Goal: Task Accomplishment & Management: Manage account settings

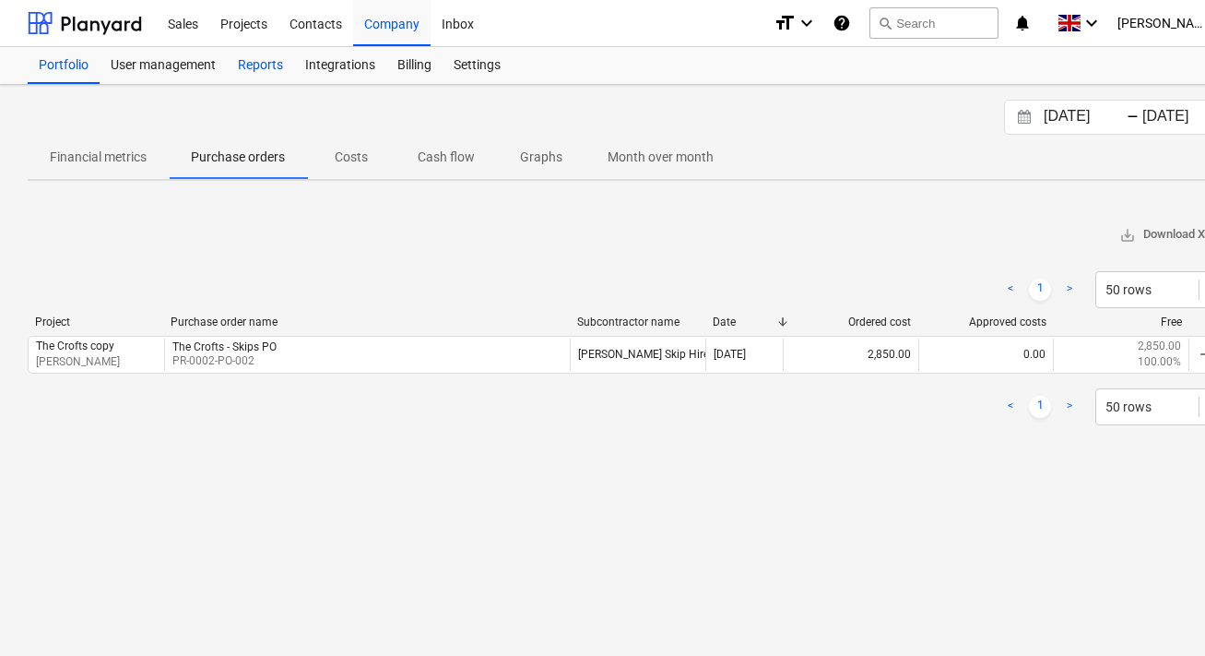
click at [269, 58] on div "Reports" at bounding box center [260, 65] width 67 height 37
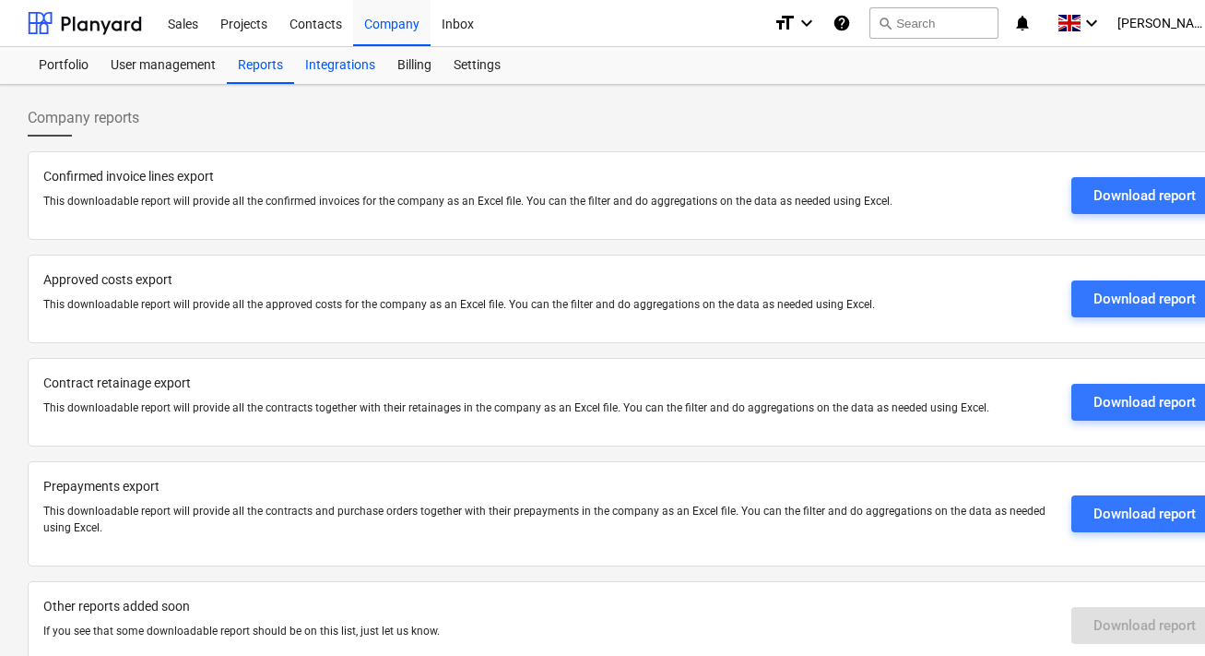
click at [350, 67] on div "Integrations" at bounding box center [340, 65] width 92 height 37
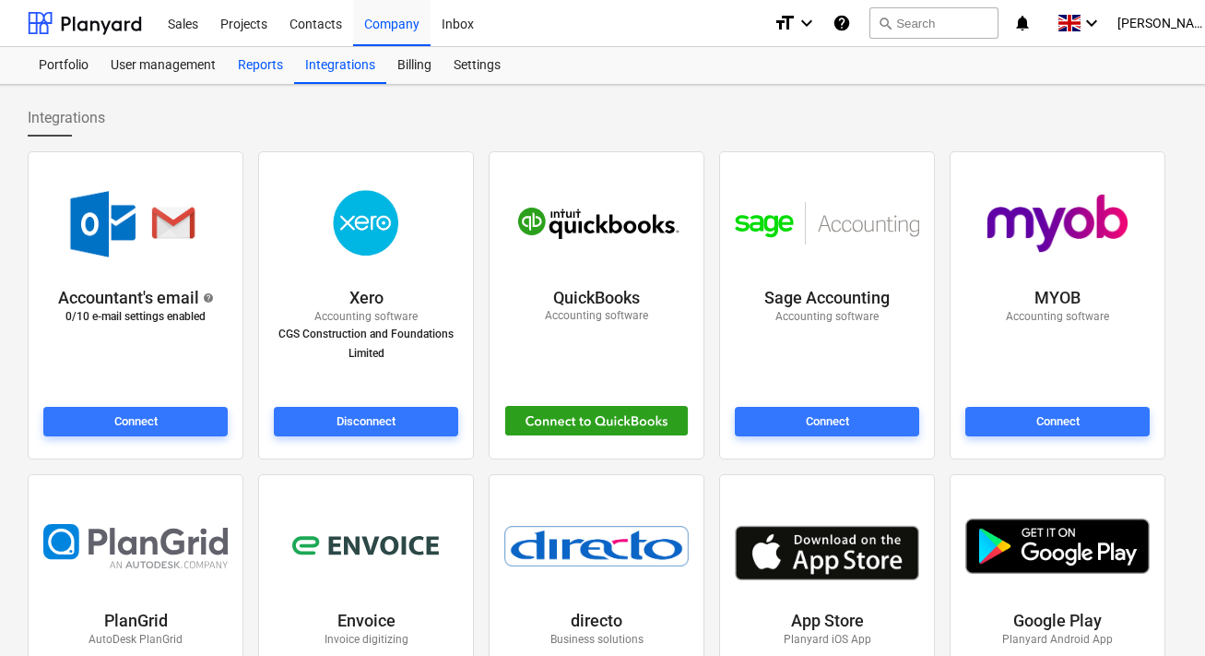
click at [253, 57] on div "Reports" at bounding box center [260, 65] width 67 height 37
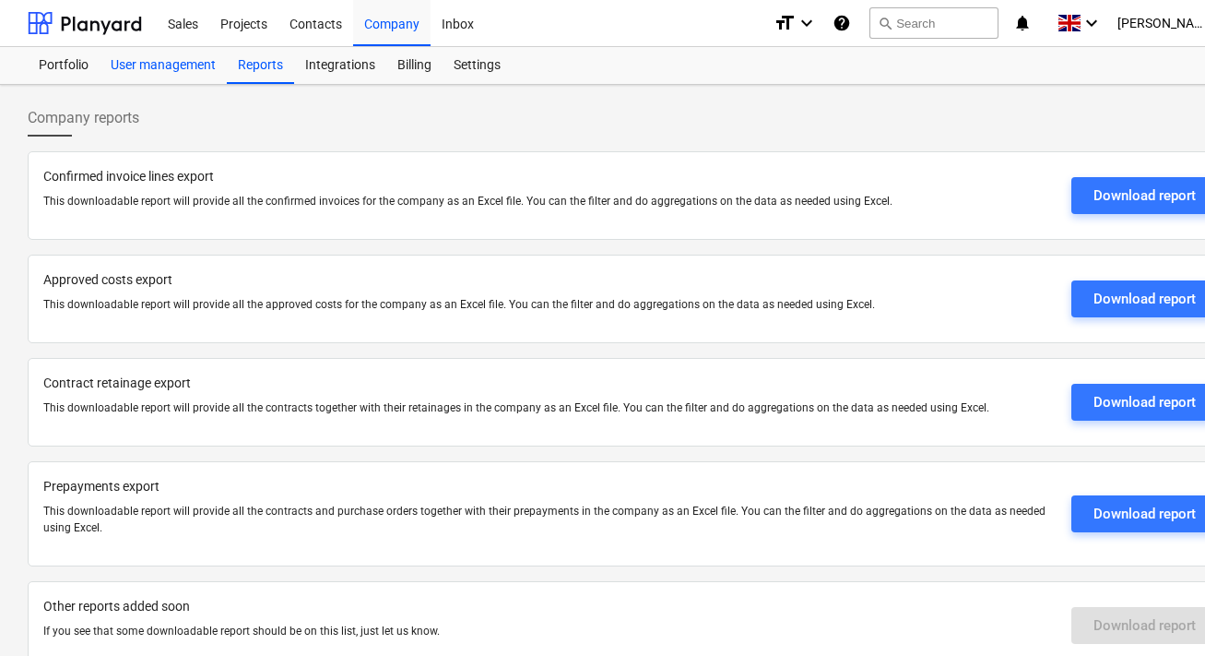
click at [184, 72] on div "User management" at bounding box center [163, 65] width 127 height 37
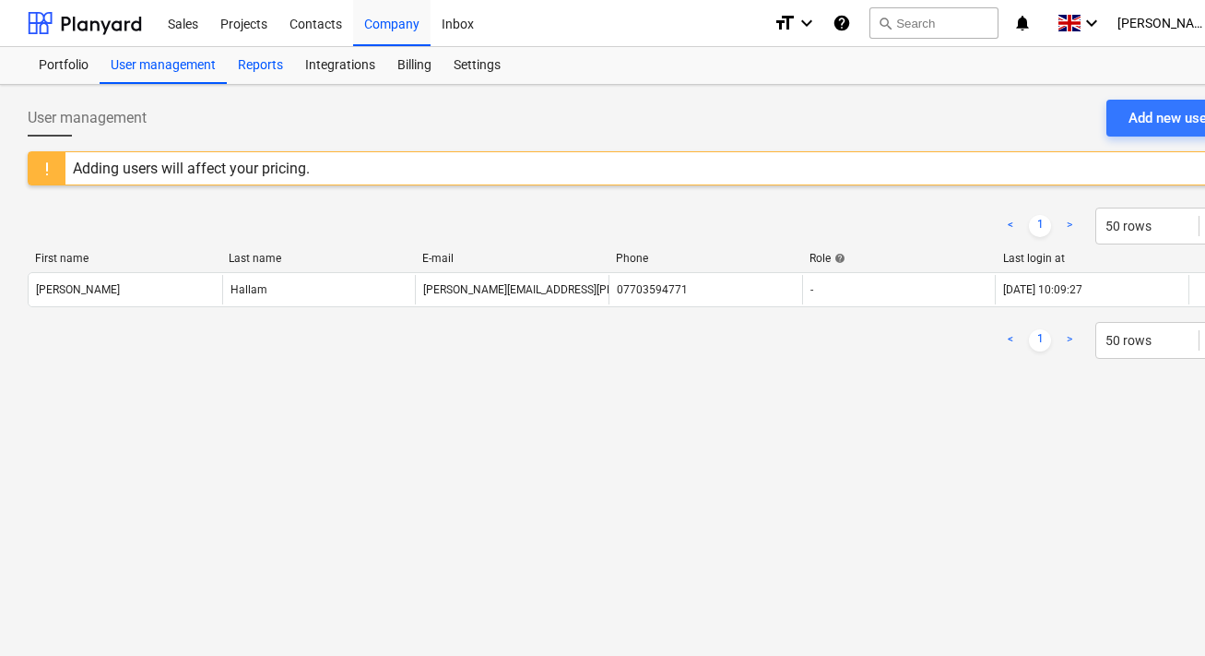
click at [266, 65] on div "Reports" at bounding box center [260, 65] width 67 height 37
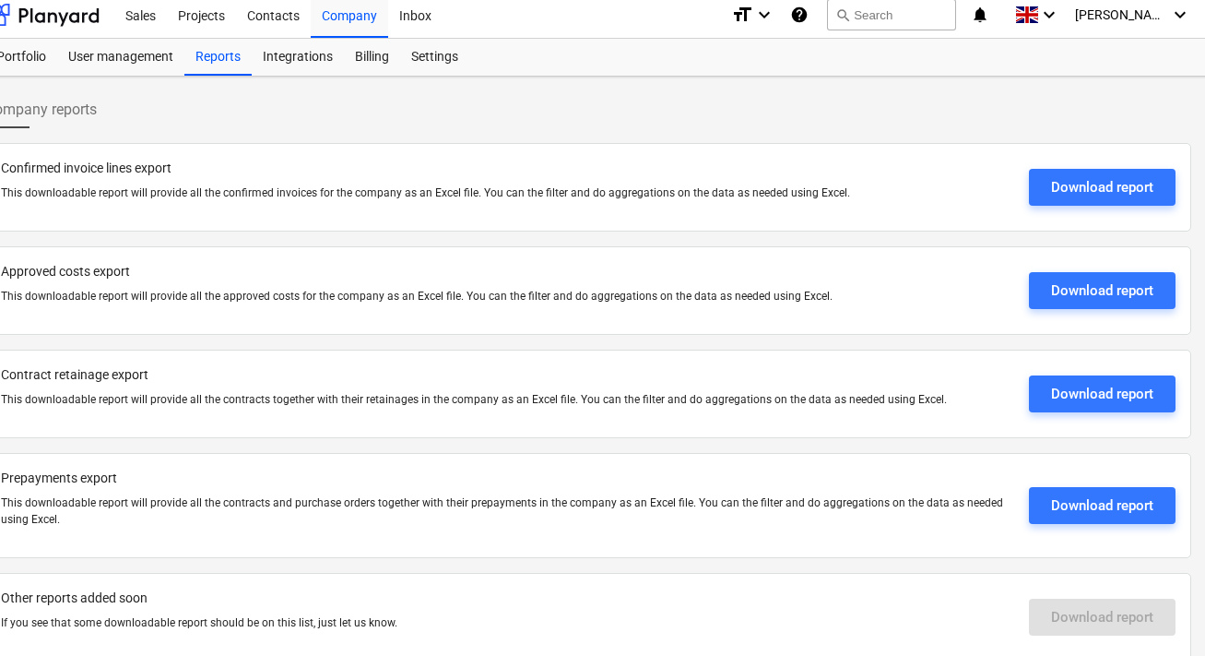
scroll to position [0, 42]
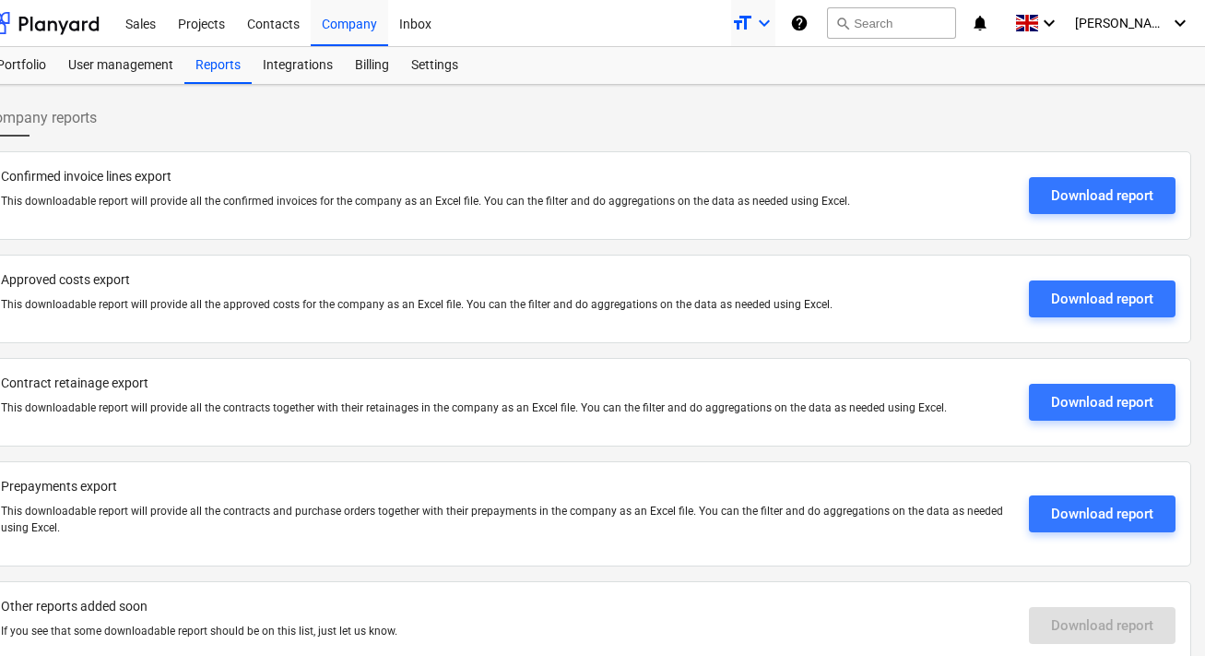
click at [776, 11] on div "format_size keyboard_arrow_down" at bounding box center [753, 23] width 44 height 46
click at [434, 74] on div at bounding box center [602, 328] width 1205 height 656
click at [428, 68] on div "Settings" at bounding box center [434, 65] width 69 height 37
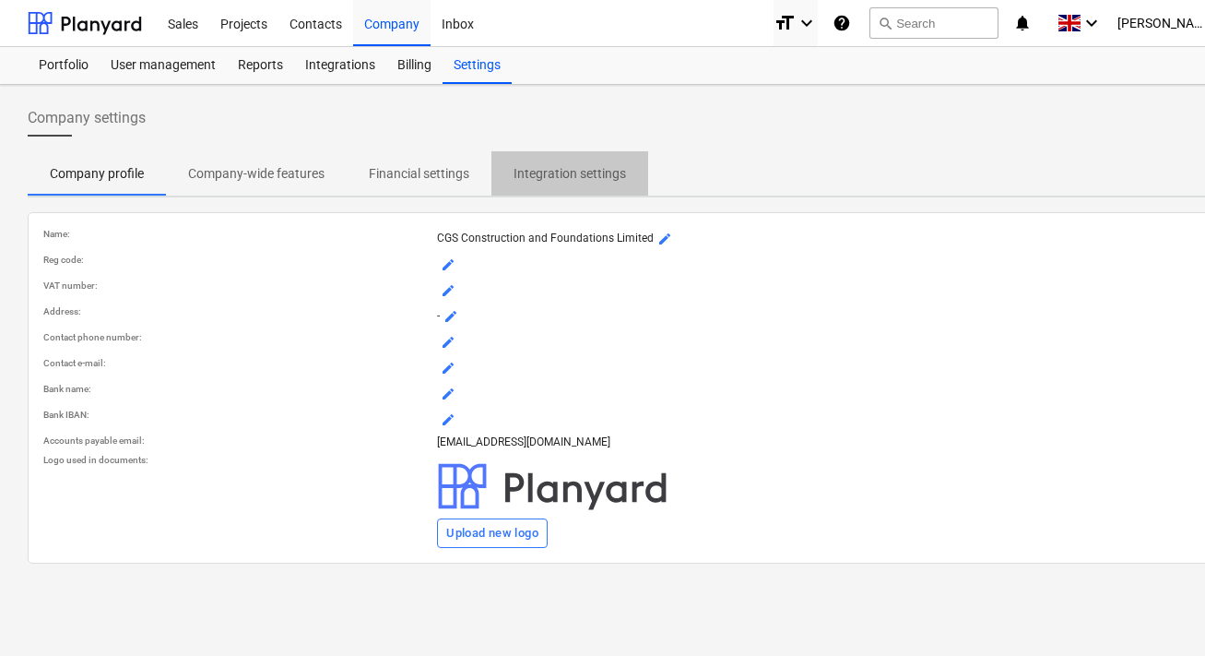
click at [528, 184] on span "Integration settings" at bounding box center [570, 174] width 157 height 30
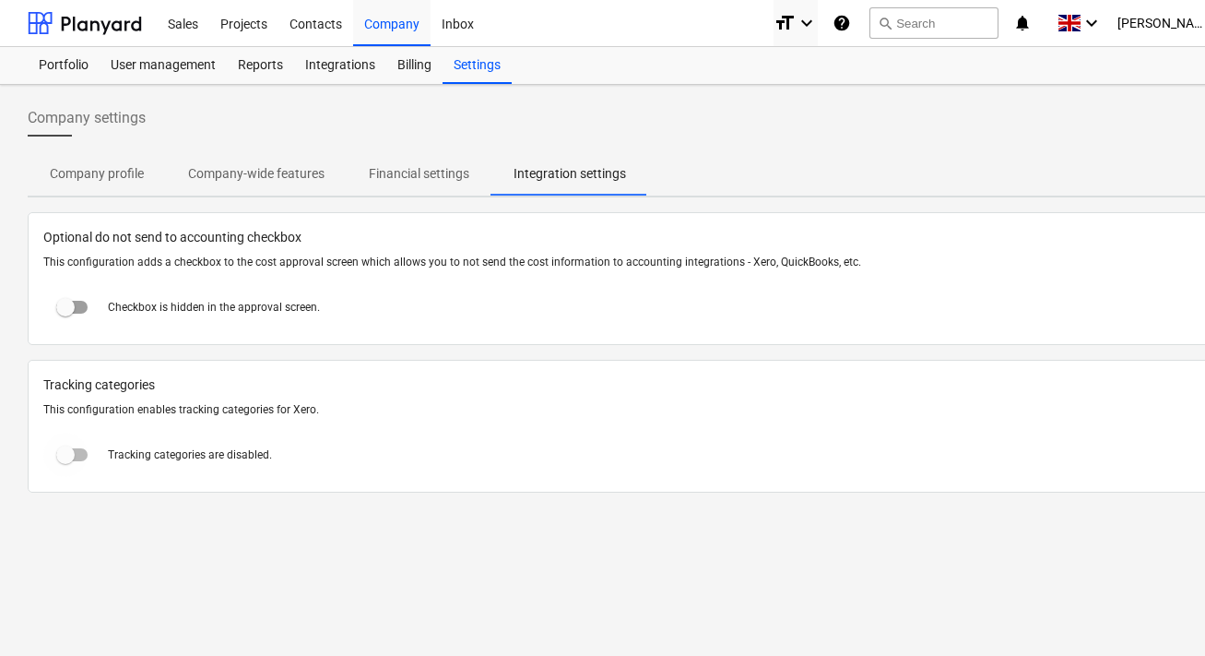
click at [79, 452] on input "checkbox" at bounding box center [65, 455] width 44 height 44
checkbox input "true"
click at [238, 27] on div "Projects" at bounding box center [243, 22] width 69 height 47
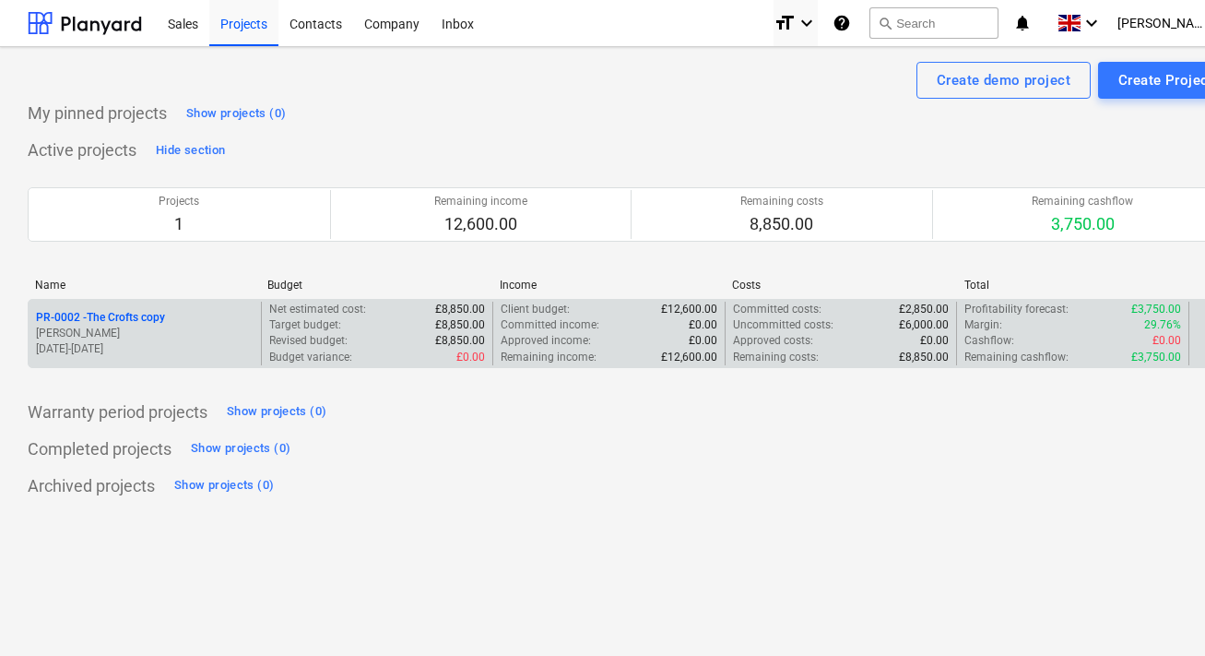
click at [114, 317] on p "PR-0002 - The Crofts copy" at bounding box center [100, 318] width 129 height 16
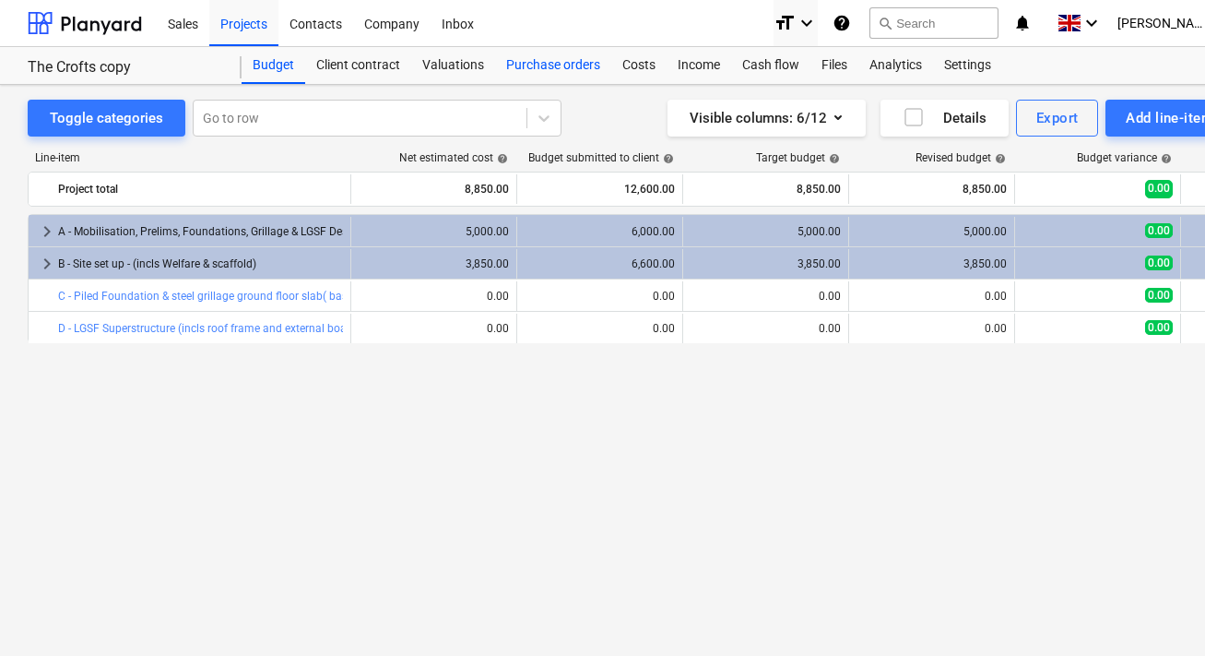
click at [547, 51] on div "Purchase orders" at bounding box center [553, 65] width 116 height 37
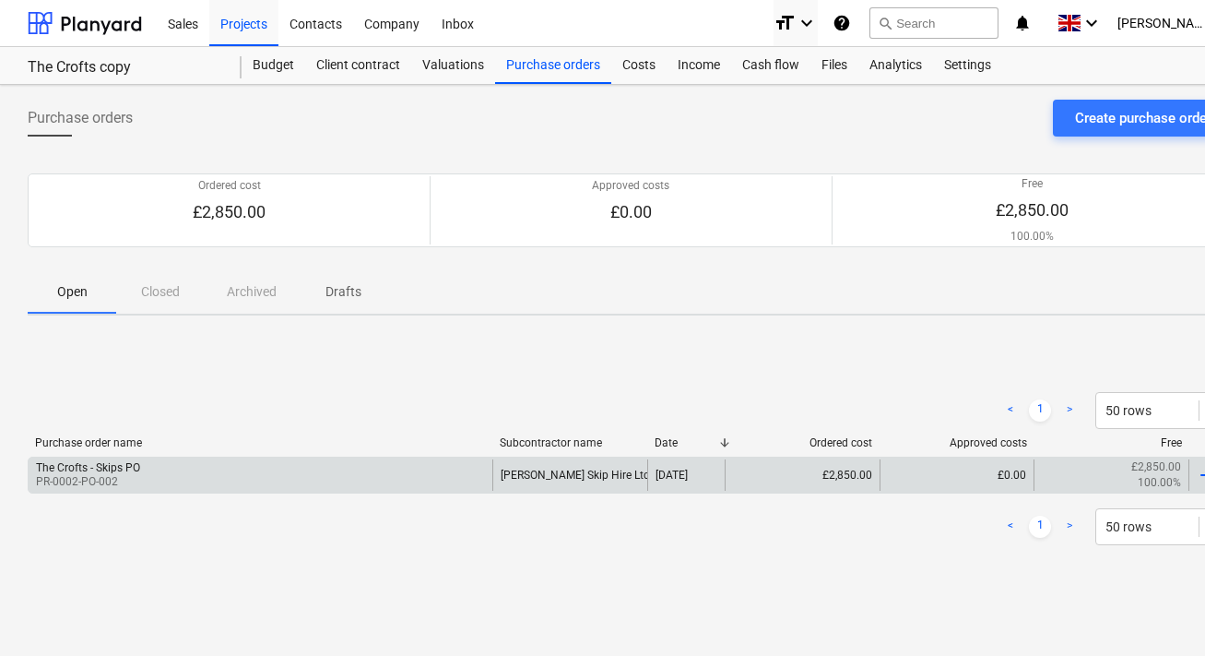
click at [161, 478] on div "The Crofts - Skips PO PR-0002-PO-002" at bounding box center [261, 474] width 464 height 31
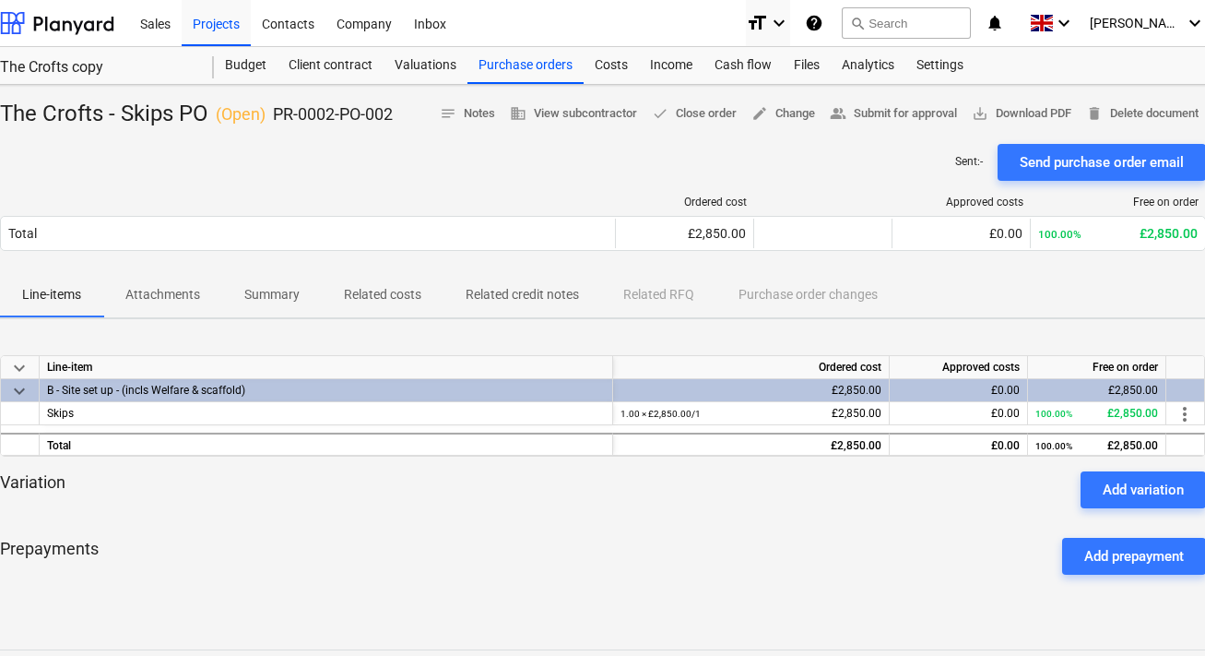
scroll to position [0, 56]
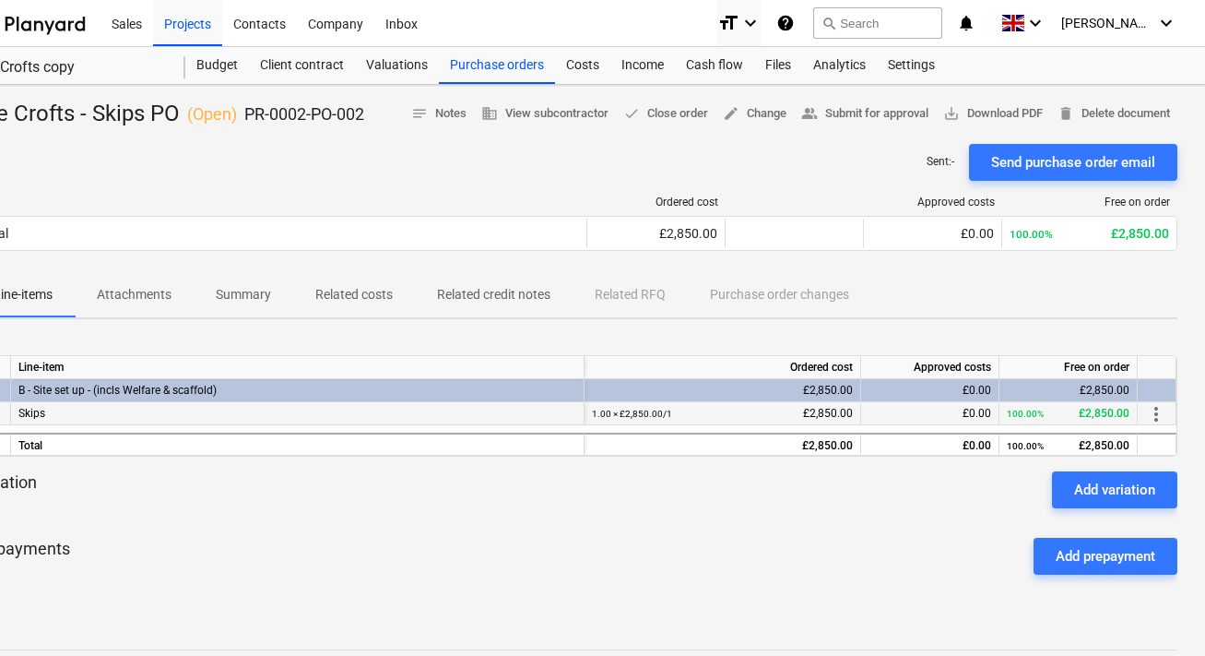
click at [467, 413] on div "Skips" at bounding box center [298, 413] width 574 height 23
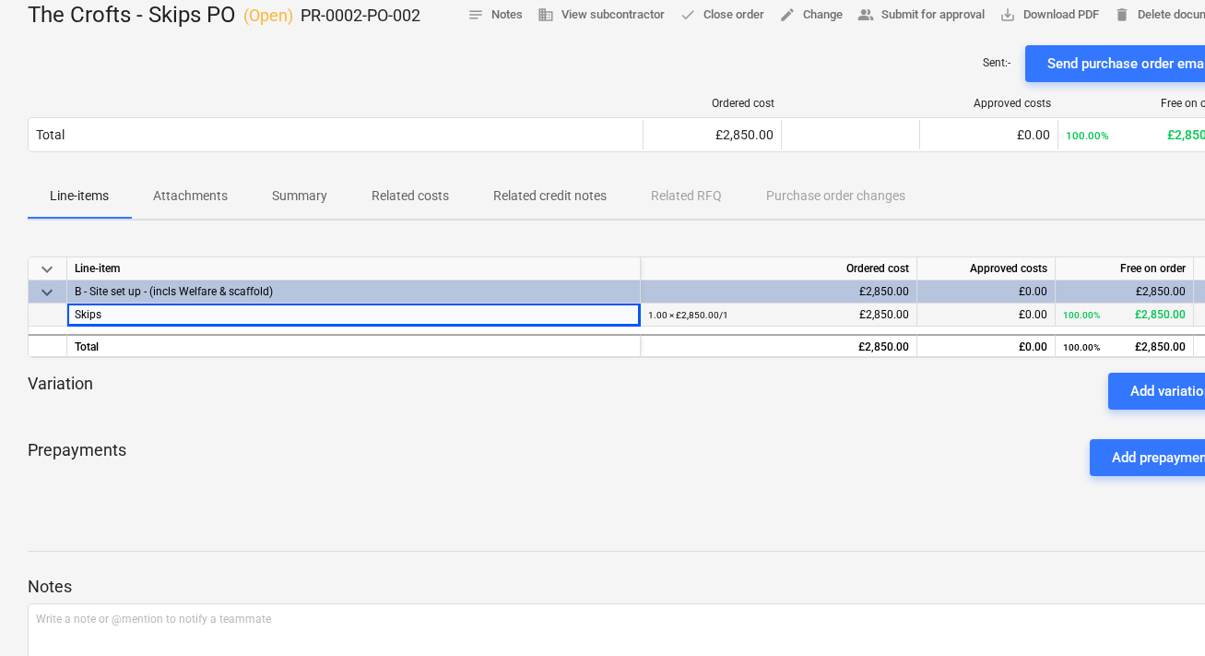
scroll to position [0, 0]
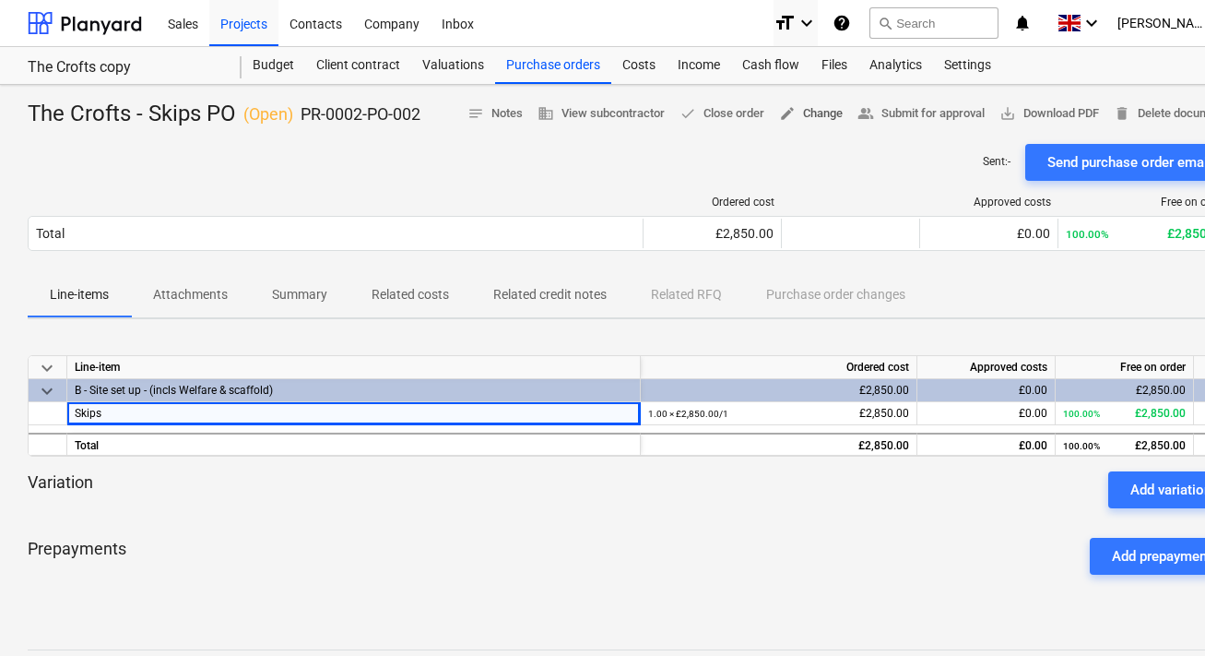
click at [806, 113] on span "edit Change" at bounding box center [811, 113] width 64 height 21
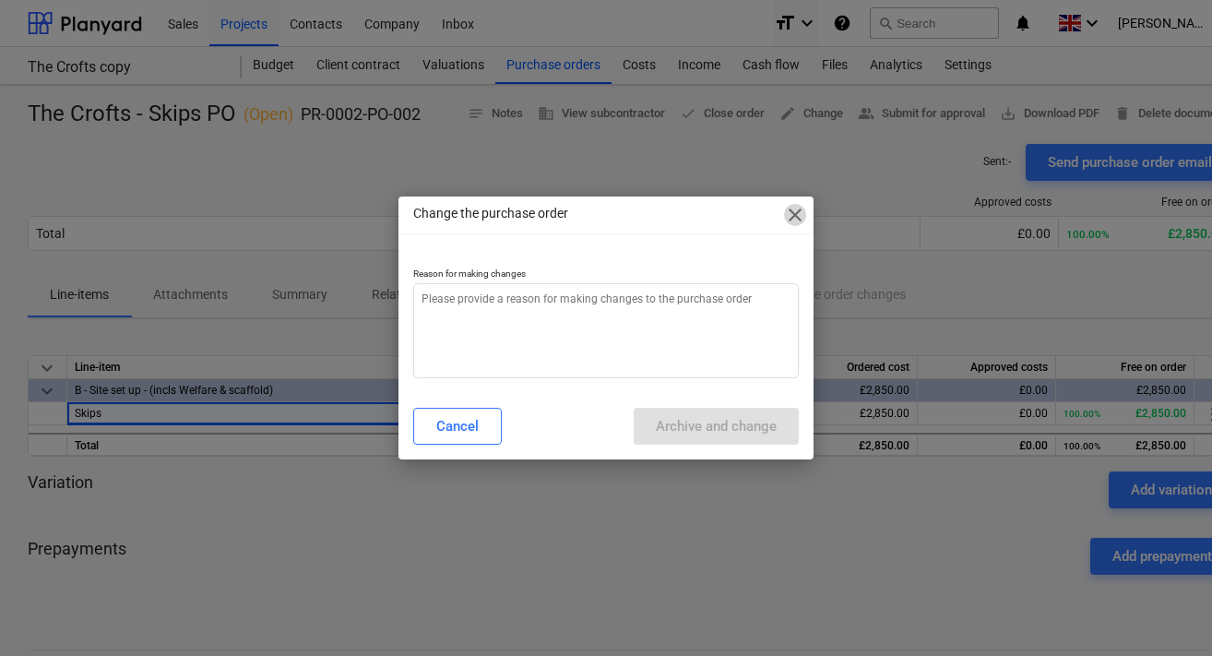
click at [789, 219] on span "close" at bounding box center [795, 215] width 22 height 22
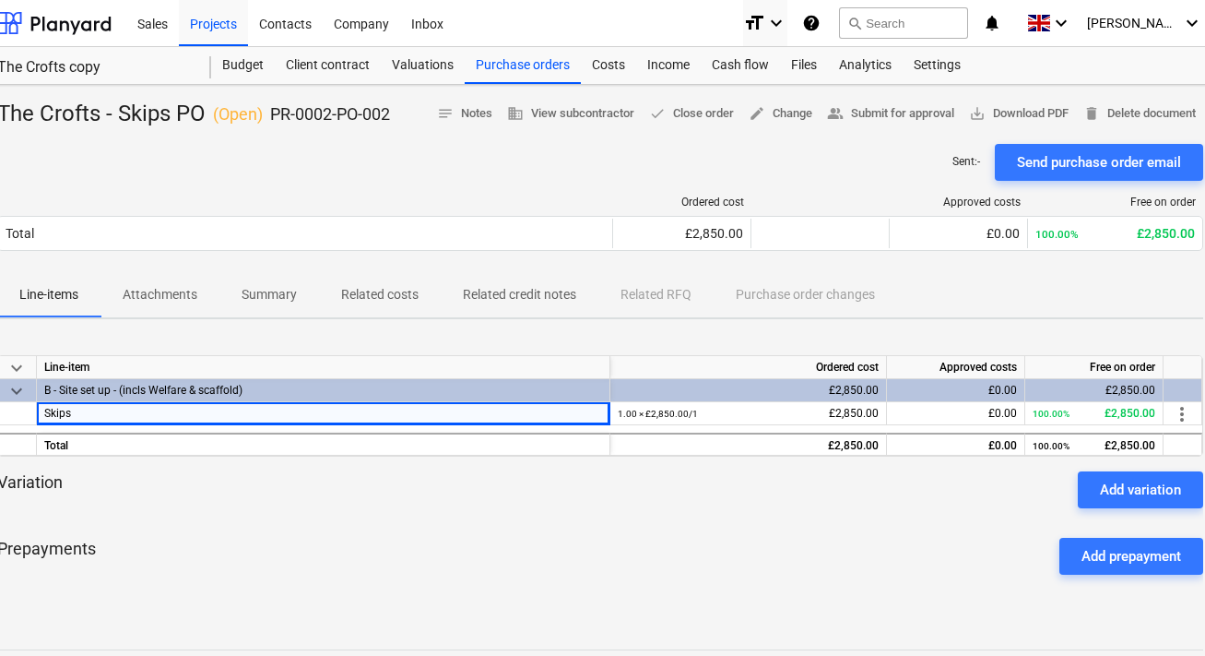
scroll to position [0, 56]
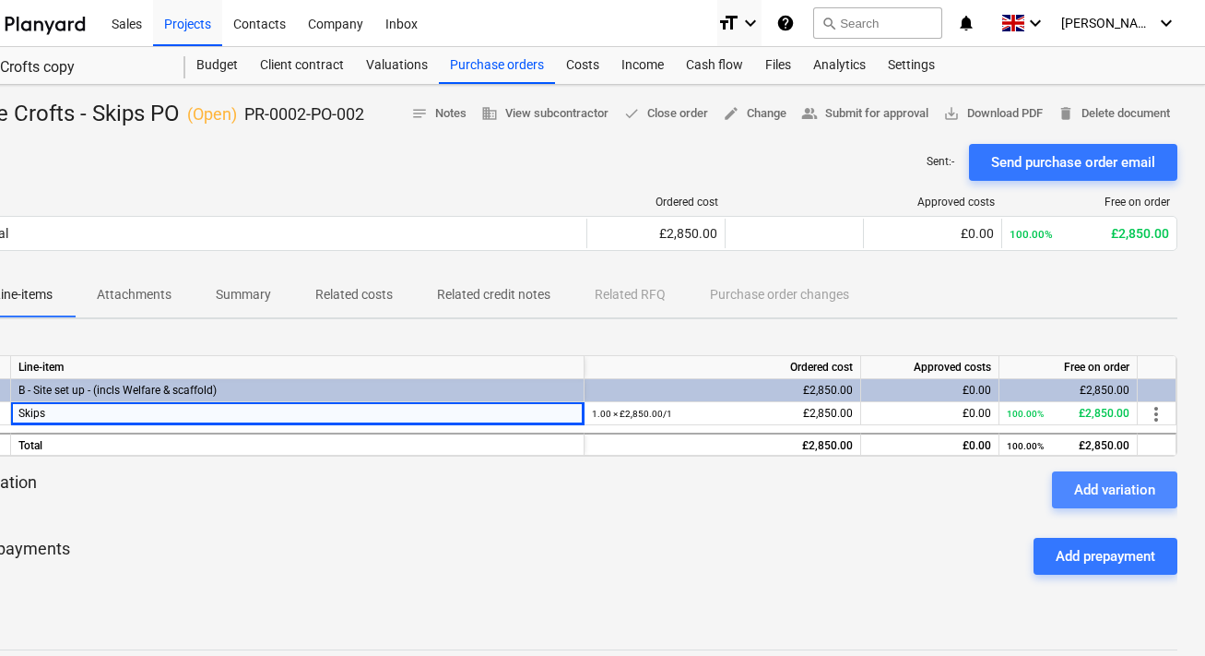
click at [1103, 498] on div "Add variation" at bounding box center [1114, 490] width 81 height 24
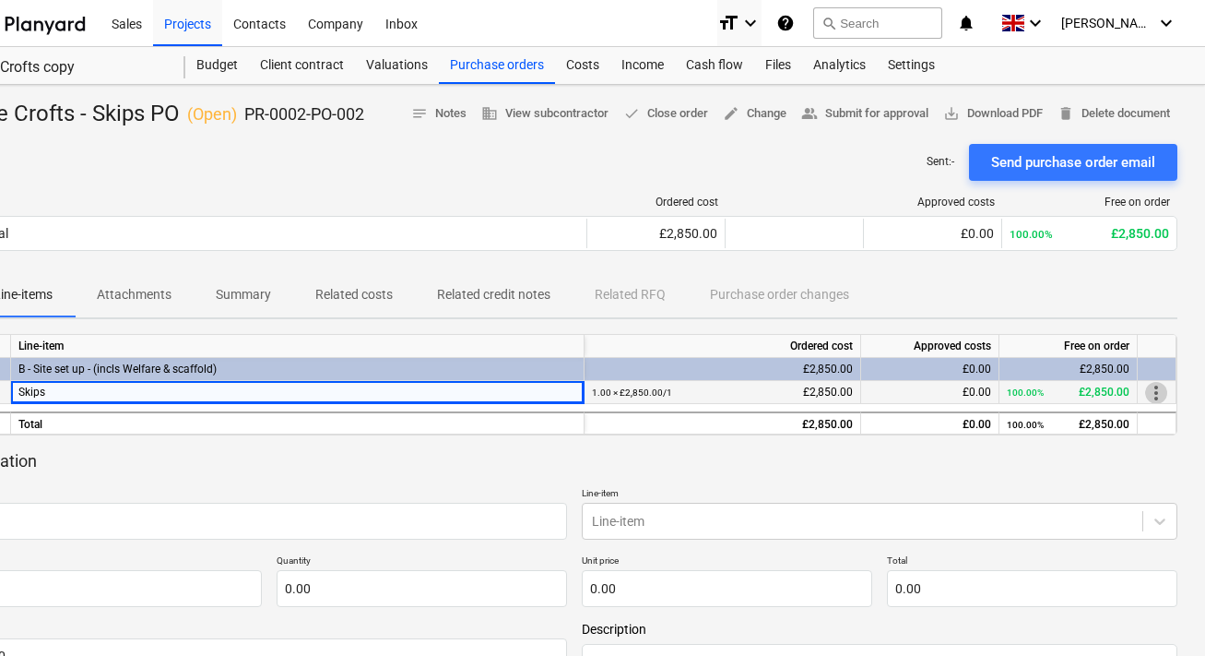
click at [1163, 396] on span "more_vert" at bounding box center [1157, 393] width 22 height 22
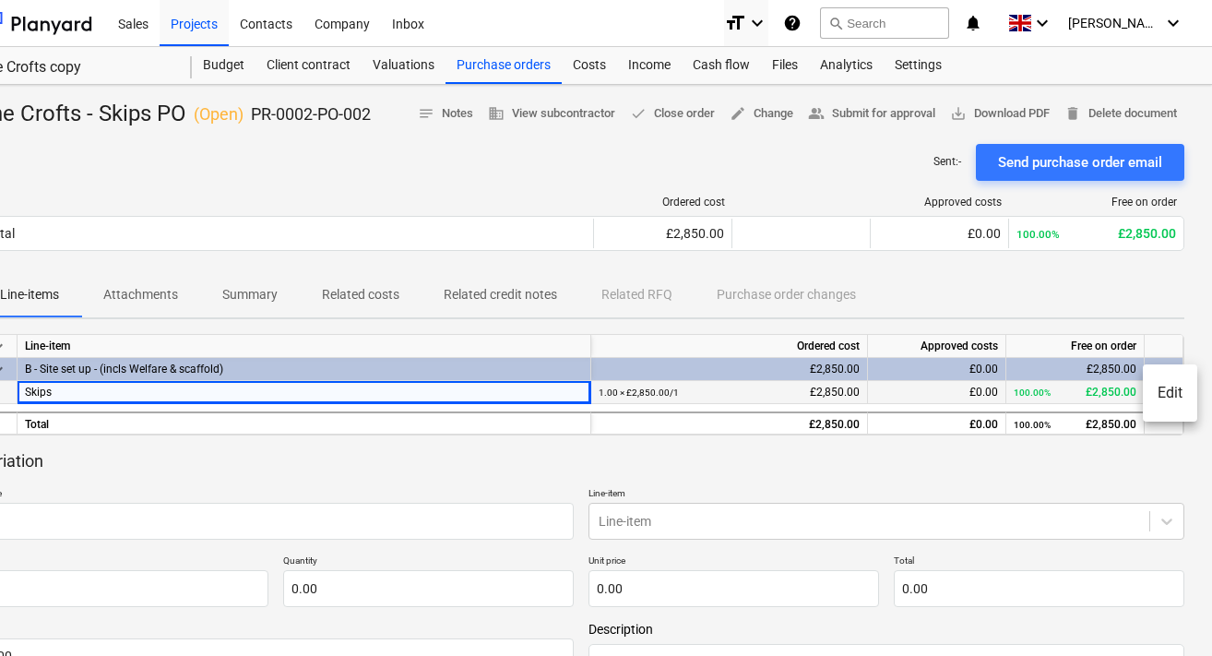
click at [1163, 396] on li "Edit" at bounding box center [1170, 393] width 54 height 42
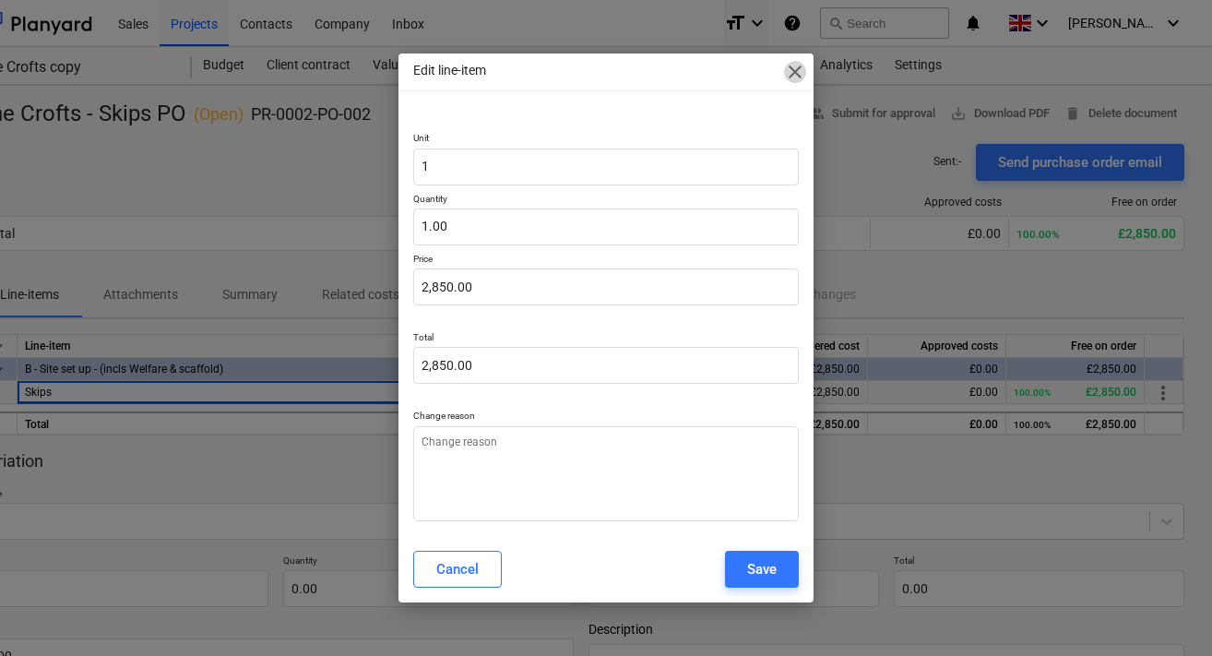
click at [794, 75] on span "close" at bounding box center [795, 72] width 22 height 22
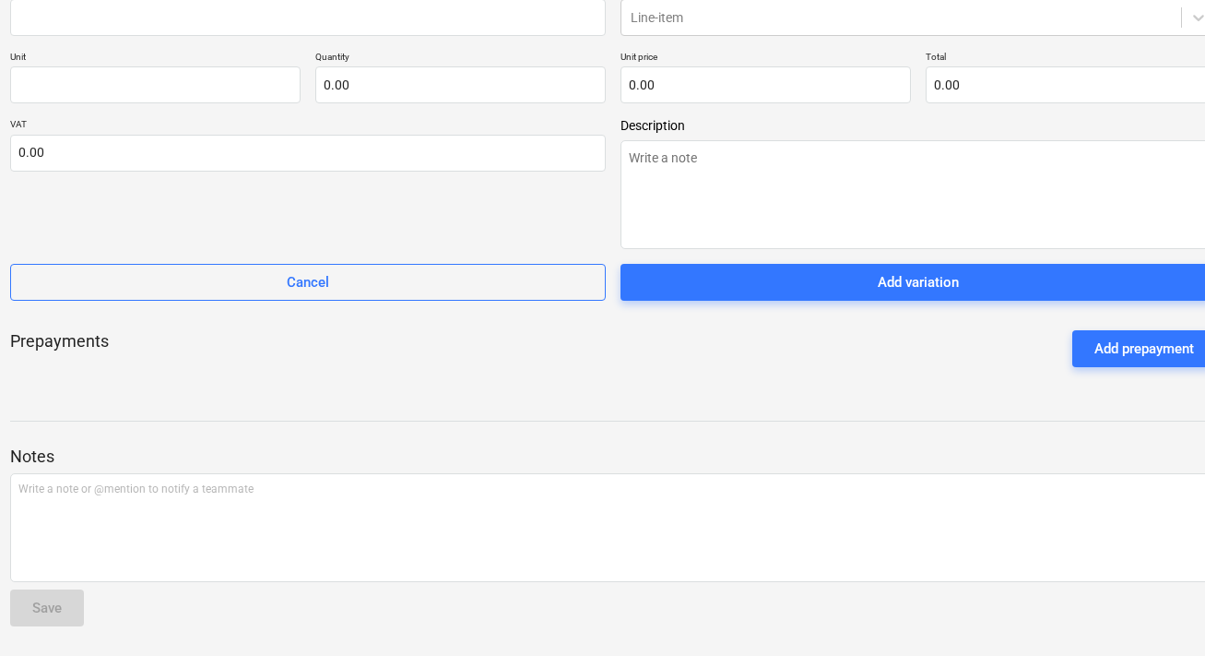
scroll to position [505, 56]
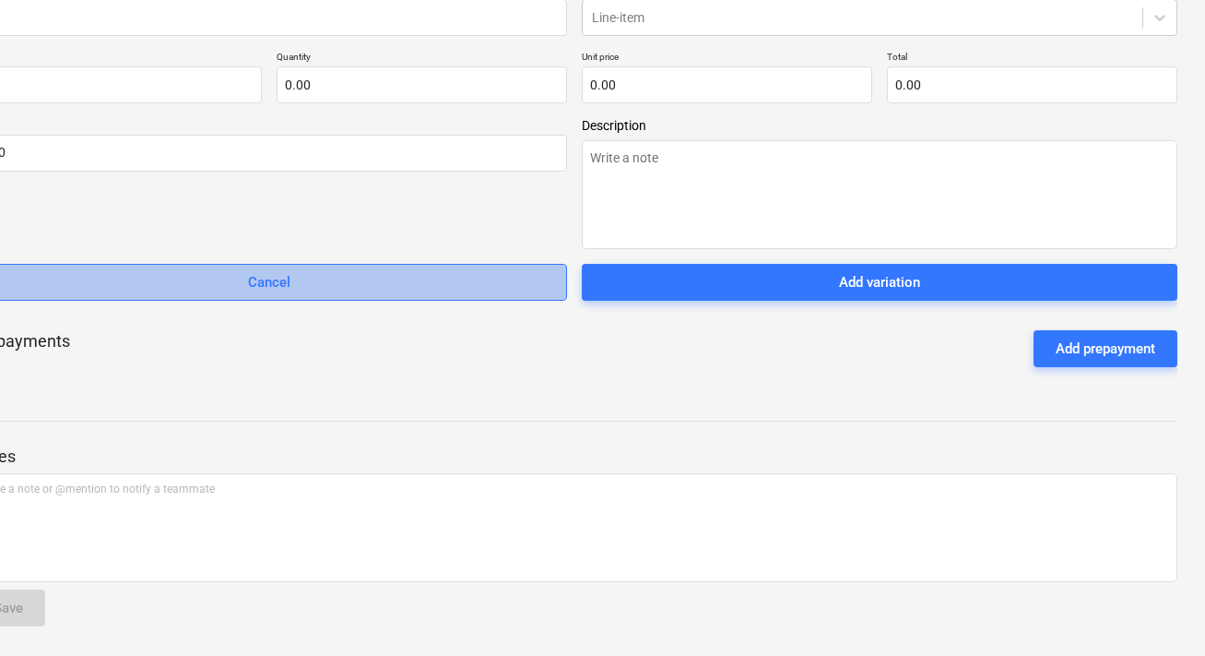
click at [464, 283] on span "Cancel" at bounding box center [269, 282] width 550 height 24
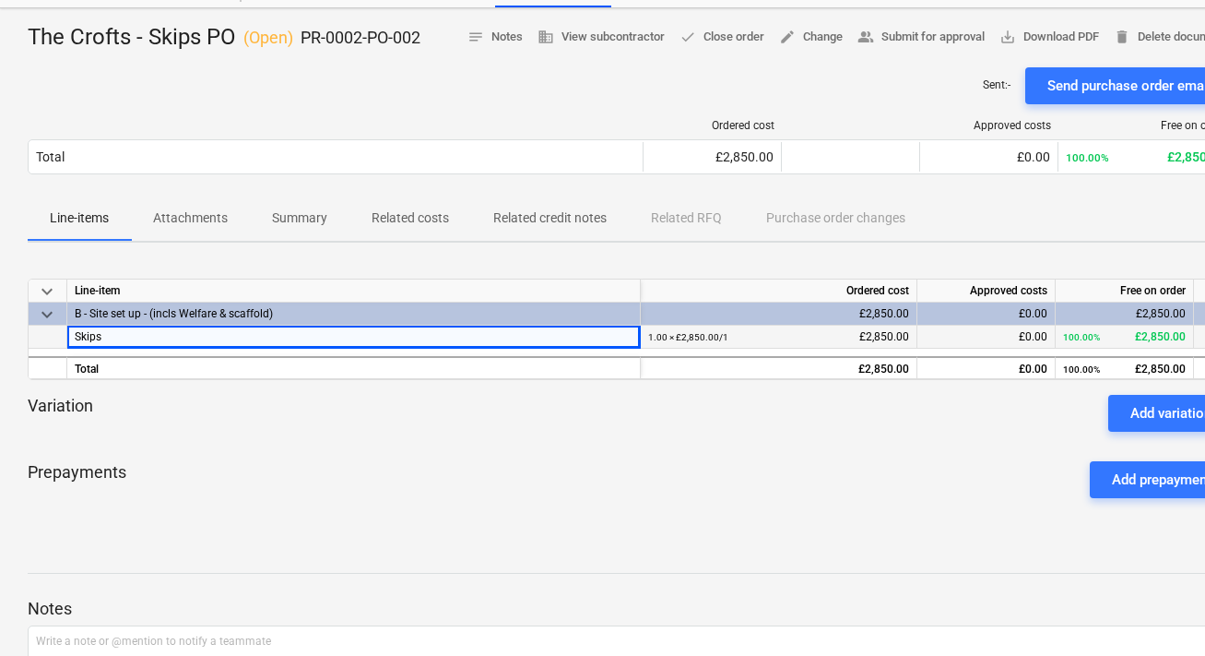
scroll to position [0, 0]
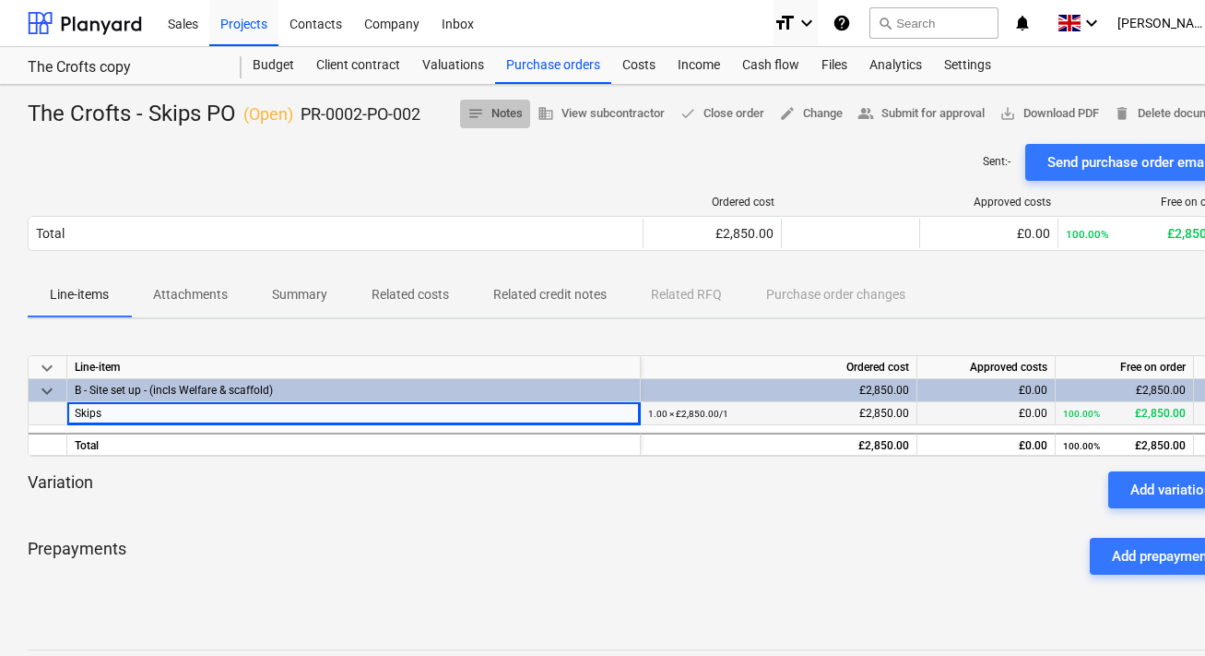
click at [481, 118] on span "notes Notes" at bounding box center [495, 113] width 55 height 21
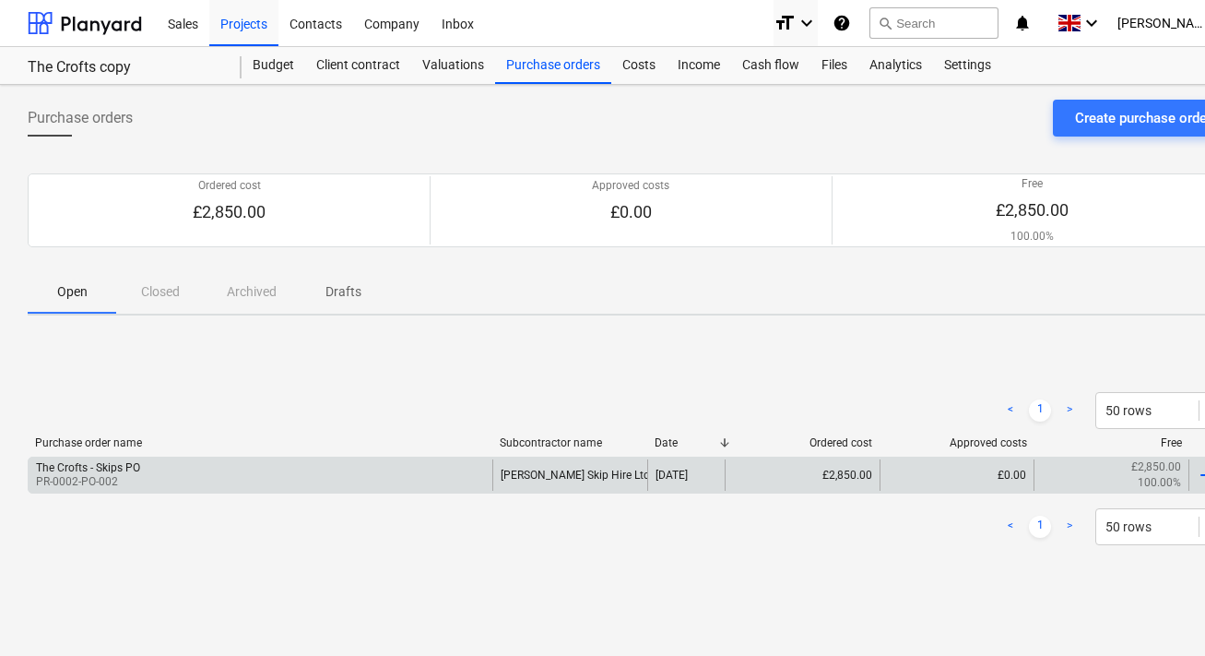
scroll to position [0, 56]
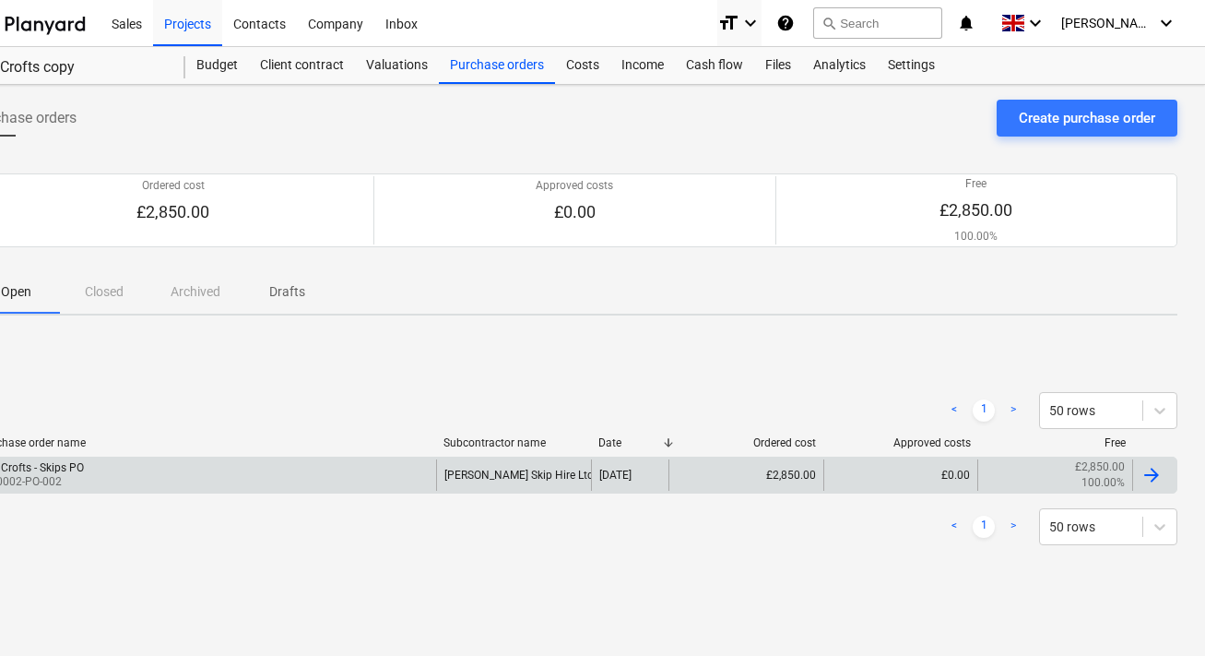
click at [1155, 474] on div at bounding box center [1152, 475] width 22 height 22
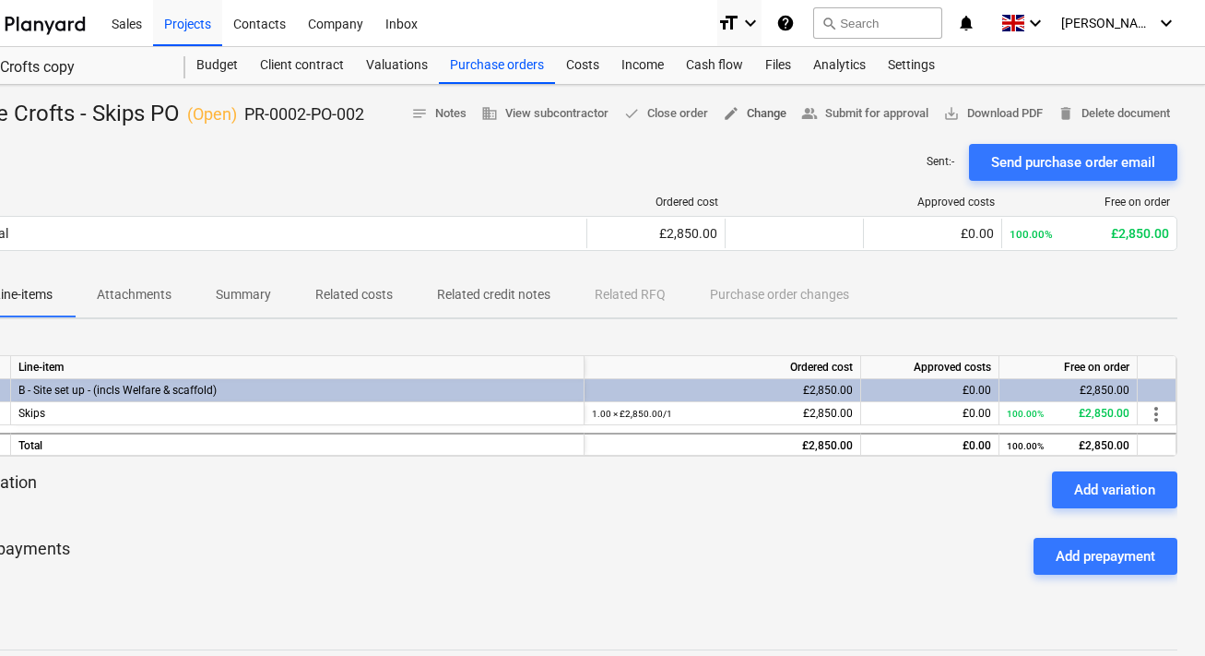
click at [751, 116] on span "edit Change" at bounding box center [755, 113] width 64 height 21
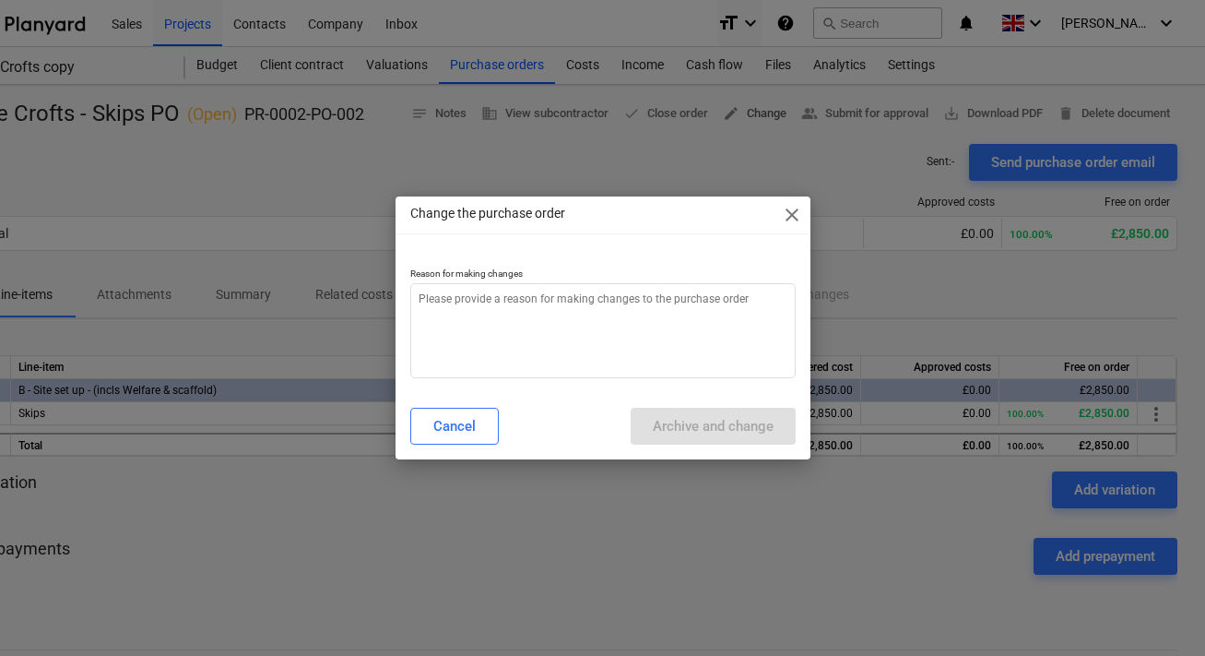
scroll to position [0, 50]
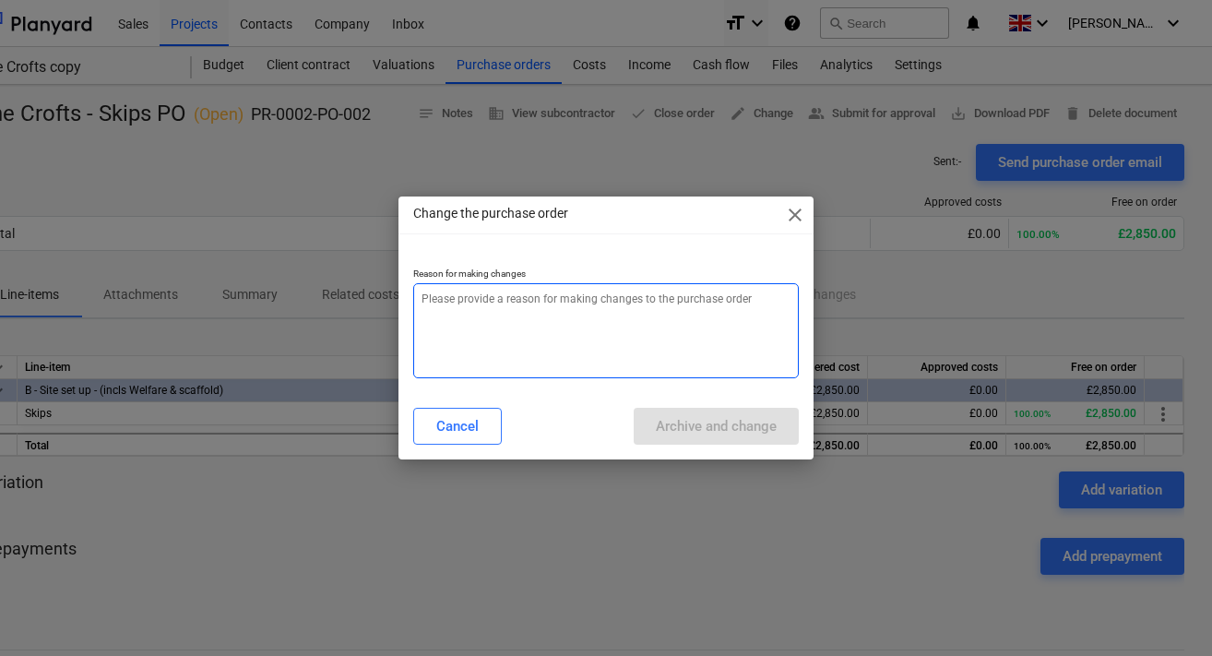
click at [623, 291] on textarea at bounding box center [606, 330] width 386 height 95
type textarea "x"
type textarea "A"
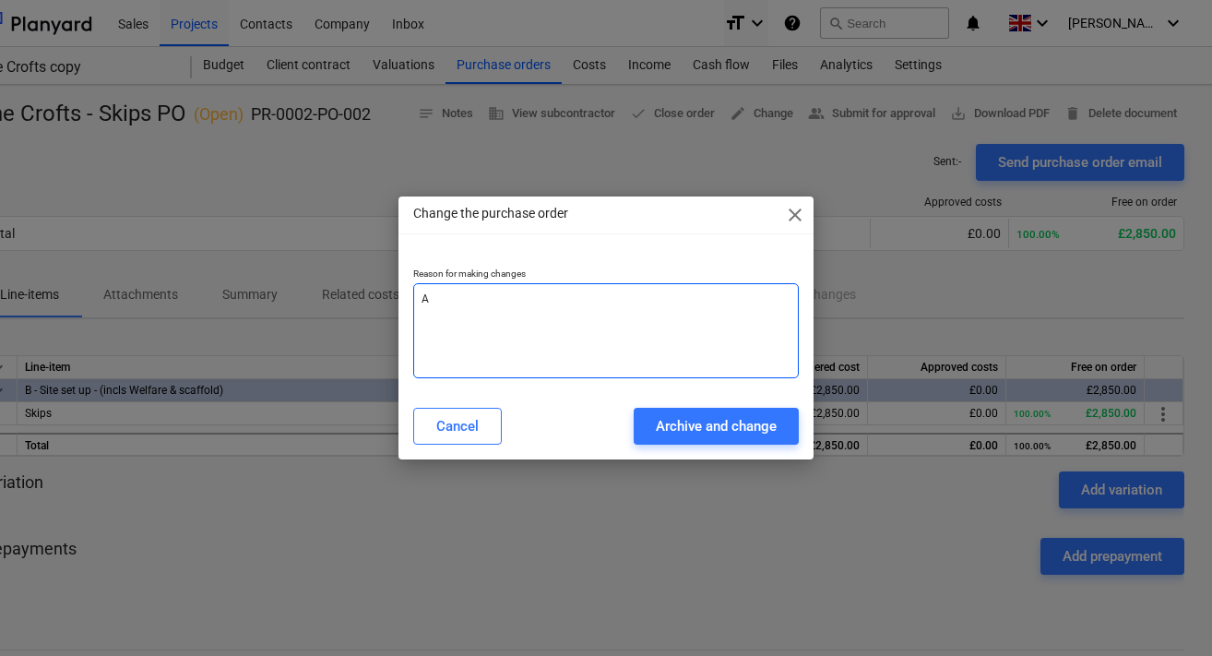
type textarea "x"
type textarea "Ad"
type textarea "x"
type textarea "Add"
type textarea "x"
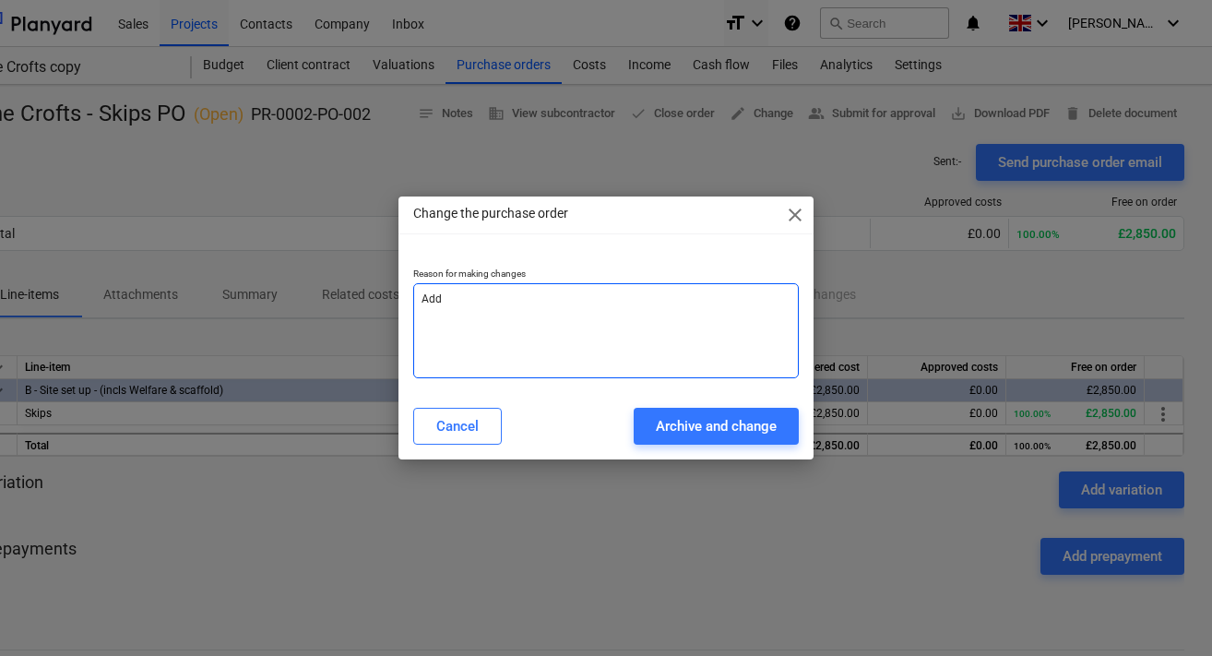
type textarea "Add"
type textarea "x"
type textarea "Add t"
type textarea "x"
type textarea "Add tr"
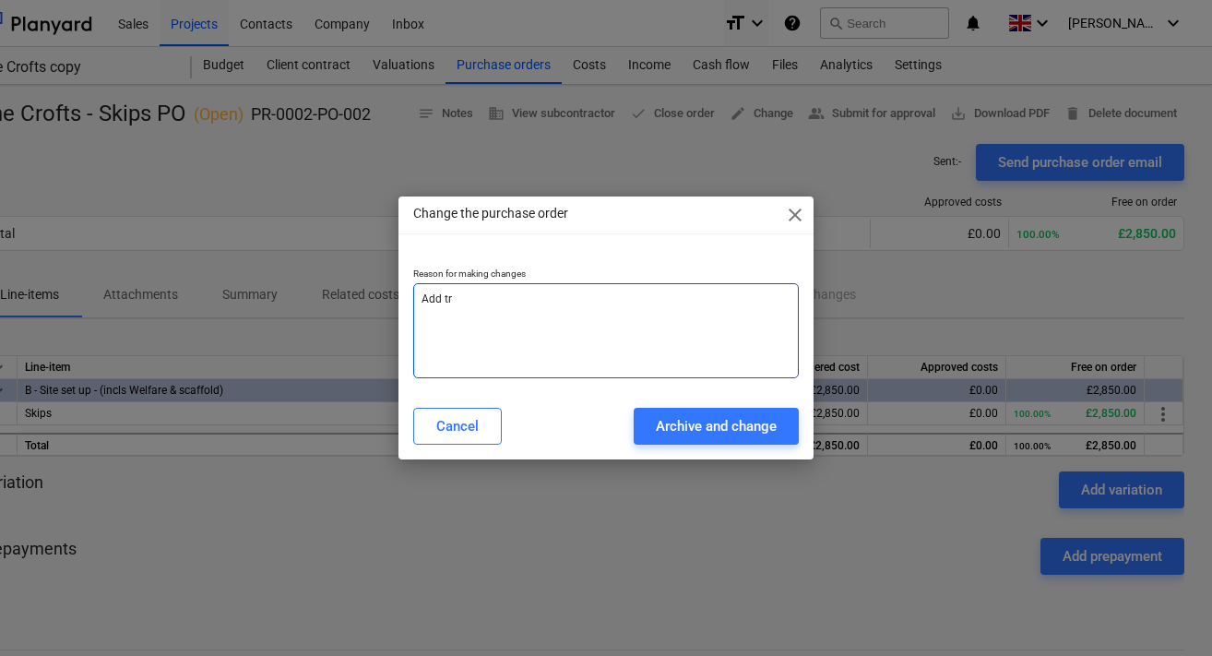
type textarea "x"
type textarea "Add tra"
type textarea "x"
type textarea "Add trac"
type textarea "x"
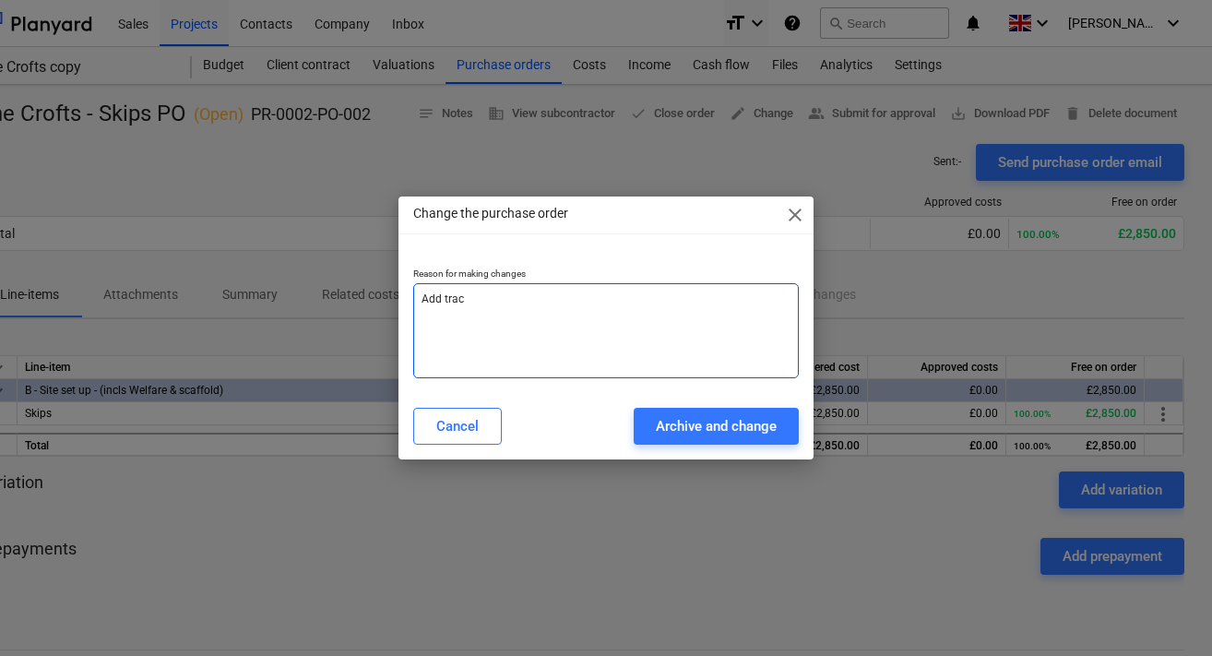
type textarea "Add track"
type textarea "x"
type textarea "Add tracki"
type textarea "x"
type textarea "Add tracking"
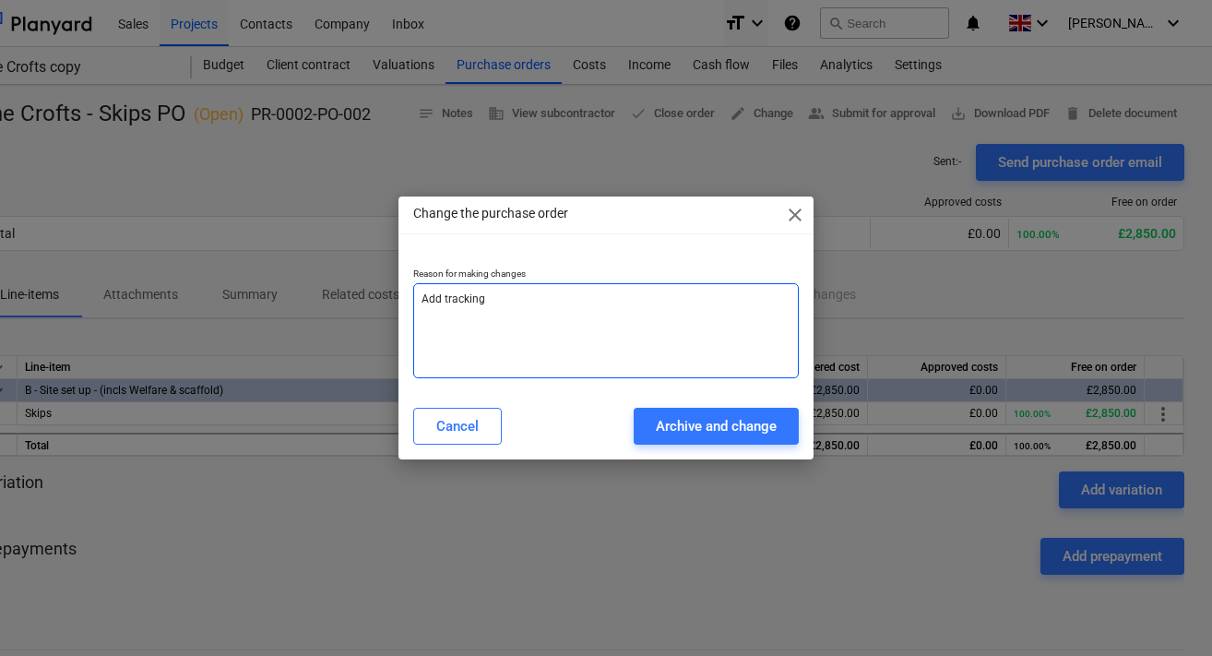
type textarea "x"
type textarea "Add tracking"
type textarea "x"
type textarea "Add tracking c"
type textarea "x"
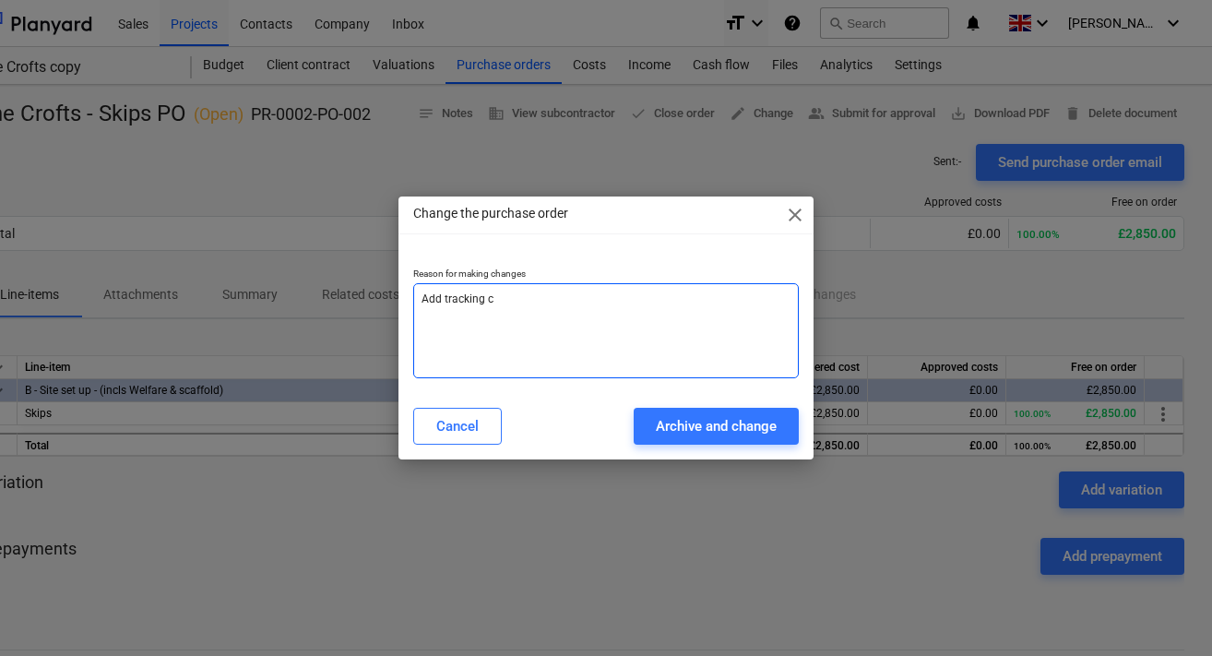
type textarea "Add tracking ca"
type textarea "x"
type textarea "Add tracking cat"
type textarea "x"
type textarea "Add tracking cate"
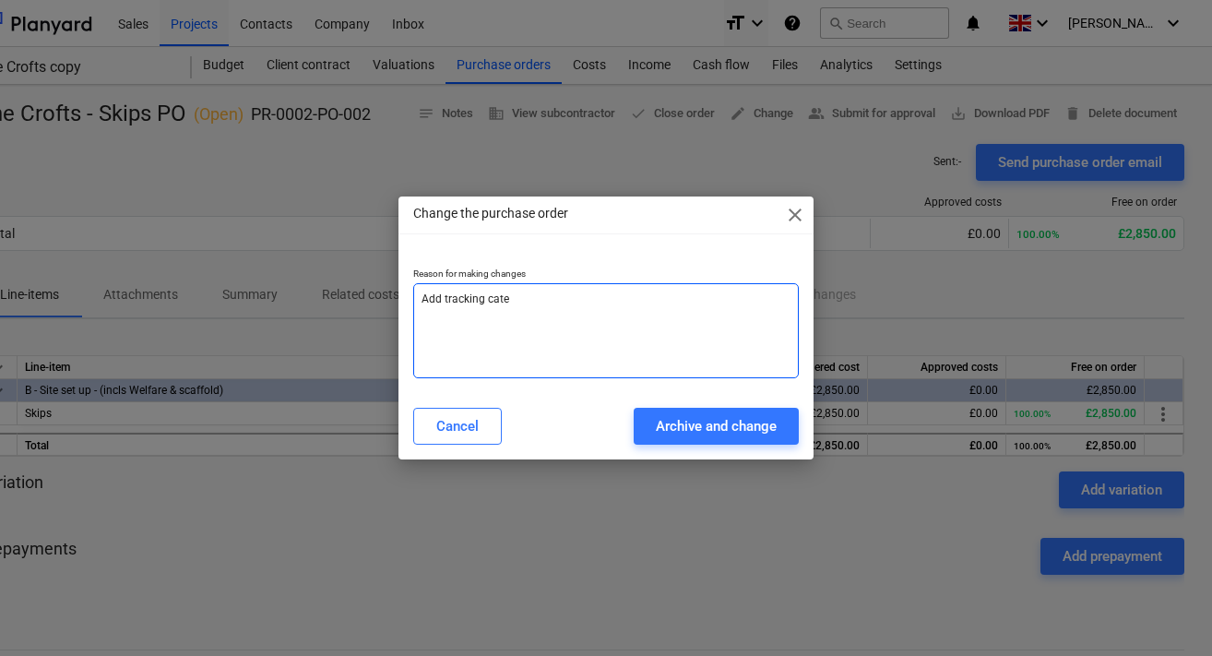
type textarea "x"
type textarea "Add tracking categ"
type textarea "x"
type textarea "Add tracking catego"
type textarea "x"
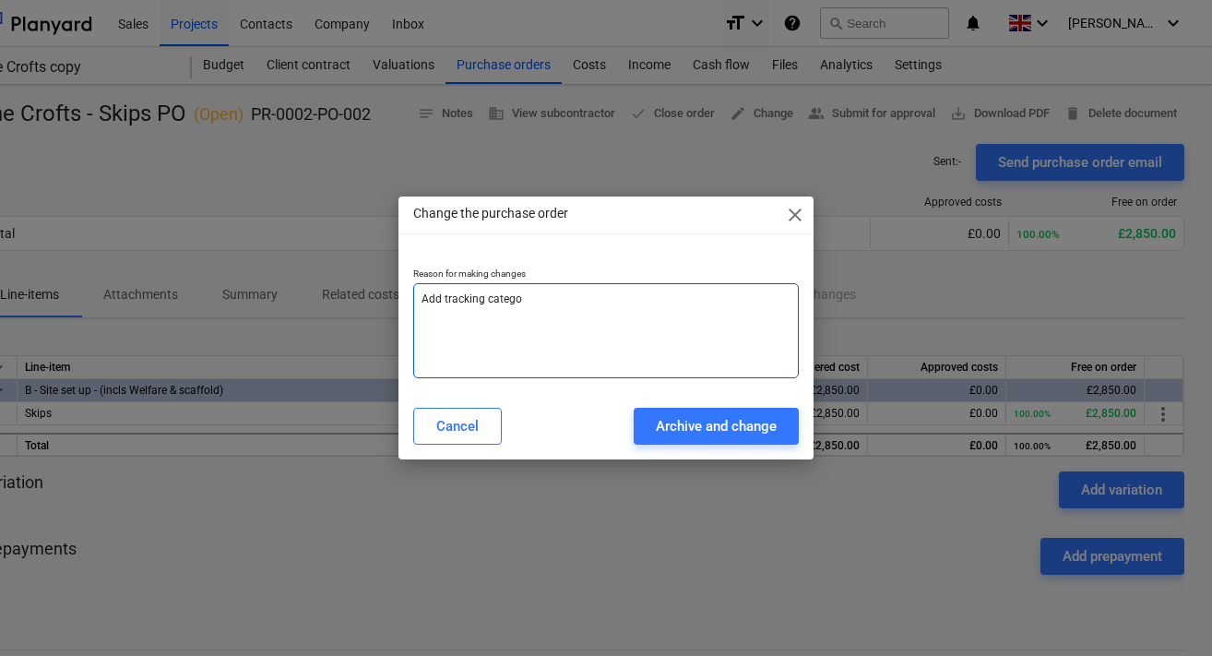
type textarea "Add tracking categor"
type textarea "x"
type textarea "Add tracking category"
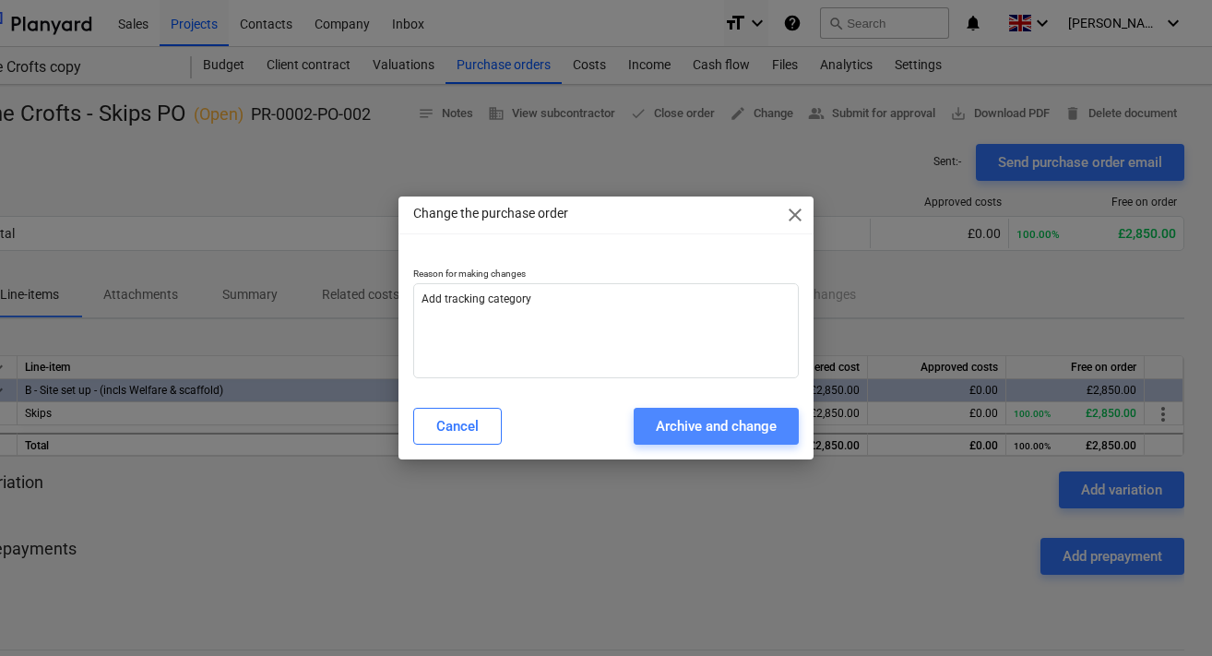
click at [744, 438] on button "Archive and change" at bounding box center [716, 426] width 165 height 37
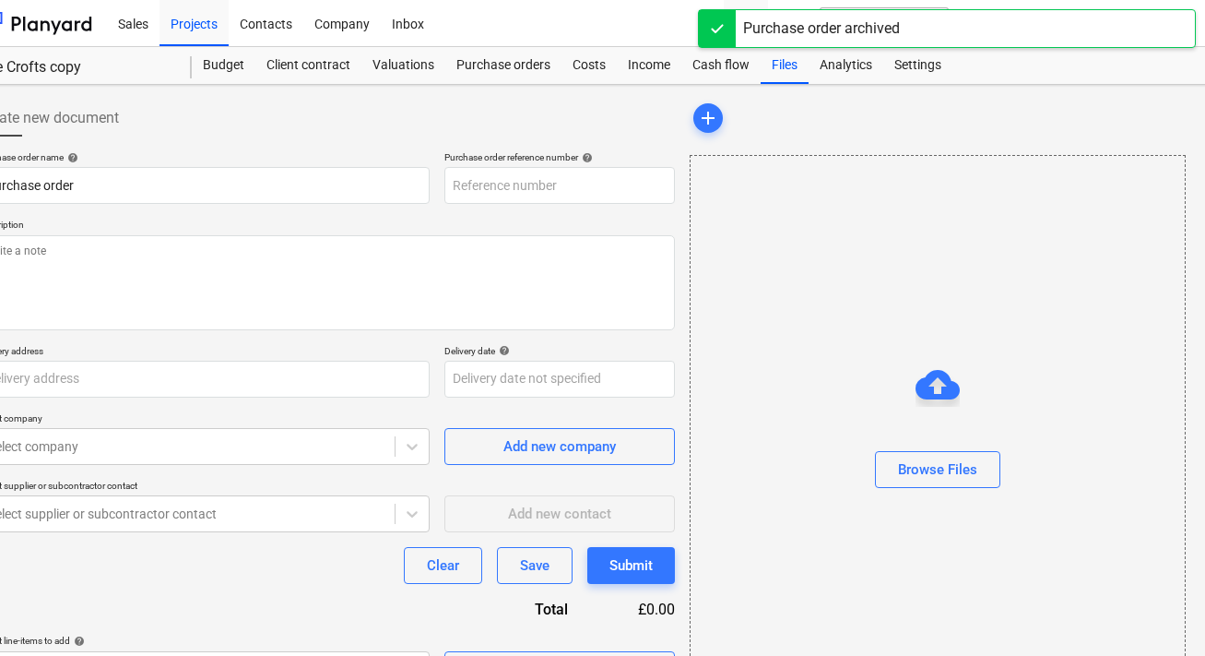
type textarea "x"
type input "The Crofts - Skips PO"
type input "PR-0002-PO-002"
type textarea "Skips PO for The Crofts"
type input "The Crofts"
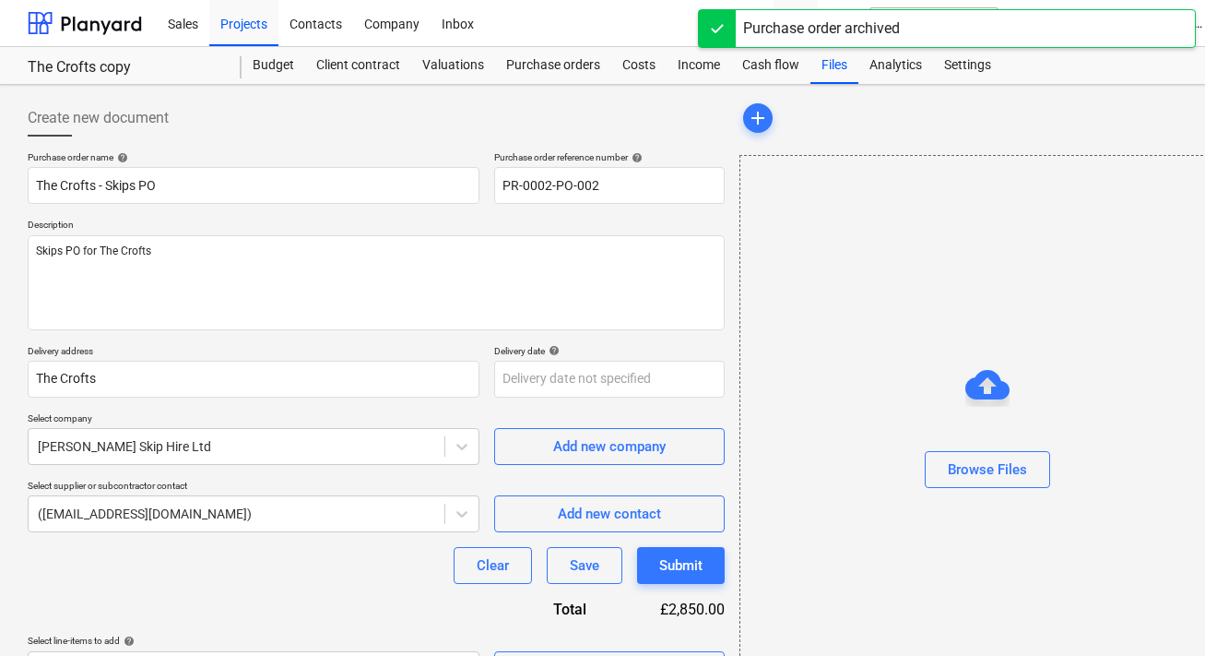
scroll to position [220, 0]
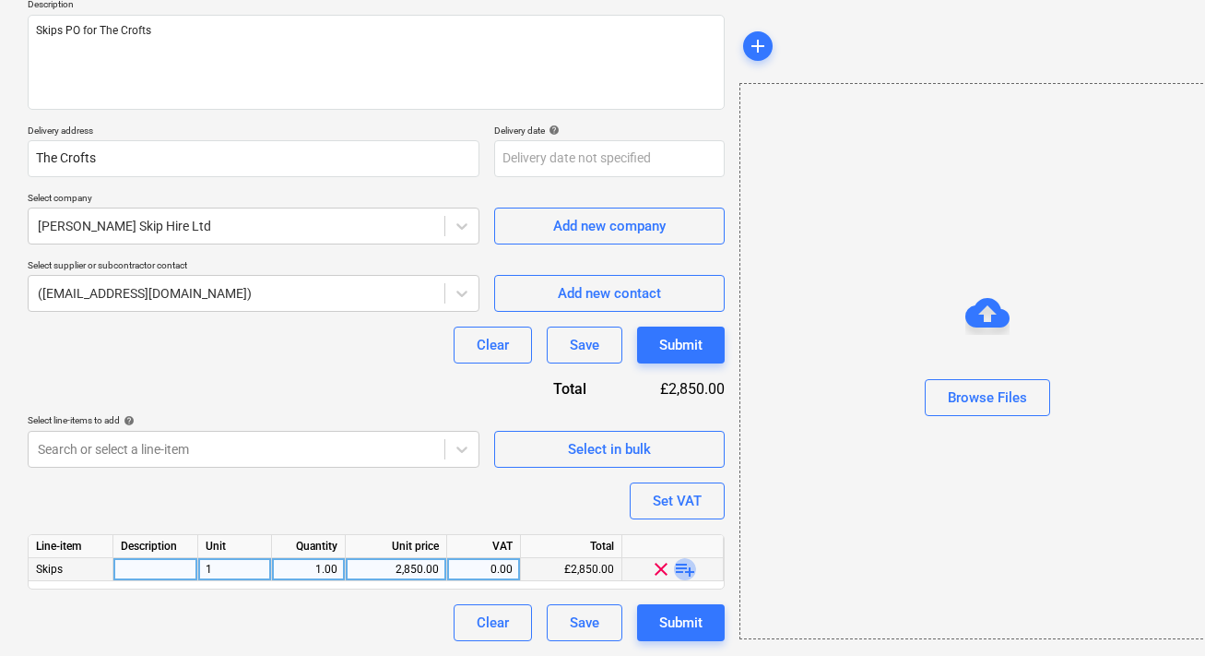
click at [686, 573] on span "playlist_add" at bounding box center [685, 569] width 22 height 22
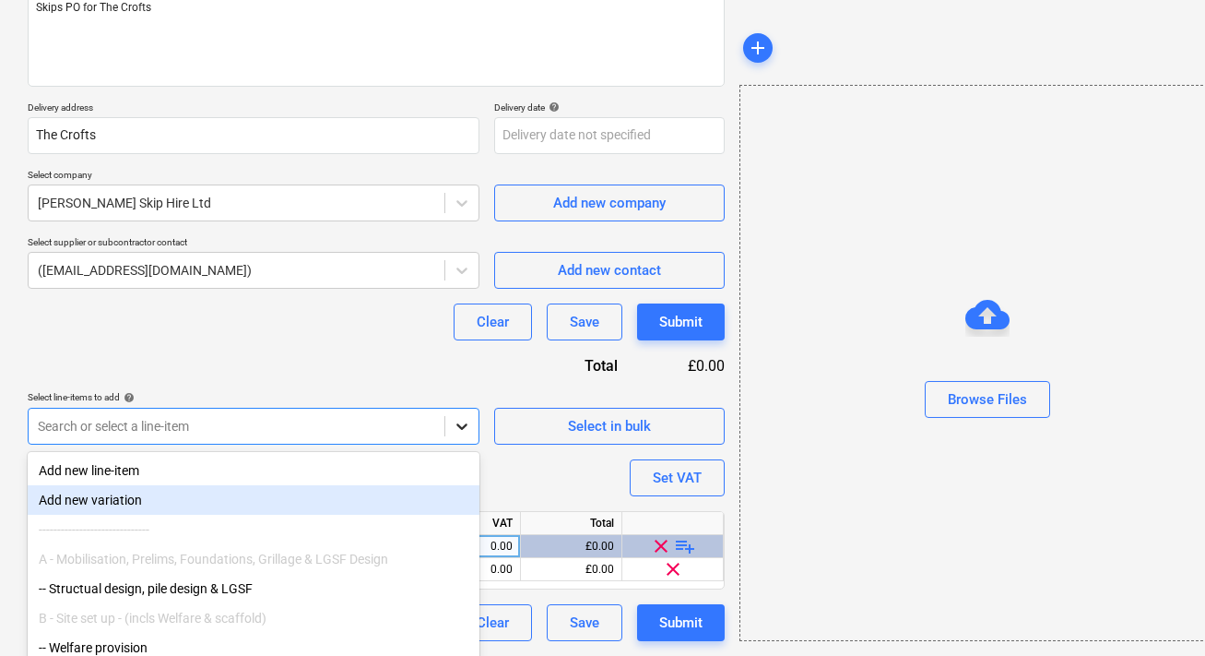
scroll to position [316, 0]
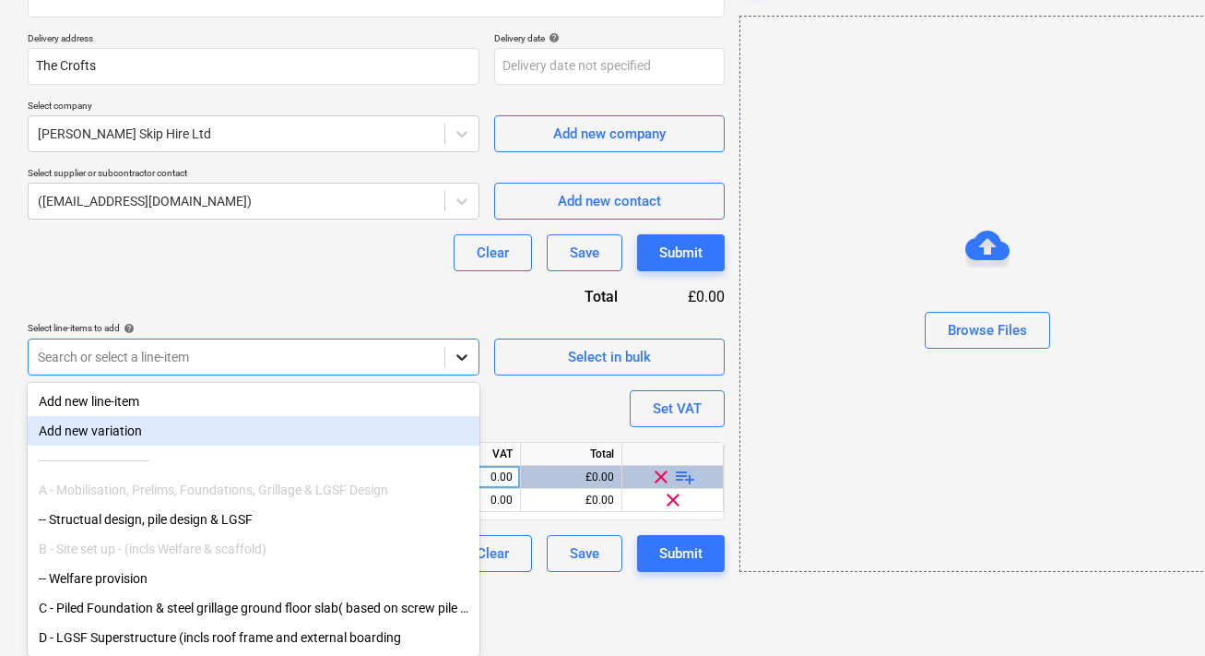
click at [451, 361] on body "Sales Projects Contacts Company Inbox format_size keyboard_arrow_down help sear…" at bounding box center [602, 23] width 1205 height 673
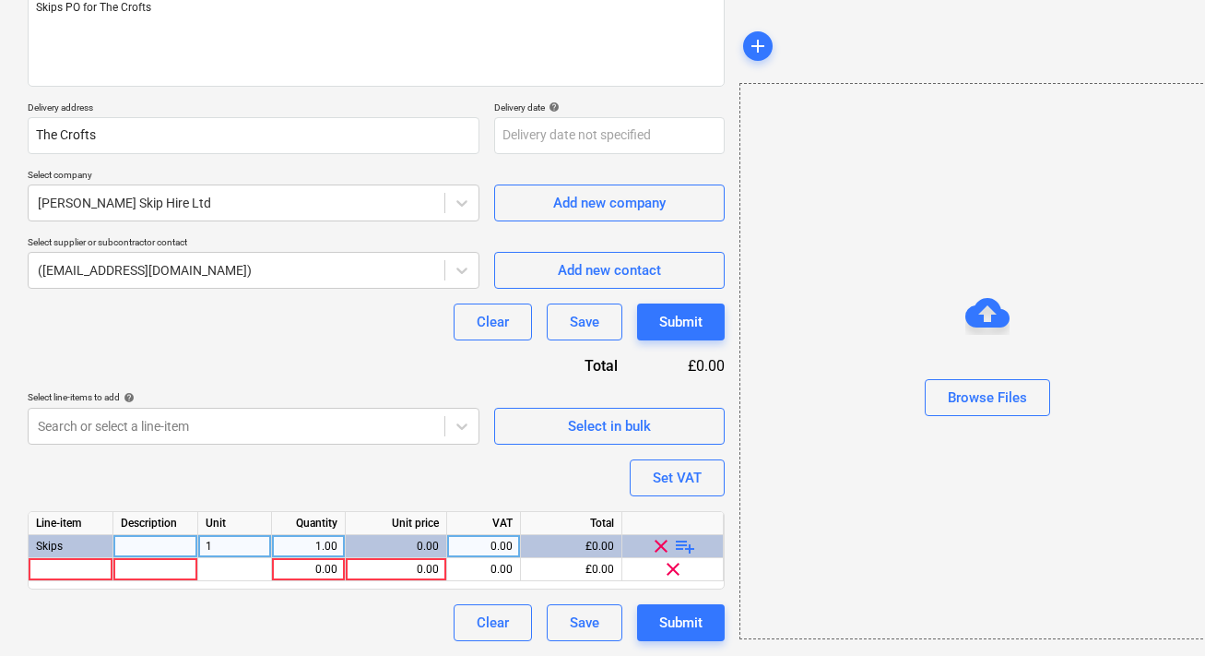
click at [416, 282] on div "Purchase order name help The Crofts - Skips PO Purchase order reference number …" at bounding box center [376, 274] width 697 height 733
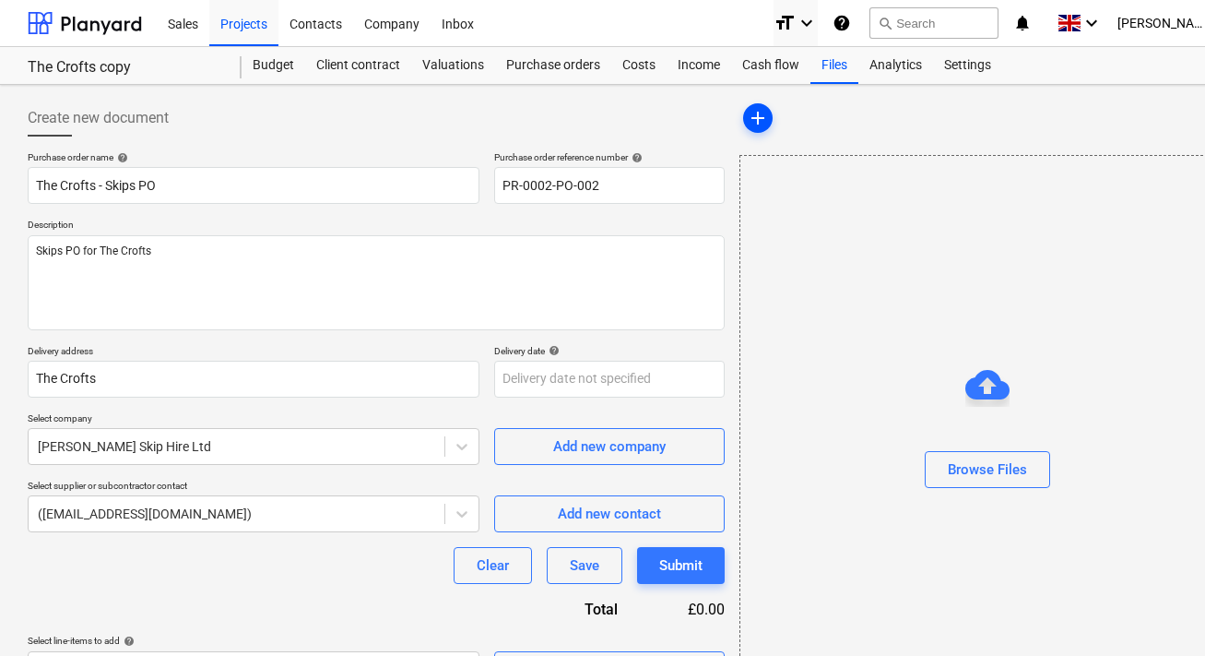
click at [761, 121] on span "add" at bounding box center [758, 118] width 22 height 22
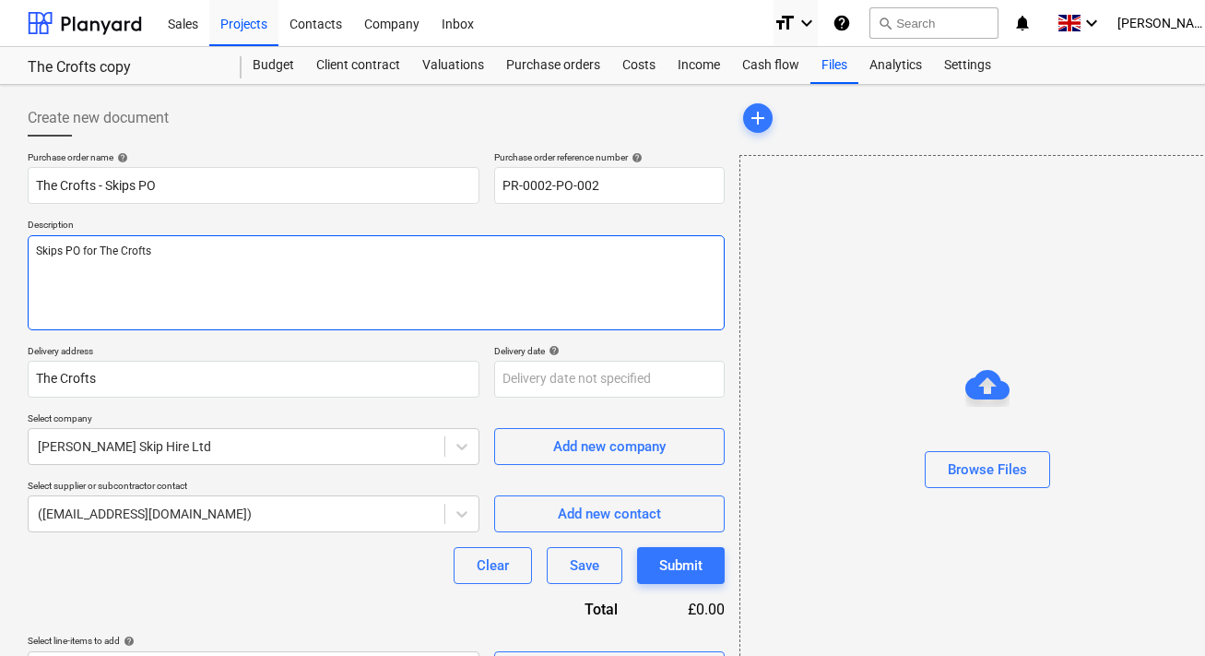
click at [476, 314] on textarea "Skips PO for The Crofts" at bounding box center [376, 282] width 697 height 95
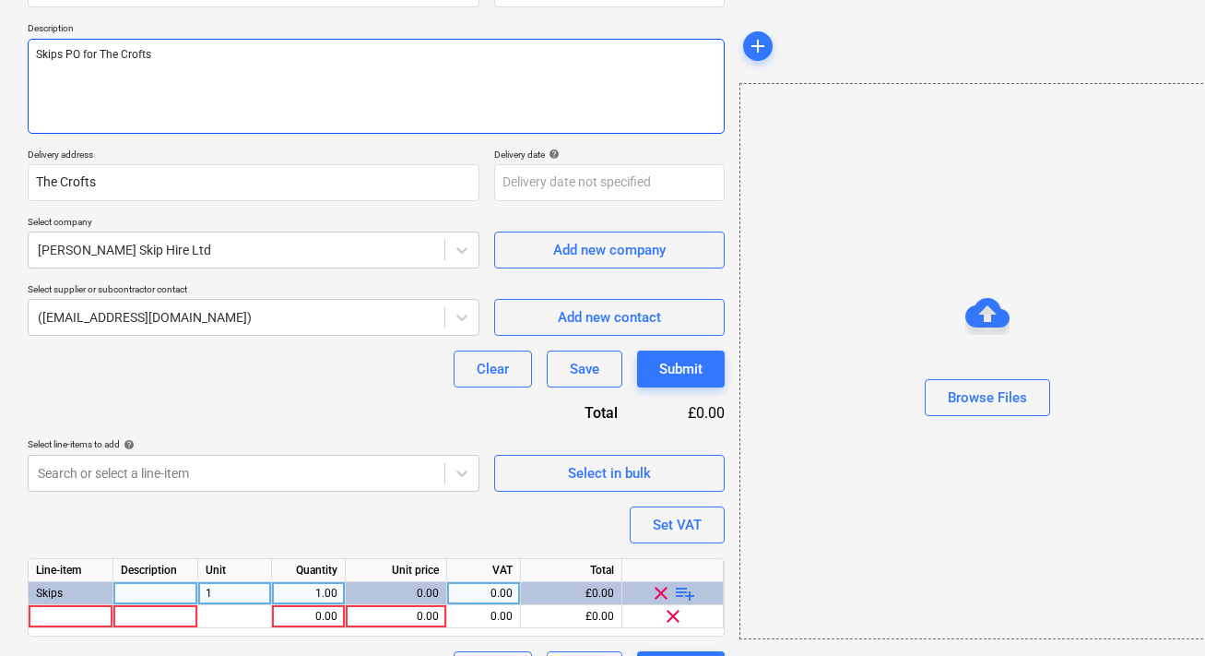
scroll to position [243, 0]
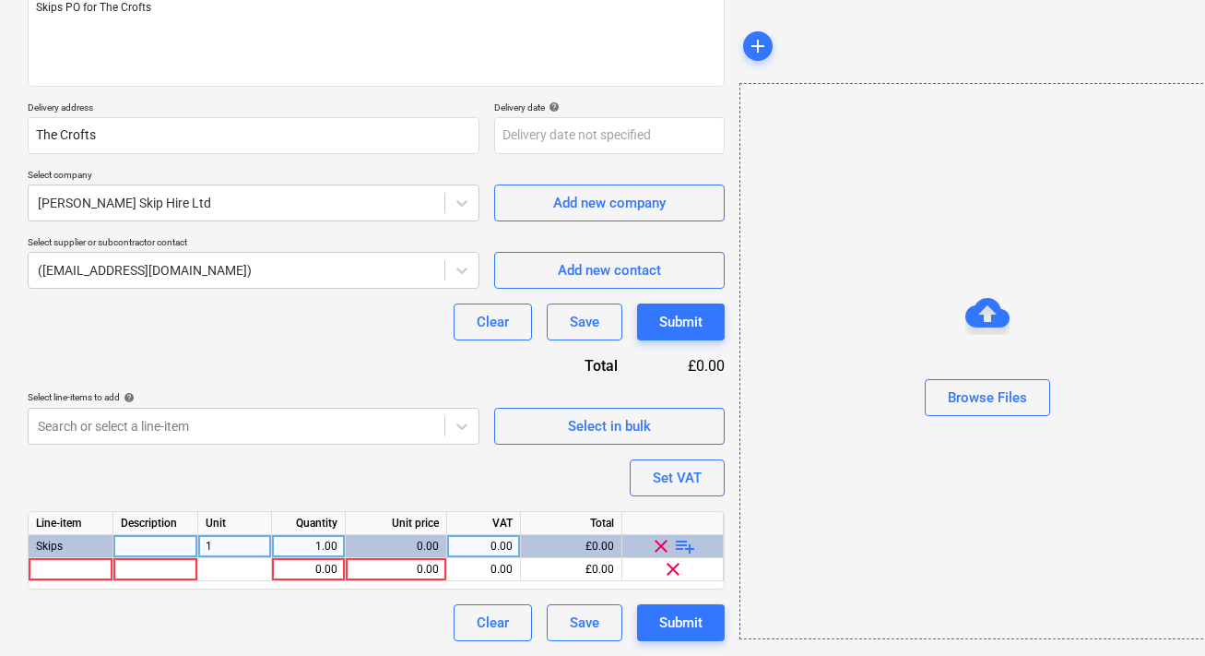
click at [663, 524] on div at bounding box center [673, 523] width 101 height 23
click at [577, 616] on div "Save" at bounding box center [585, 623] width 30 height 24
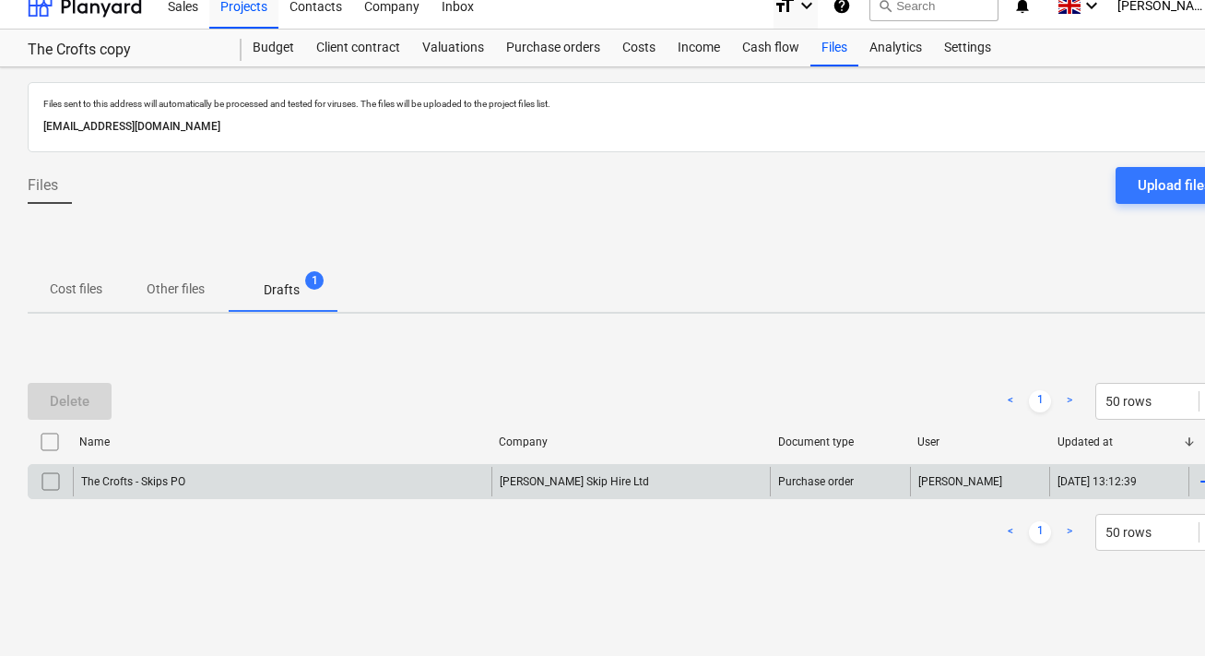
scroll to position [18, 56]
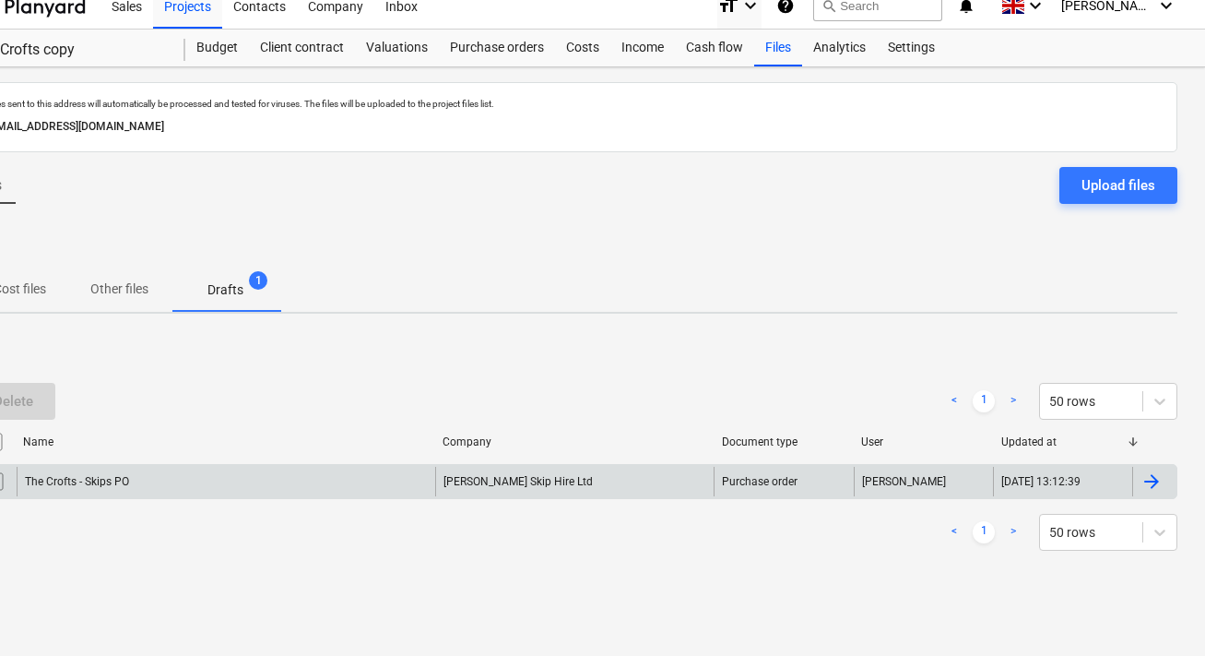
click at [896, 482] on div "[PERSON_NAME]" at bounding box center [923, 482] width 139 height 30
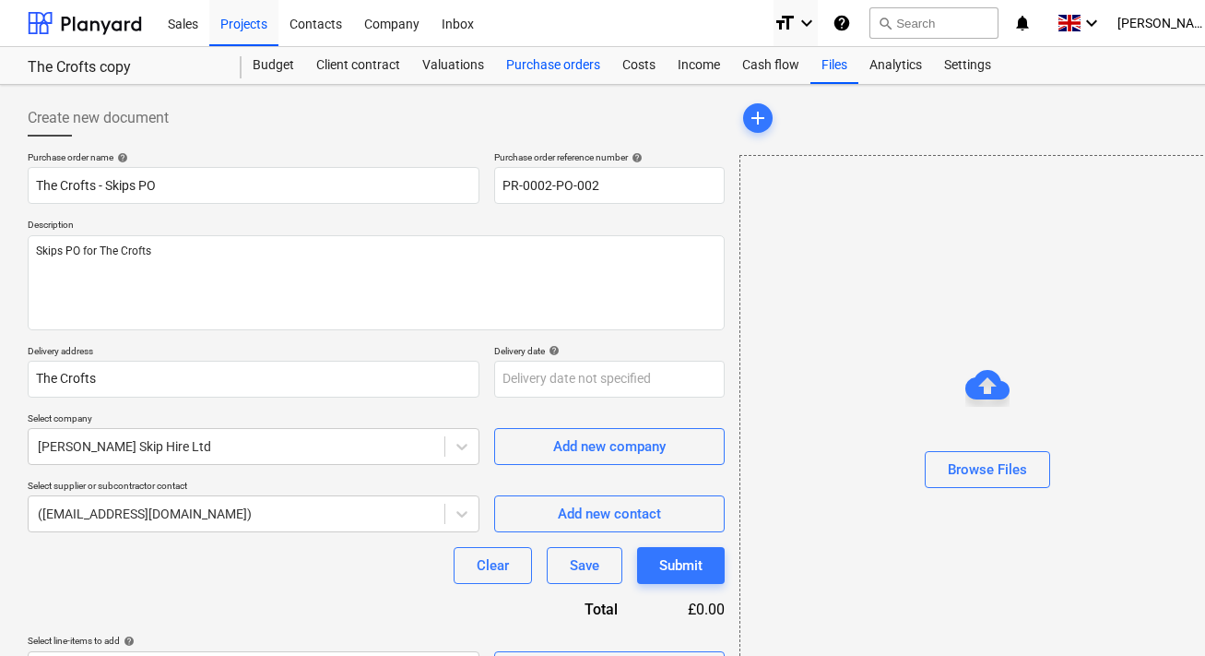
click at [554, 67] on div "Purchase orders" at bounding box center [553, 65] width 116 height 37
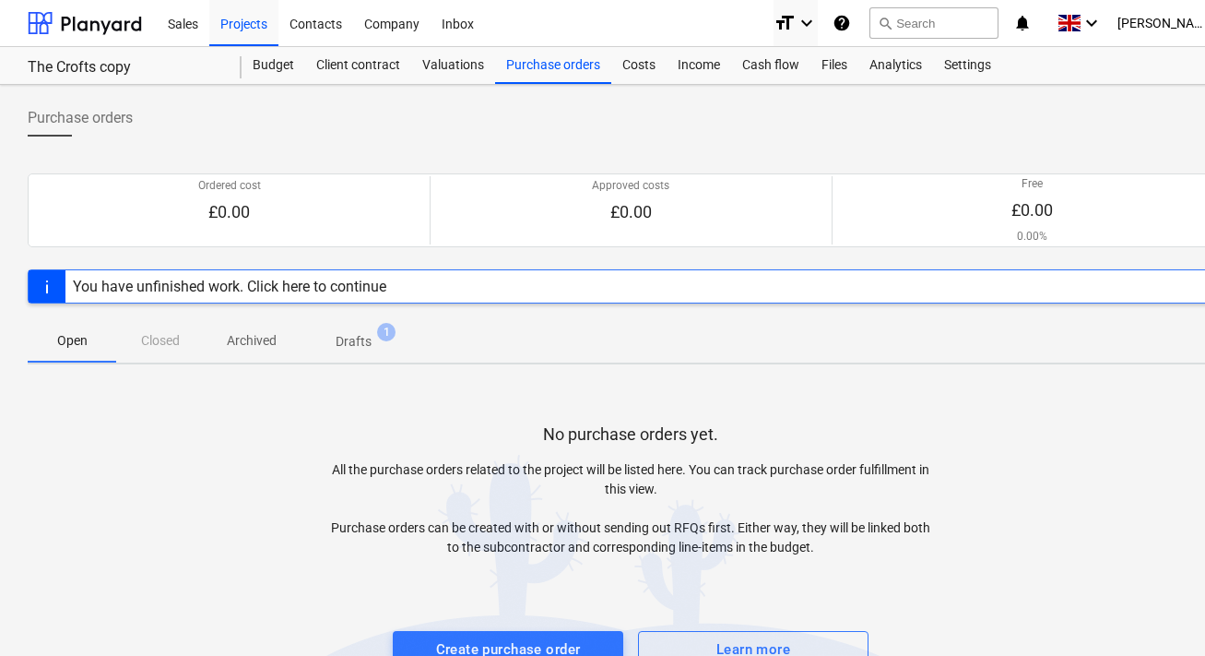
scroll to position [42, 0]
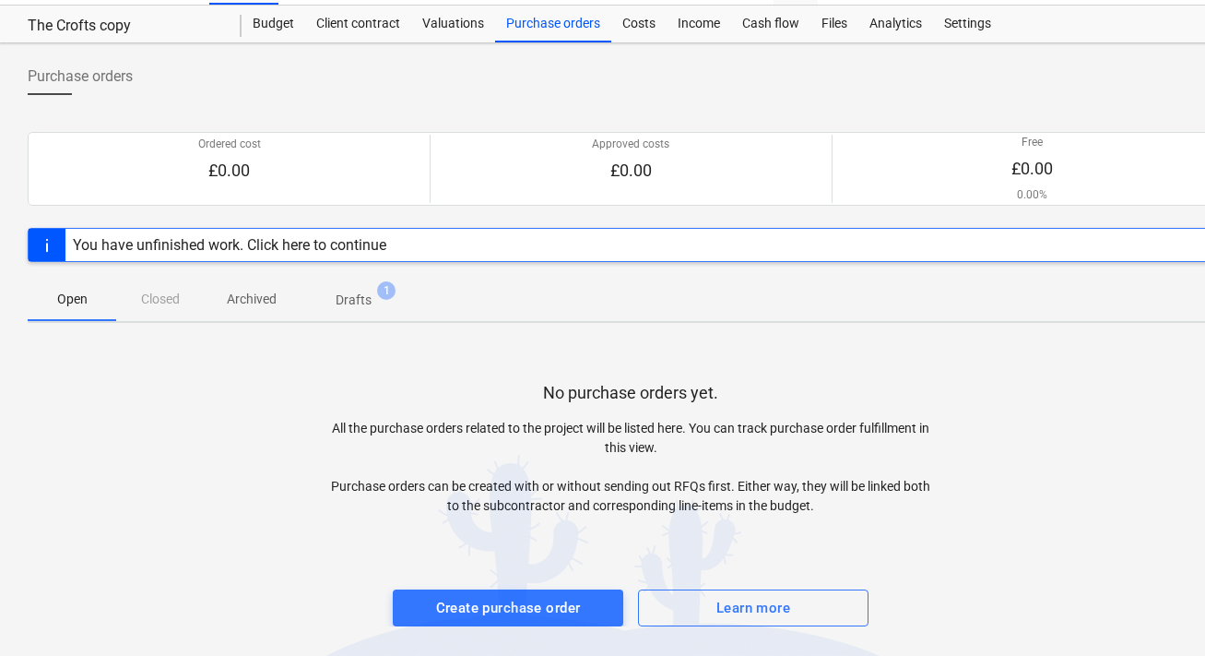
click at [331, 321] on div "Open Closed Archived Drafts 1" at bounding box center [631, 300] width 1206 height 46
click at [345, 307] on p "Drafts" at bounding box center [354, 300] width 36 height 19
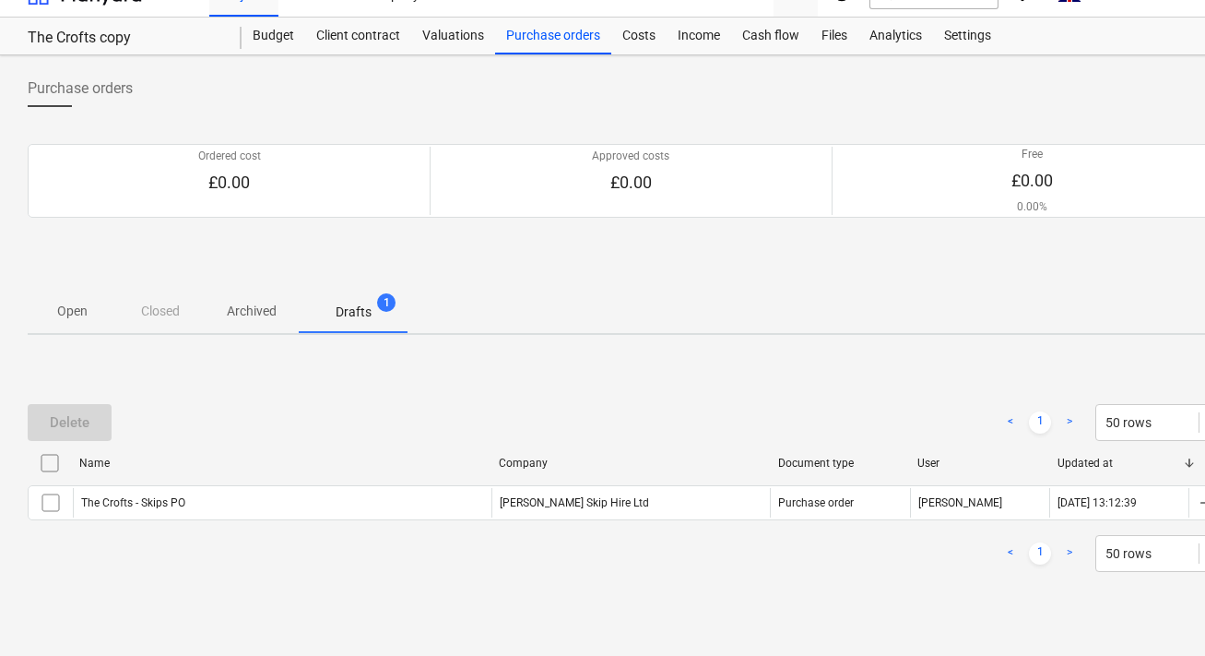
scroll to position [30, 0]
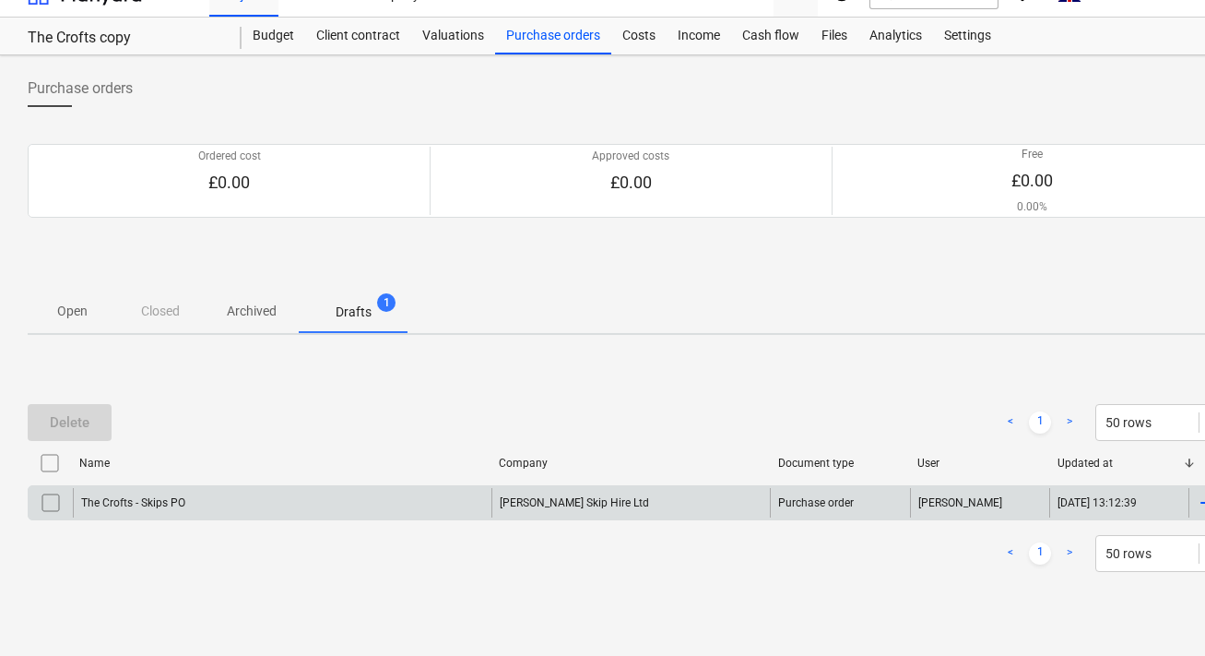
click at [315, 496] on div "The Crofts - Skips PO" at bounding box center [282, 503] width 419 height 30
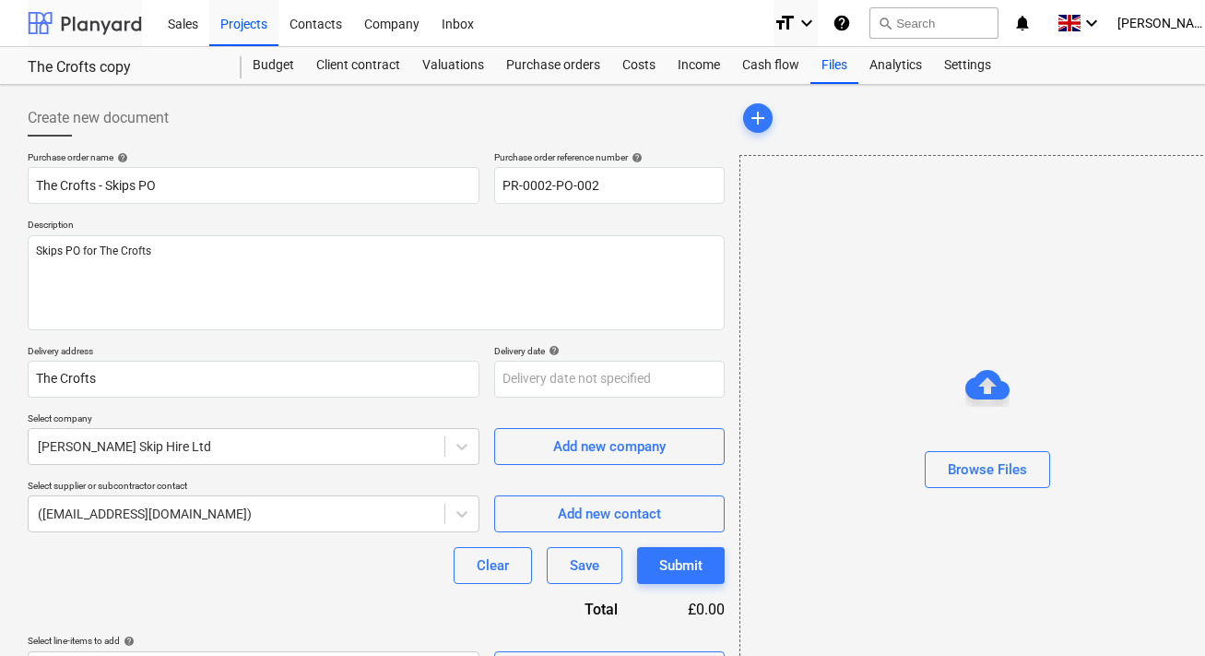
scroll to position [30, 0]
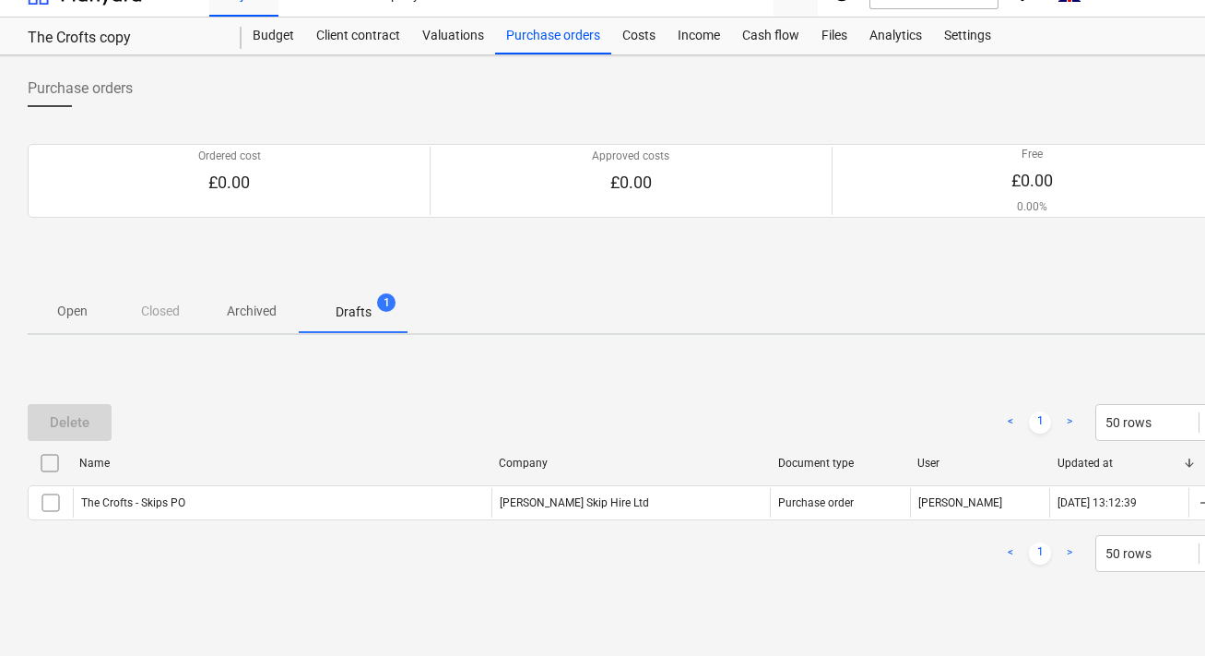
click at [89, 313] on p "Open" at bounding box center [72, 311] width 44 height 19
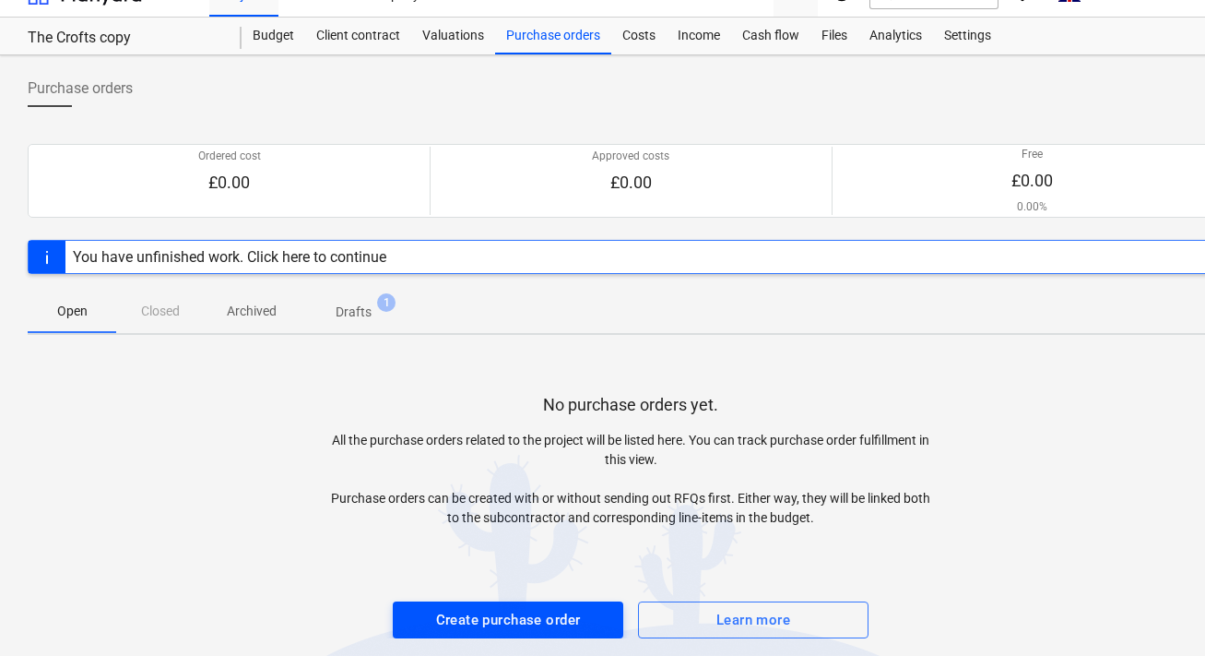
click at [506, 629] on div "Create purchase order" at bounding box center [508, 620] width 145 height 24
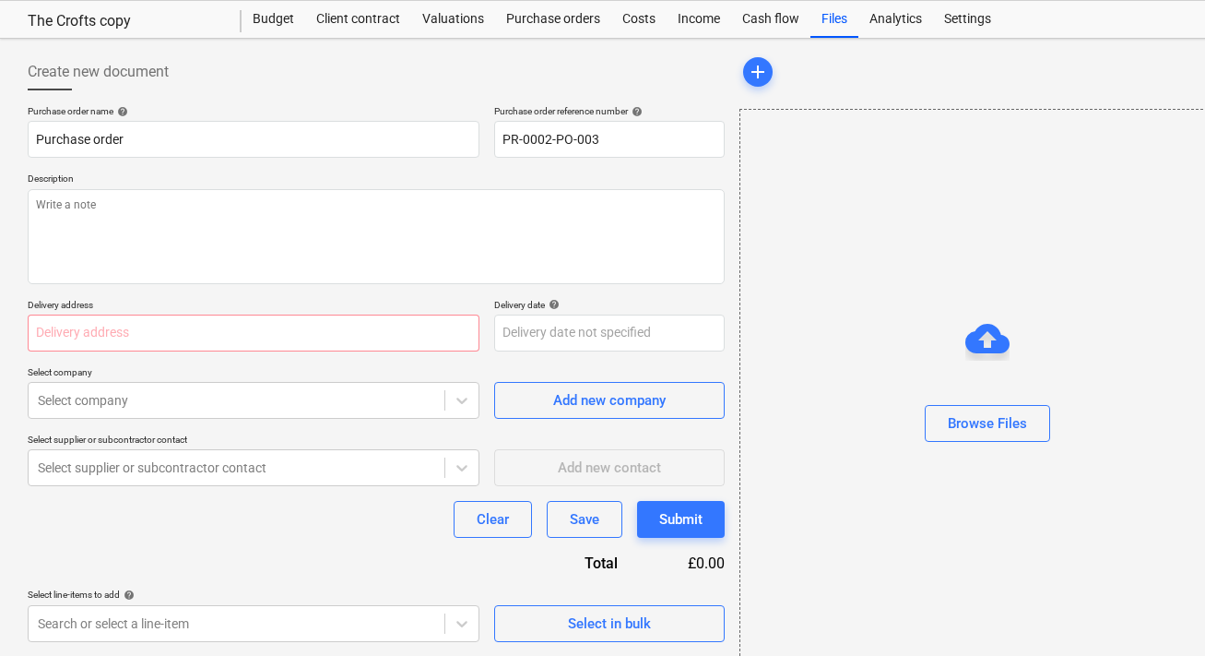
scroll to position [49, 0]
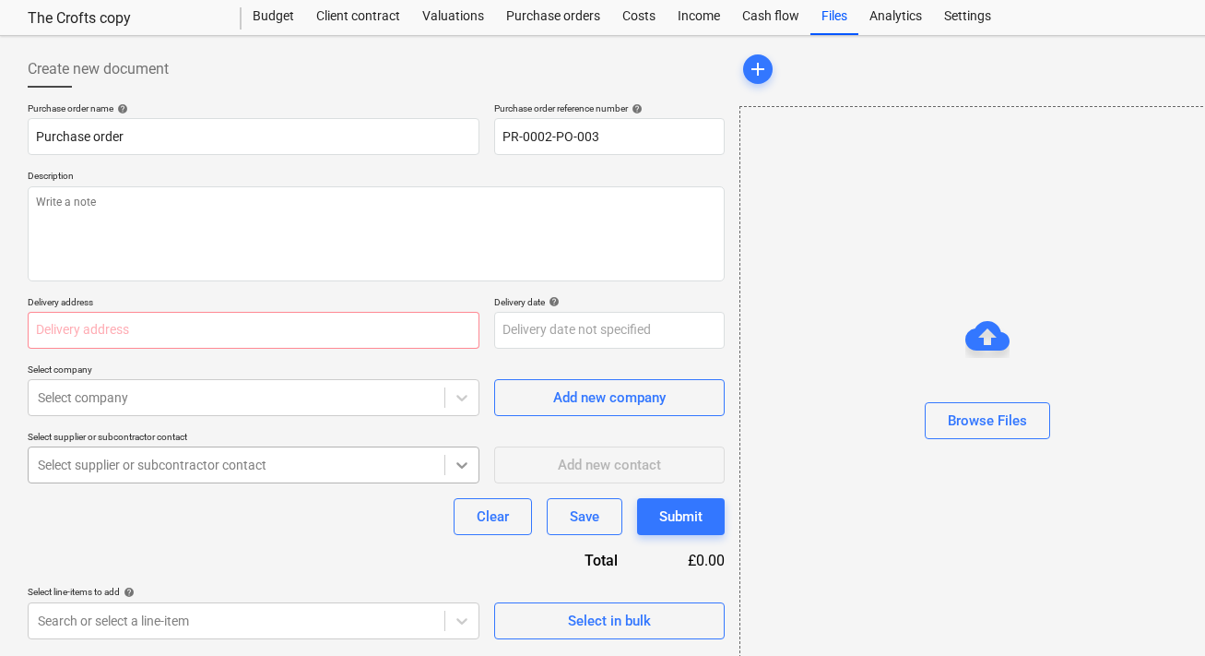
click at [466, 461] on icon at bounding box center [462, 465] width 18 height 18
click at [430, 462] on div at bounding box center [237, 465] width 398 height 18
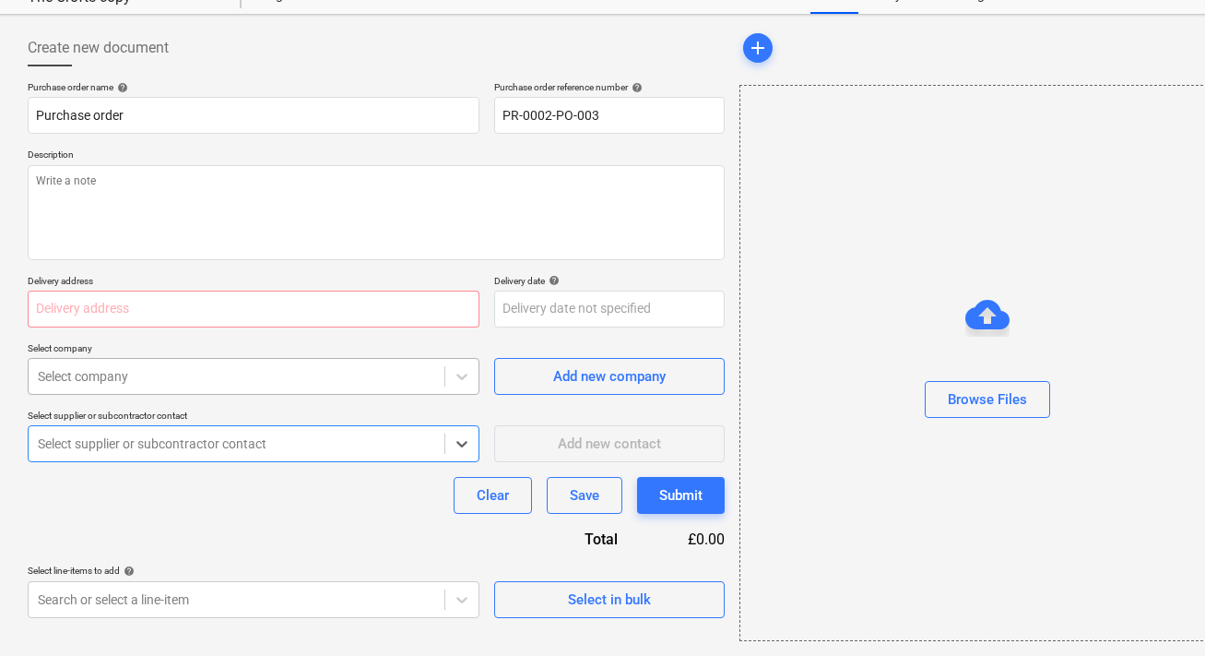
click at [430, 409] on body "Sales Projects Contacts Company Inbox format_size keyboard_arrow_down help sear…" at bounding box center [602, 266] width 1205 height 673
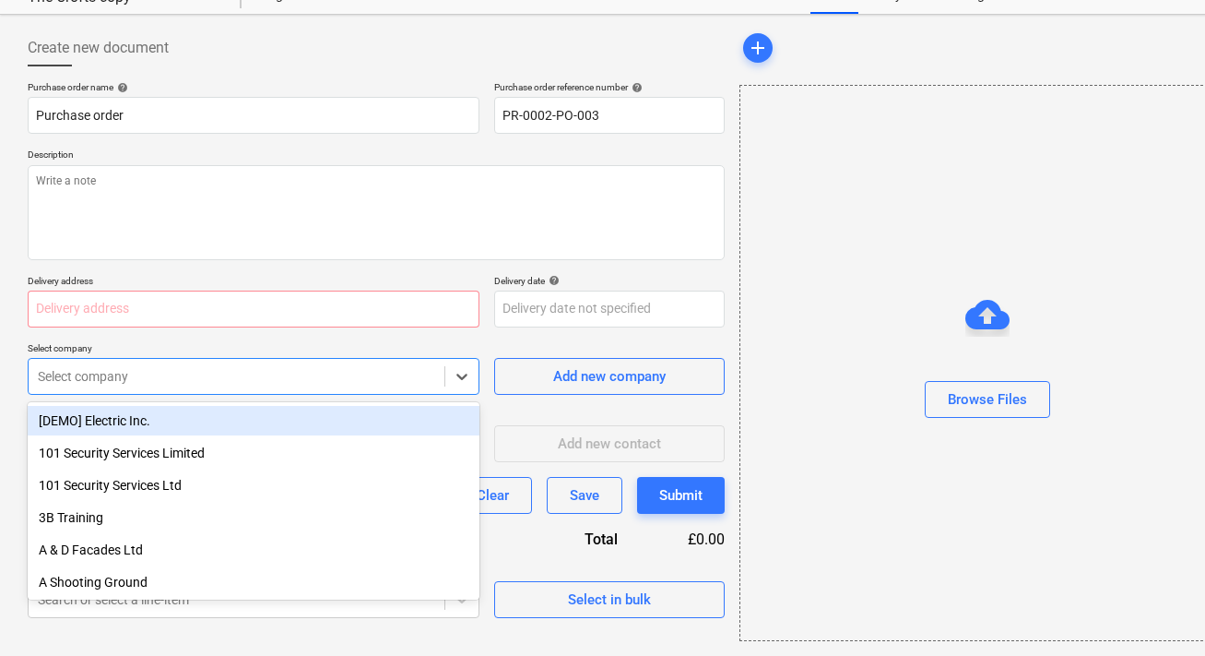
click at [430, 409] on div "[DEMO] Electric Inc." at bounding box center [254, 421] width 452 height 30
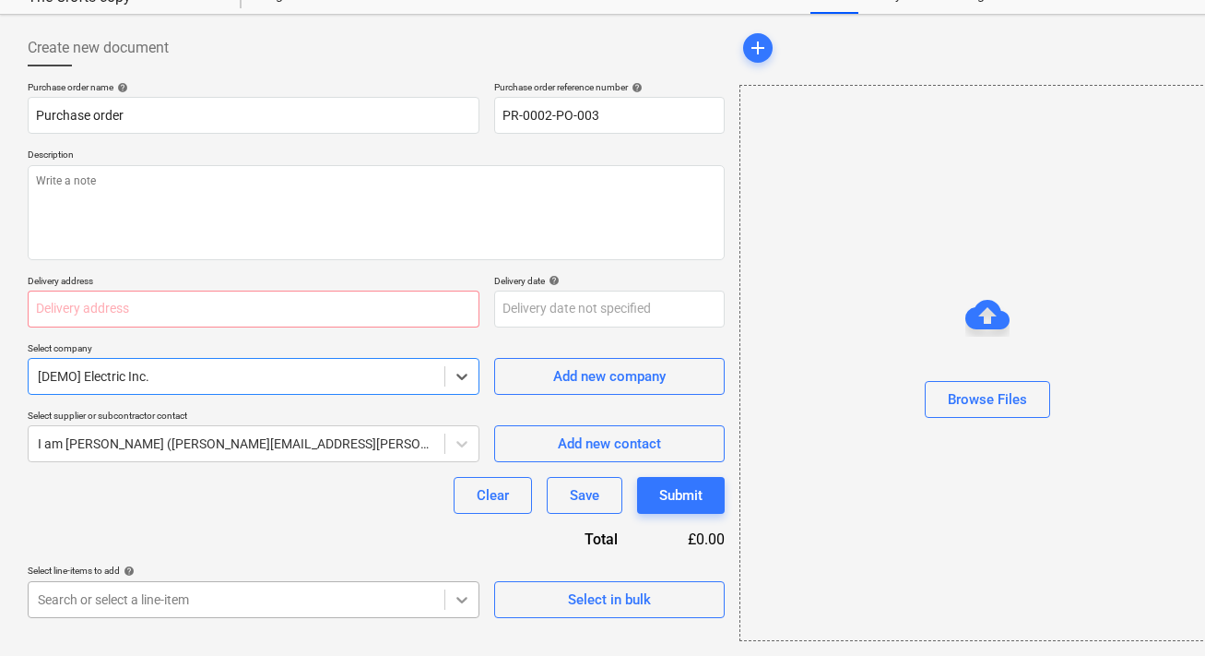
scroll to position [316, 0]
click at [454, 594] on body "Sales Projects Contacts Company Inbox format_size keyboard_arrow_down help sear…" at bounding box center [602, 266] width 1205 height 673
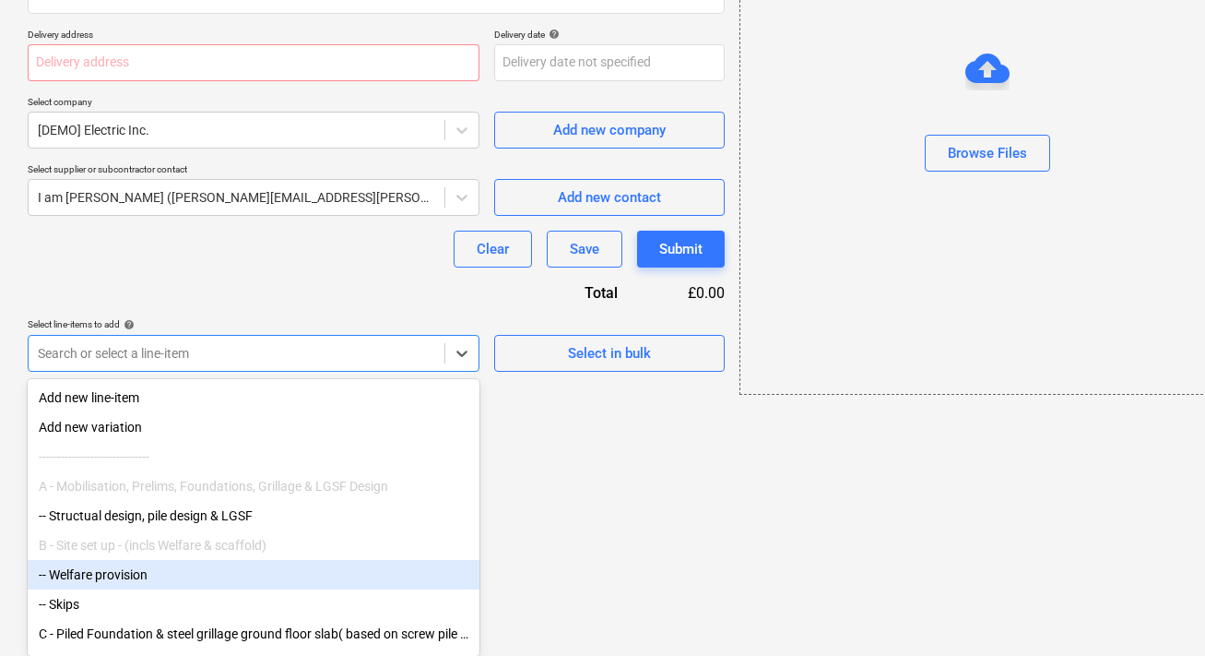
click at [401, 567] on div "-- Welfare provision" at bounding box center [254, 575] width 452 height 30
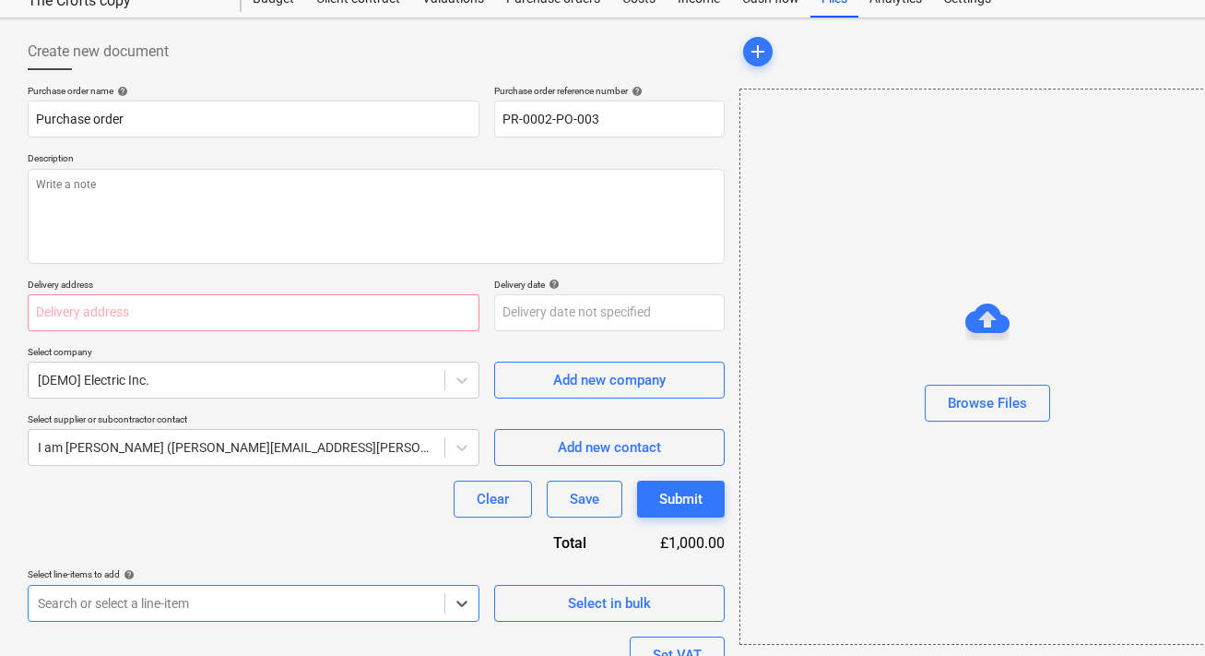
scroll to position [0, 0]
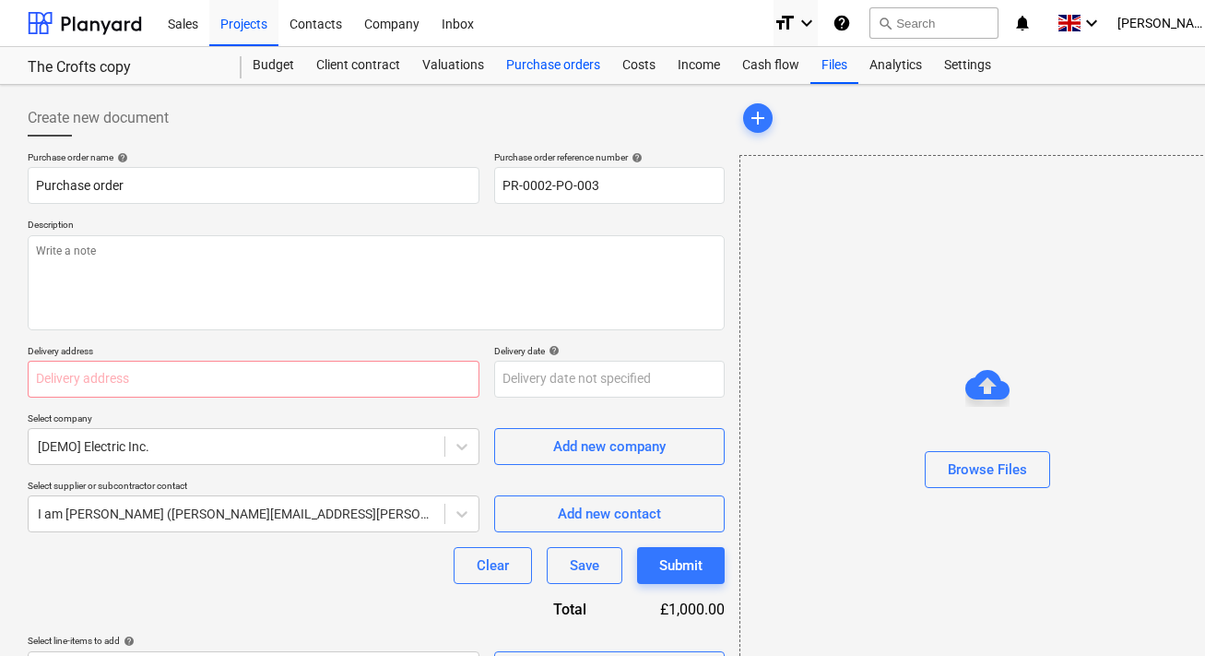
click at [563, 66] on div "Purchase orders" at bounding box center [553, 65] width 116 height 37
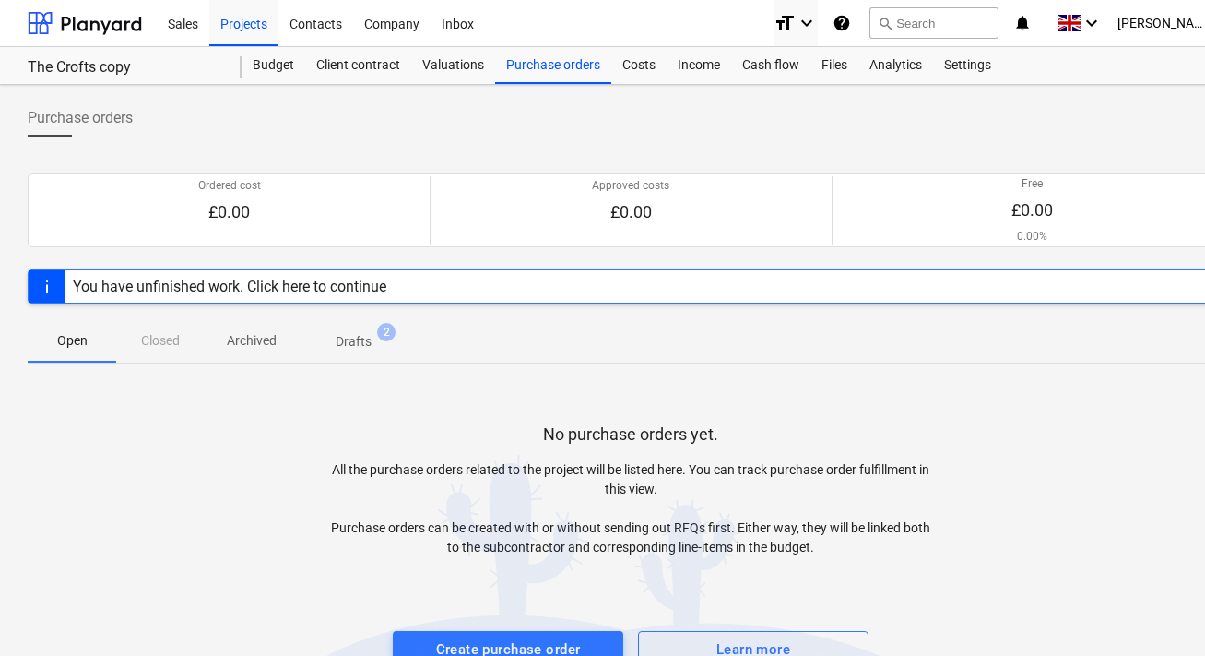
click at [357, 325] on span "Drafts 2" at bounding box center [354, 340] width 110 height 33
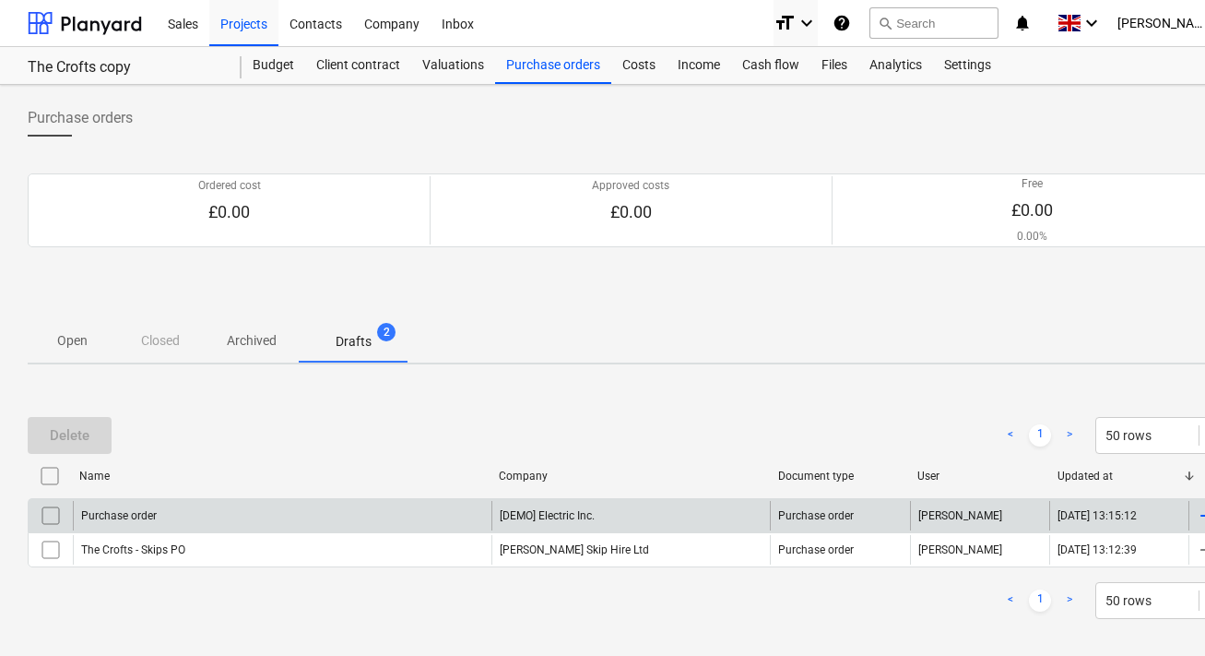
scroll to position [0, 56]
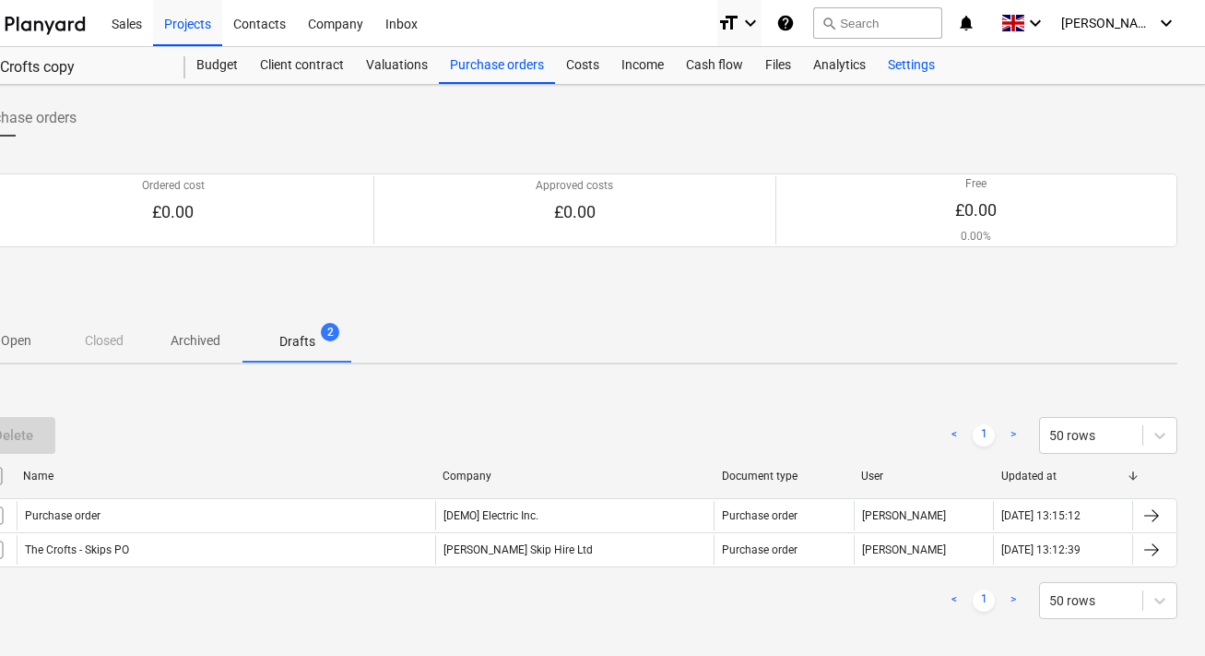
click at [909, 58] on div "Settings" at bounding box center [911, 65] width 69 height 37
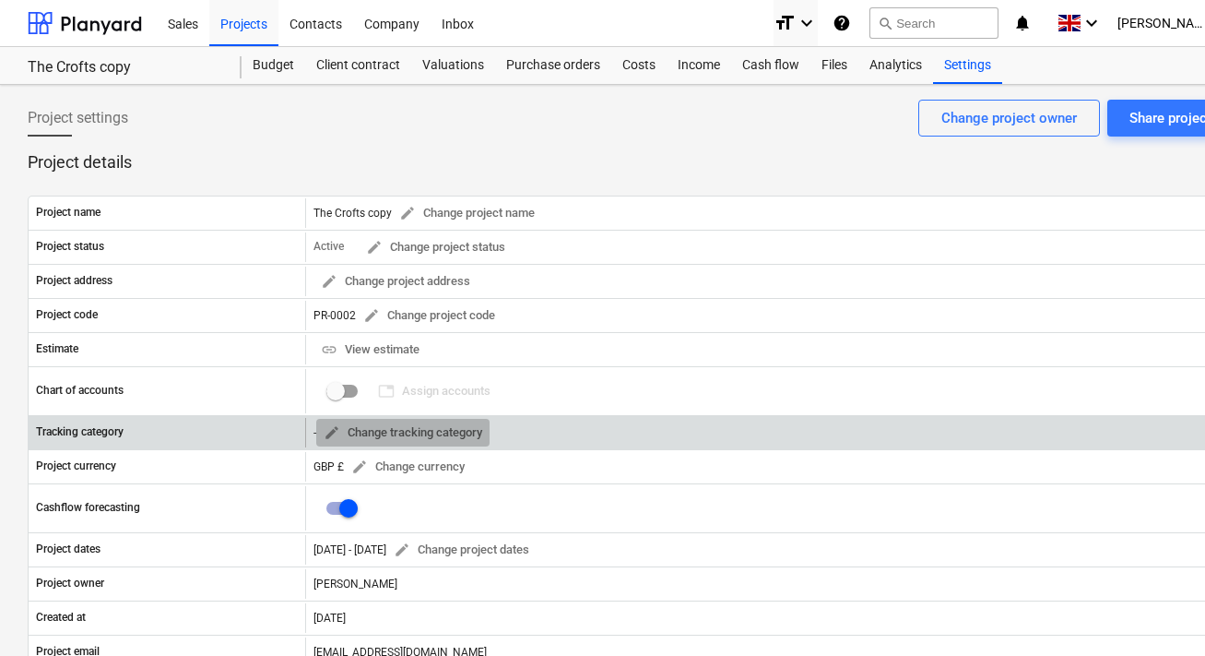
click at [378, 428] on span "edit Change tracking category" at bounding box center [403, 432] width 159 height 21
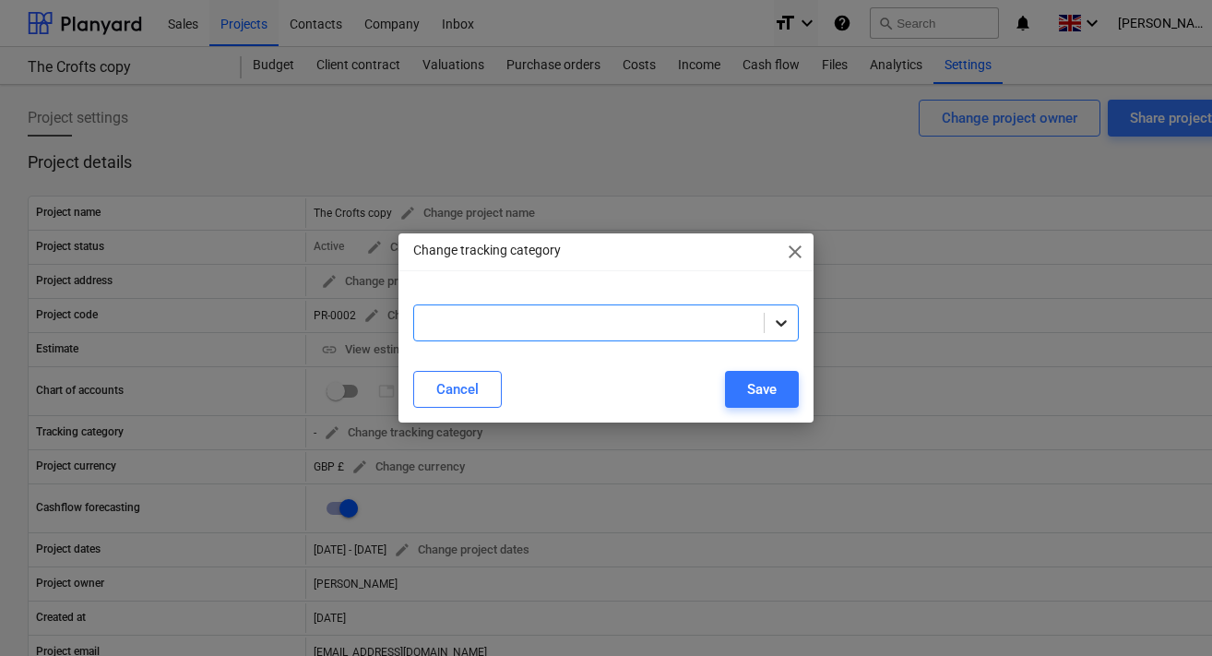
click at [783, 322] on icon at bounding box center [781, 323] width 11 height 6
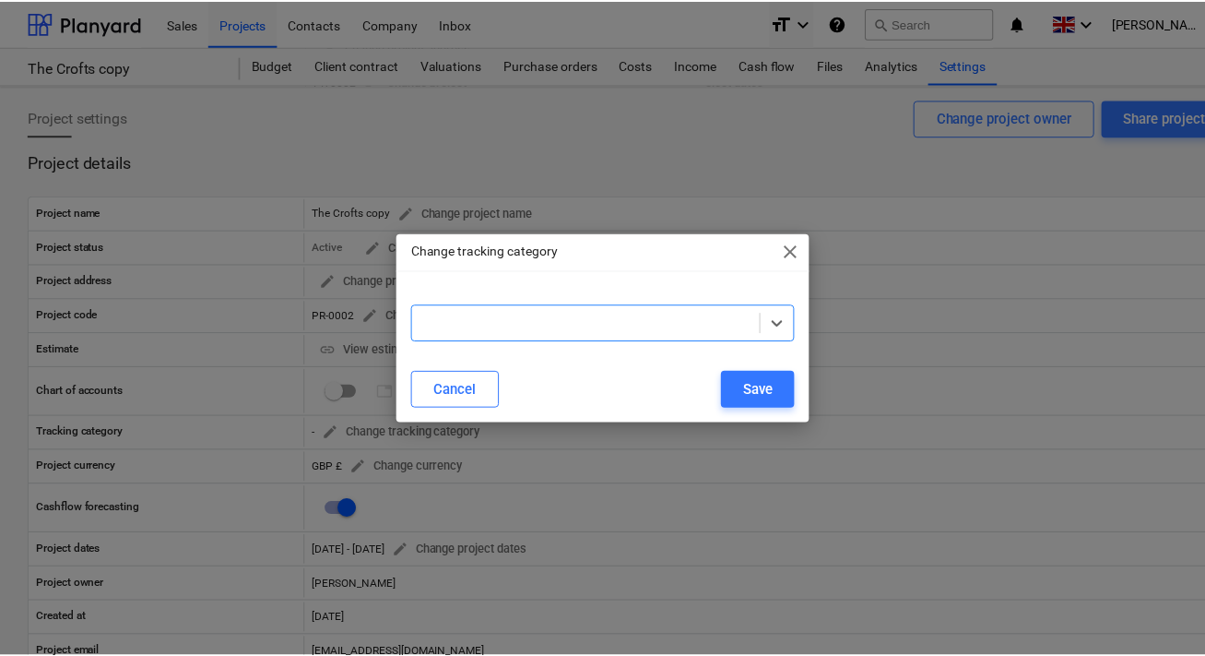
scroll to position [739, 0]
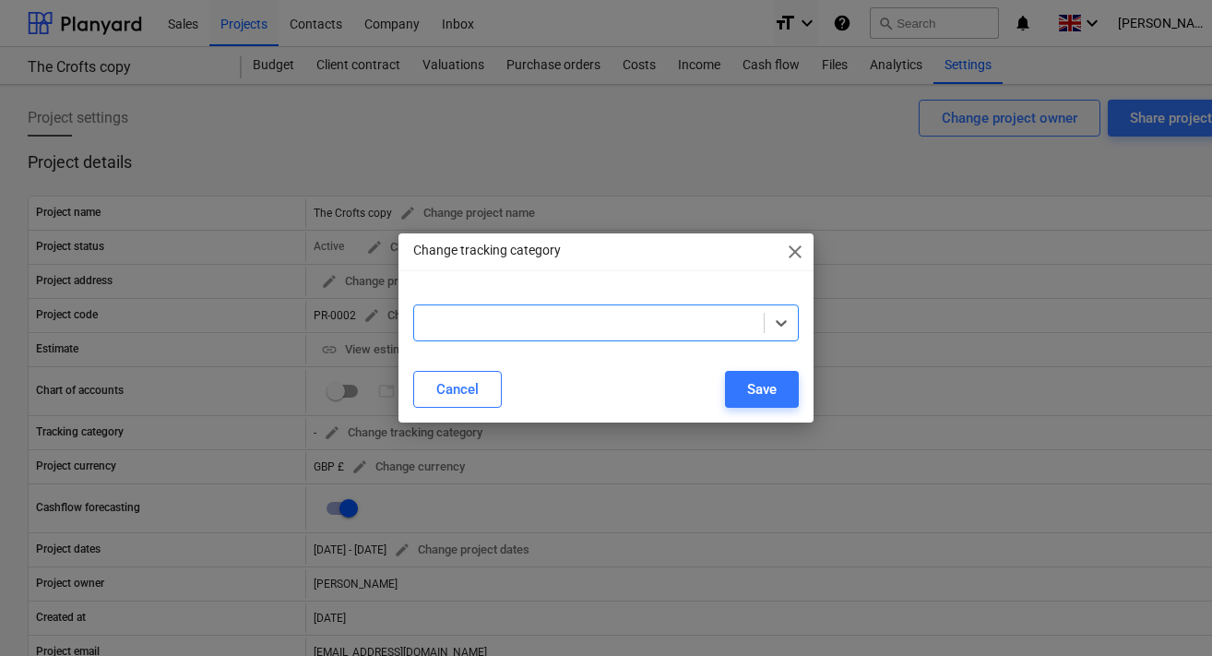
click at [768, 394] on div "Save" at bounding box center [762, 389] width 30 height 24
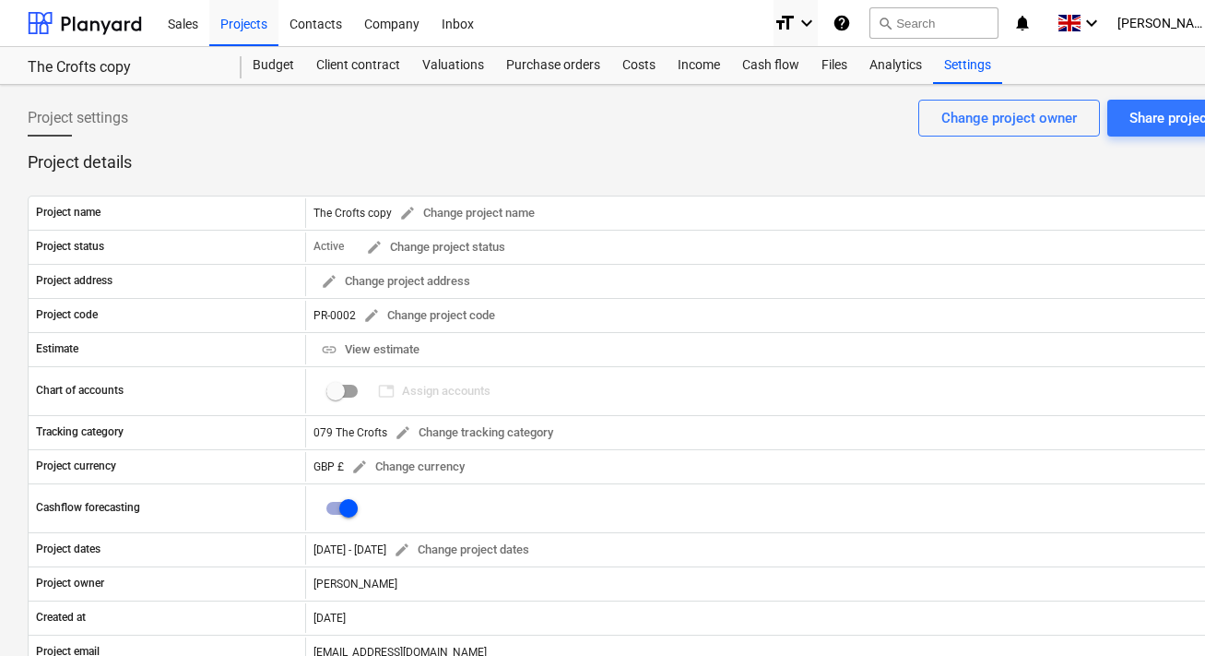
click at [610, 113] on div "Project settings Share project Change project owner" at bounding box center [631, 126] width 1206 height 52
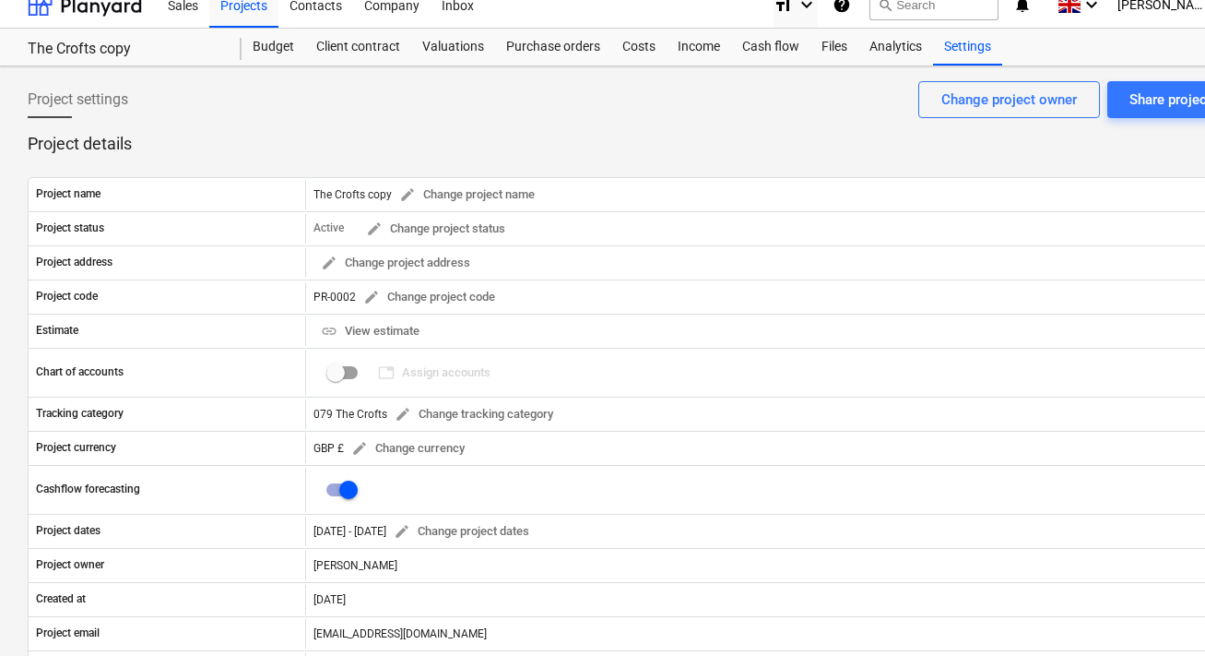
scroll to position [0, 0]
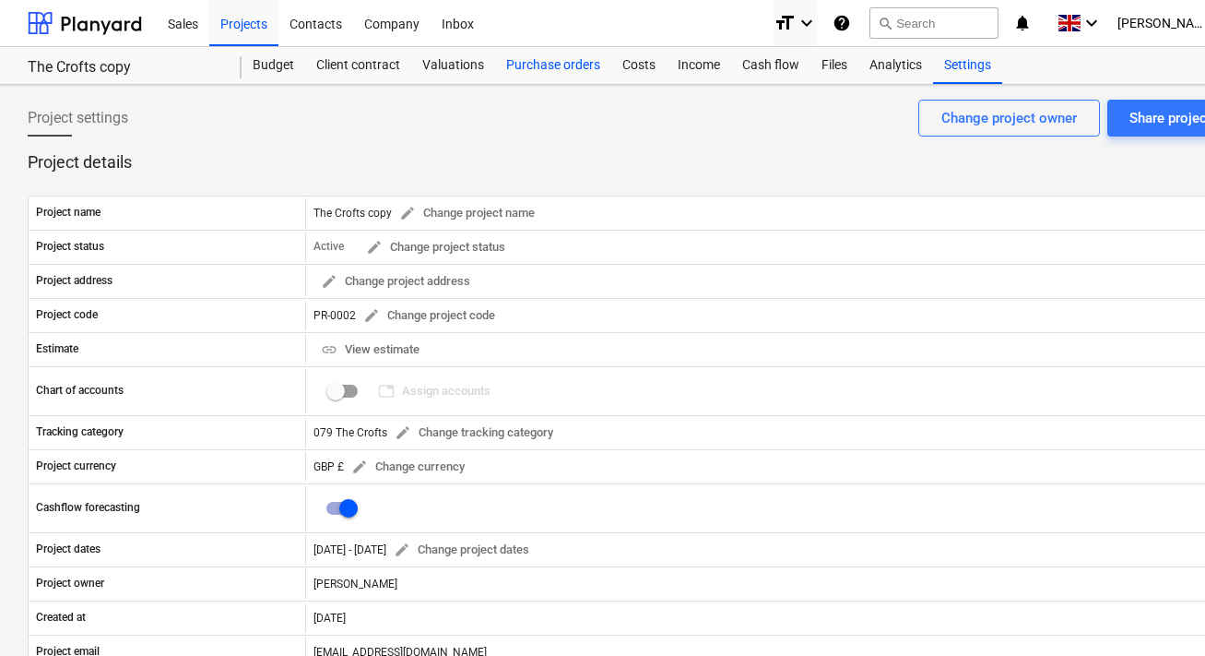
click at [555, 65] on div "Purchase orders" at bounding box center [553, 65] width 116 height 37
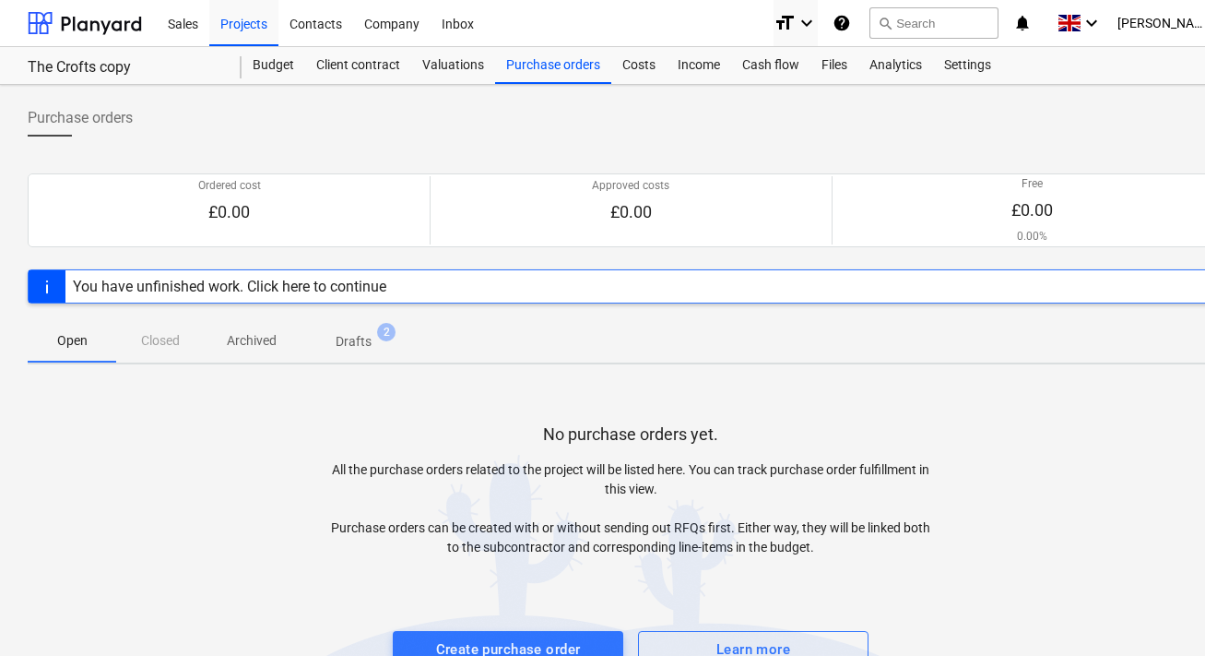
scroll to position [42, 0]
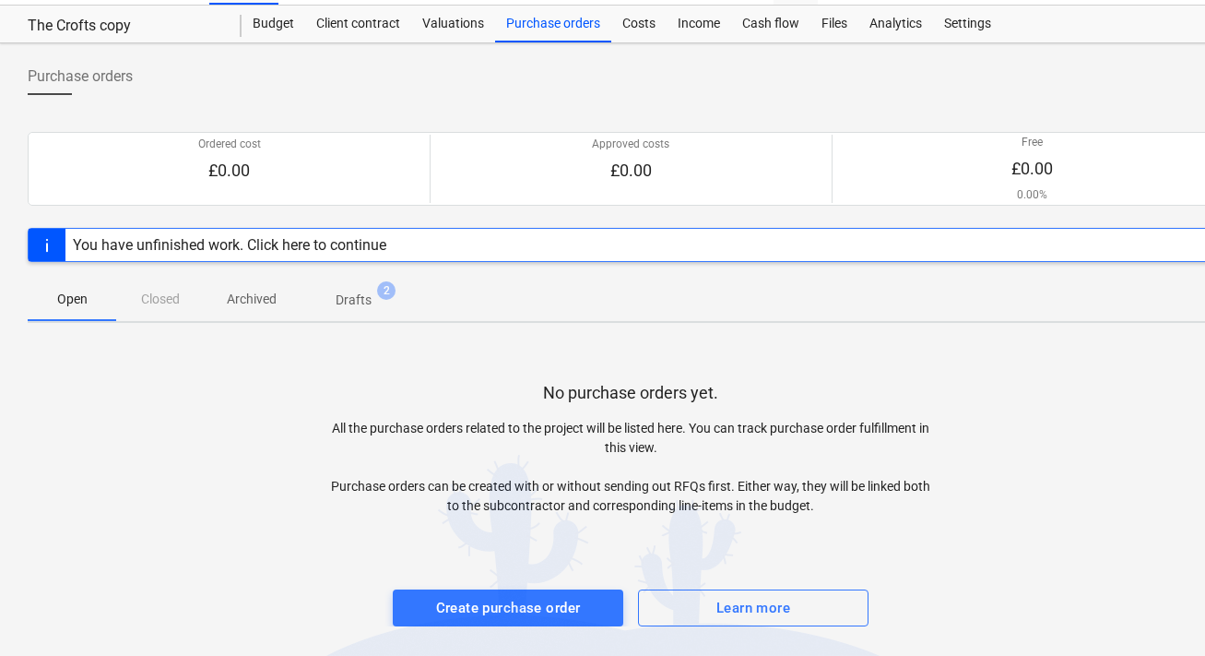
click at [336, 305] on p "Drafts" at bounding box center [354, 300] width 36 height 19
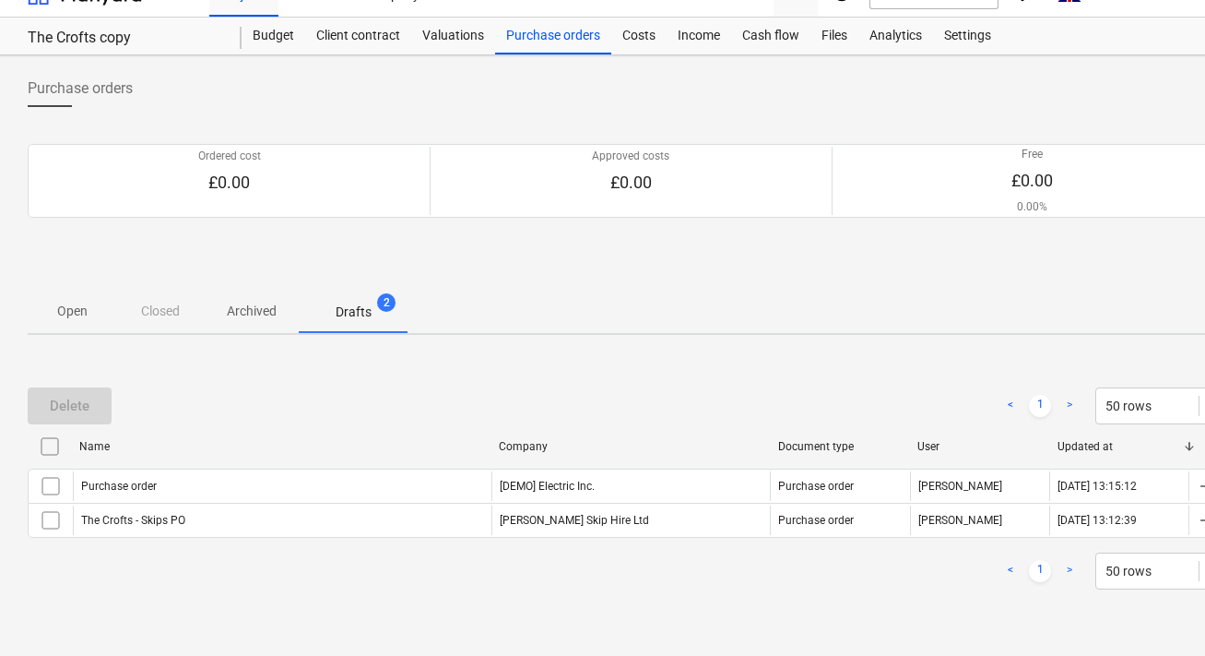
scroll to position [30, 0]
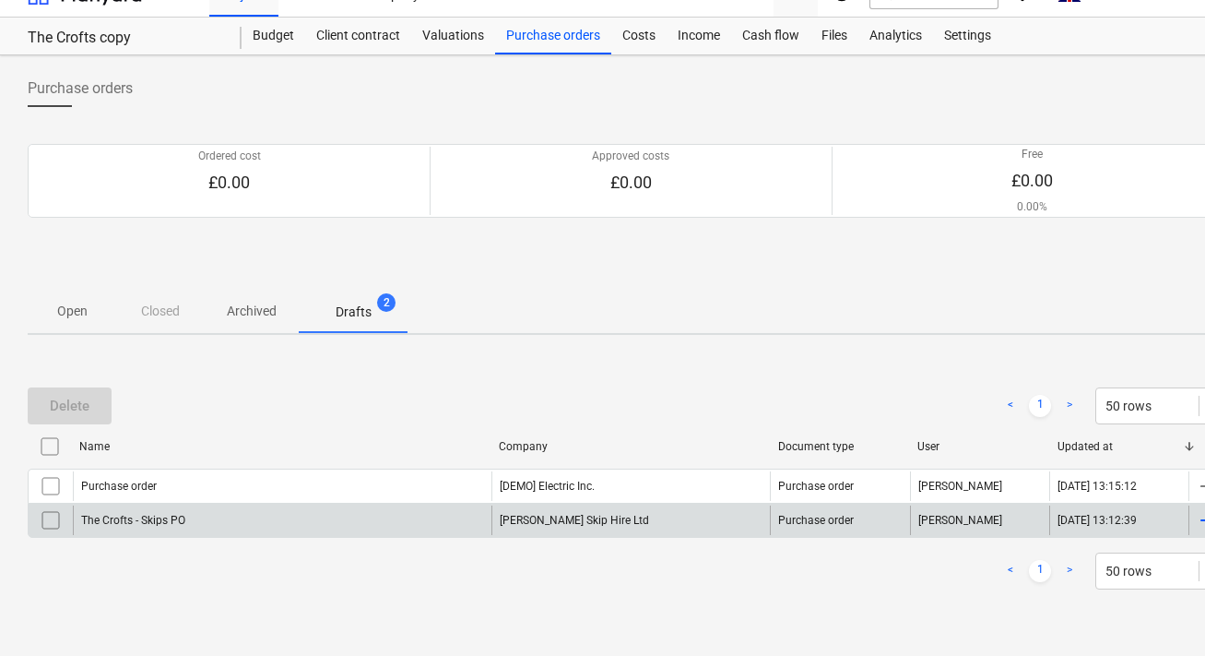
click at [421, 523] on div "The Crofts - Skips PO" at bounding box center [282, 520] width 419 height 30
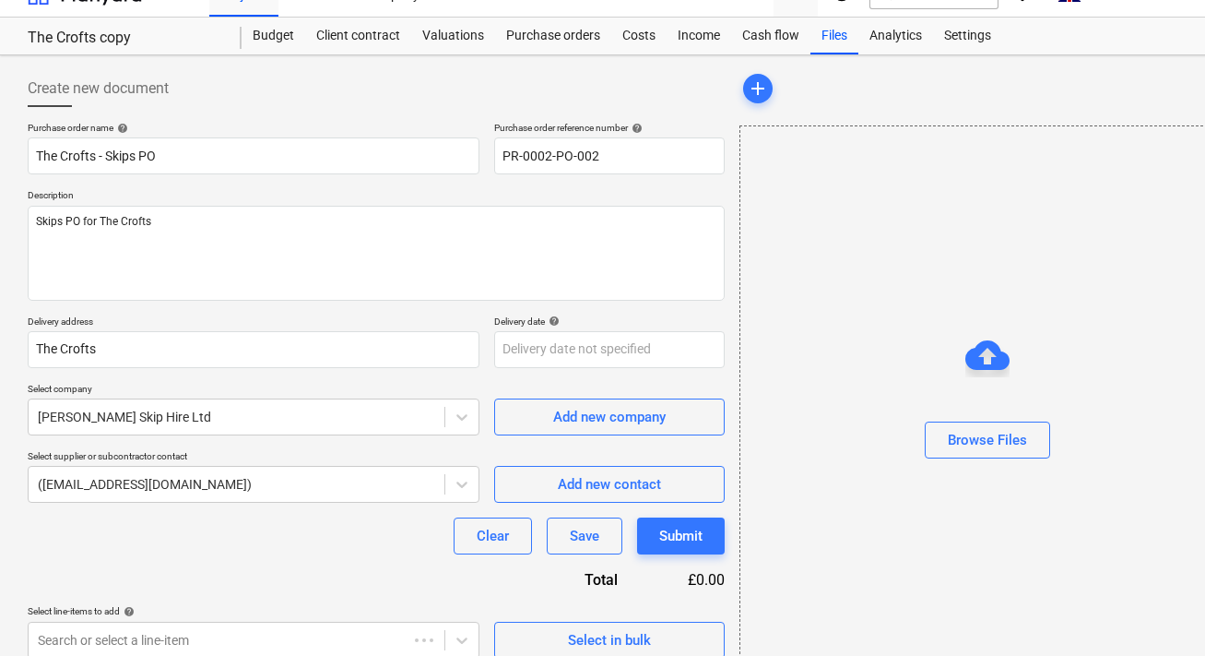
type textarea "x"
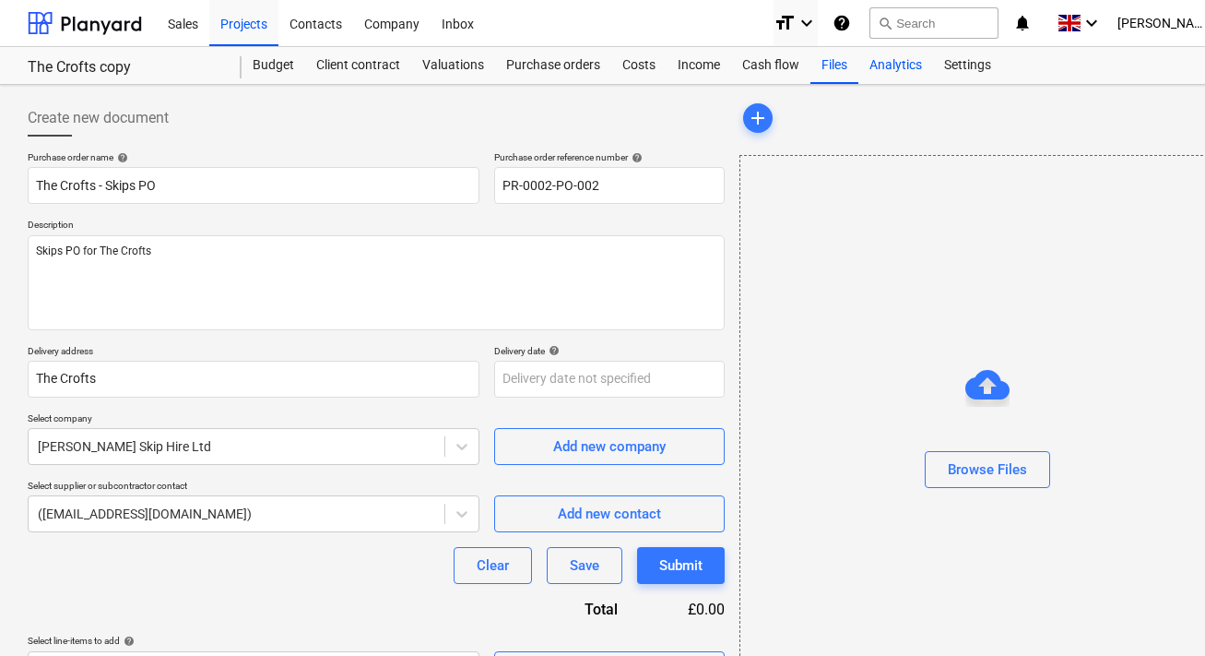
click at [886, 65] on div "Analytics" at bounding box center [896, 65] width 75 height 37
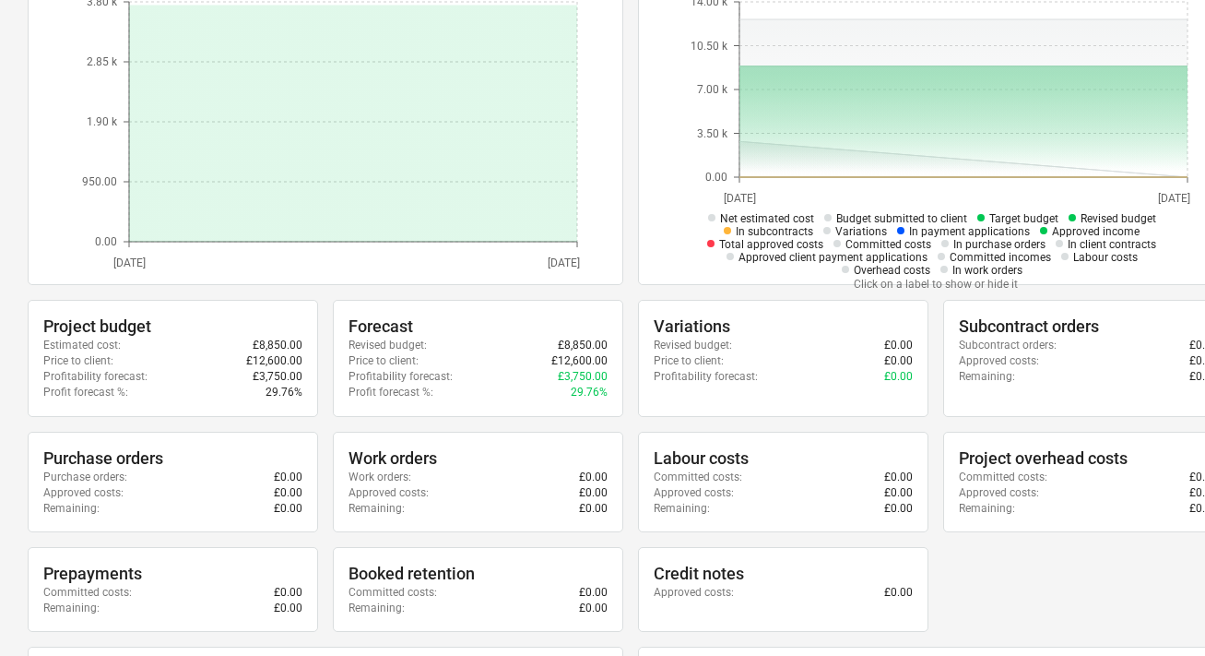
scroll to position [280, 0]
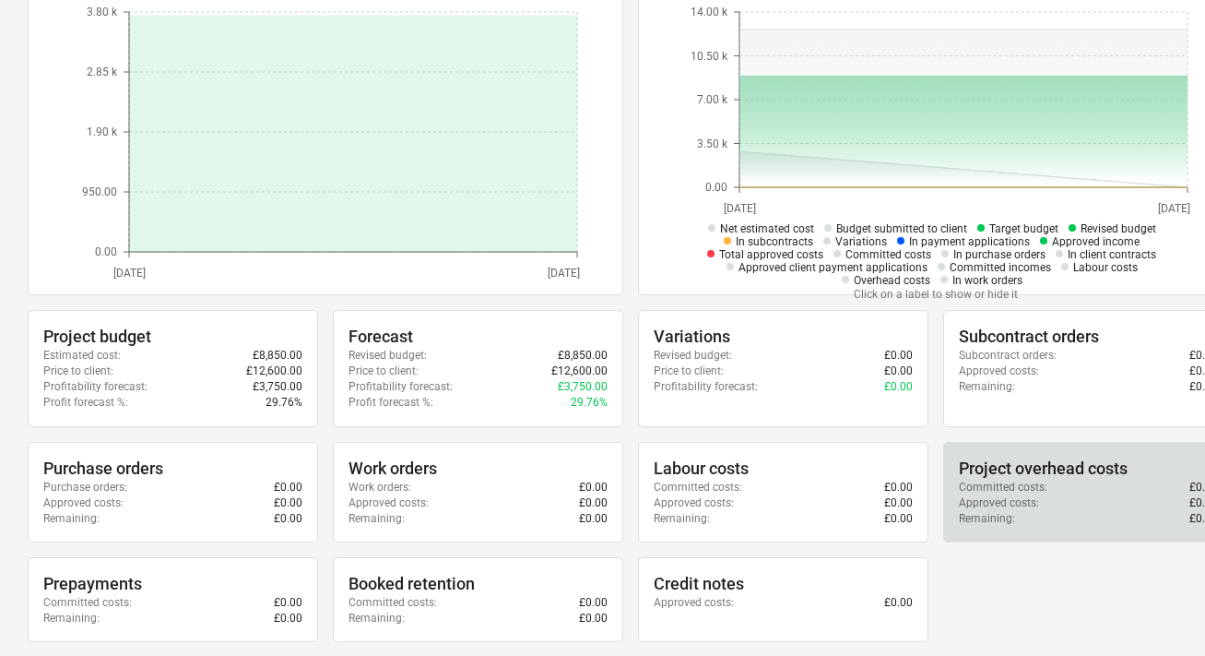
click at [1019, 505] on p "Approved costs :" at bounding box center [999, 503] width 80 height 16
click at [1017, 475] on div "Project overhead costs" at bounding box center [1088, 468] width 259 height 22
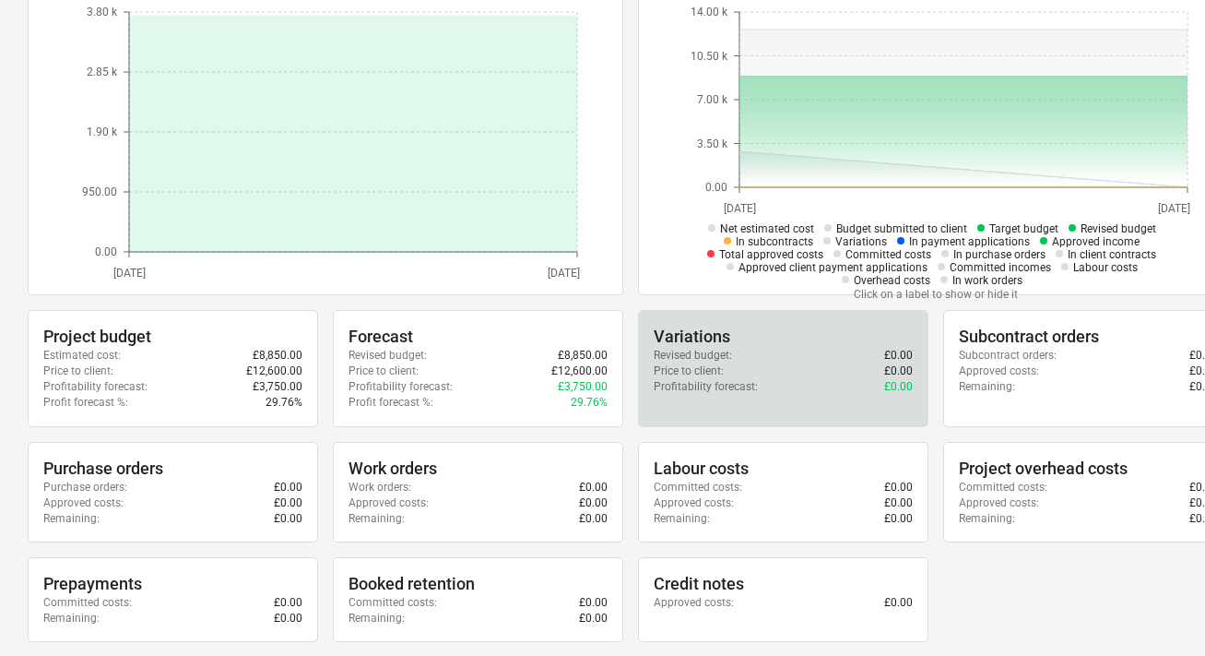
scroll to position [0, 0]
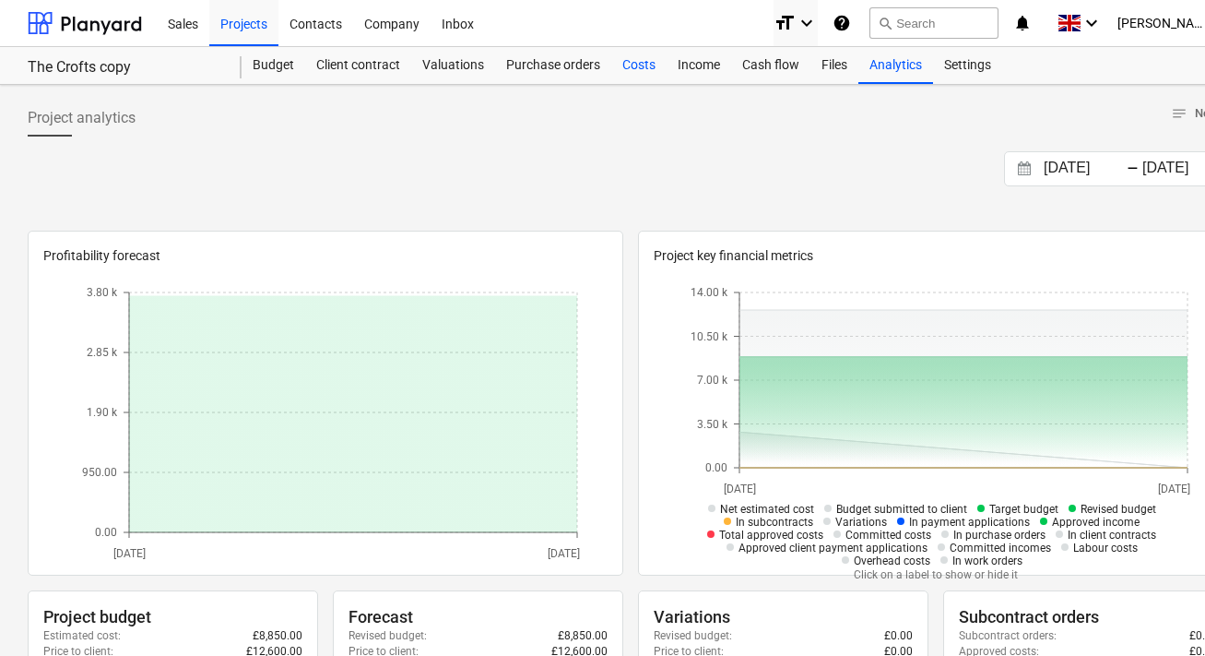
click at [640, 69] on div "Costs" at bounding box center [638, 65] width 55 height 37
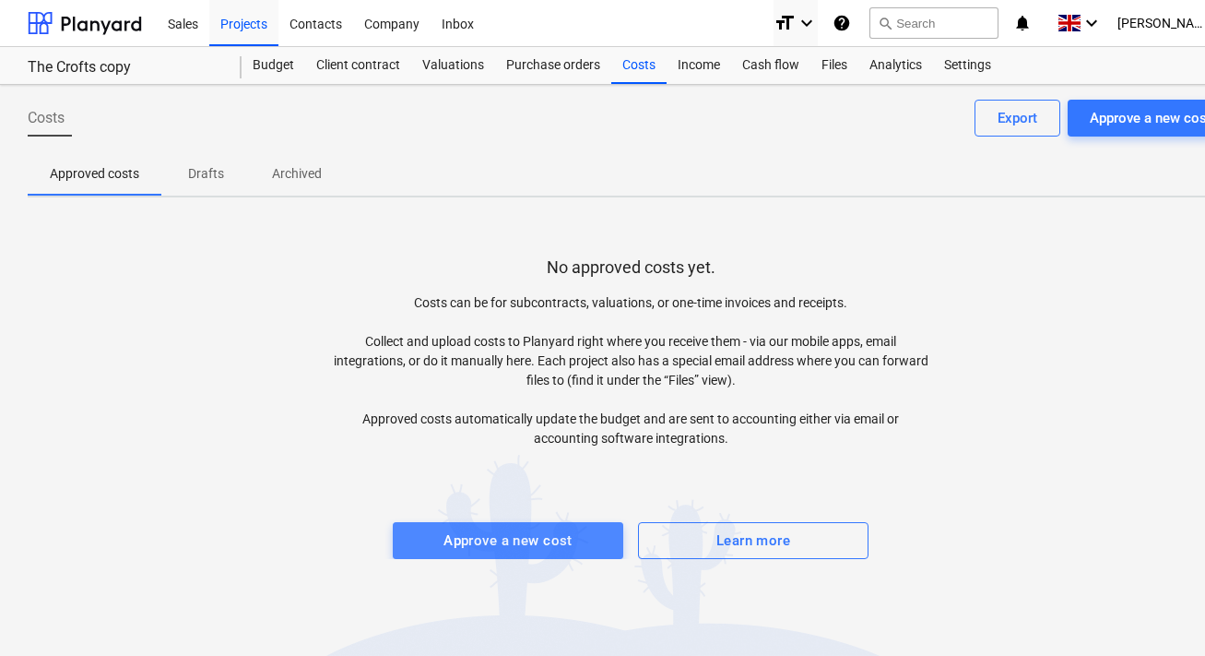
click at [587, 551] on span "Approve a new cost" at bounding box center [508, 540] width 190 height 24
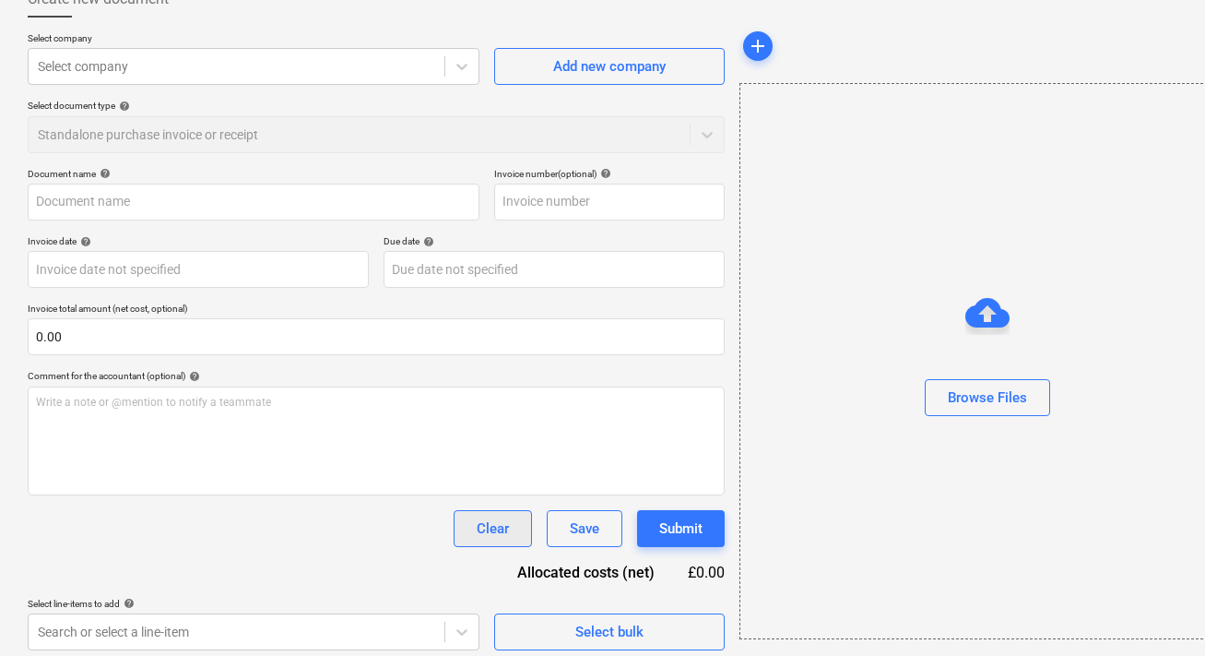
scroll to position [128, 0]
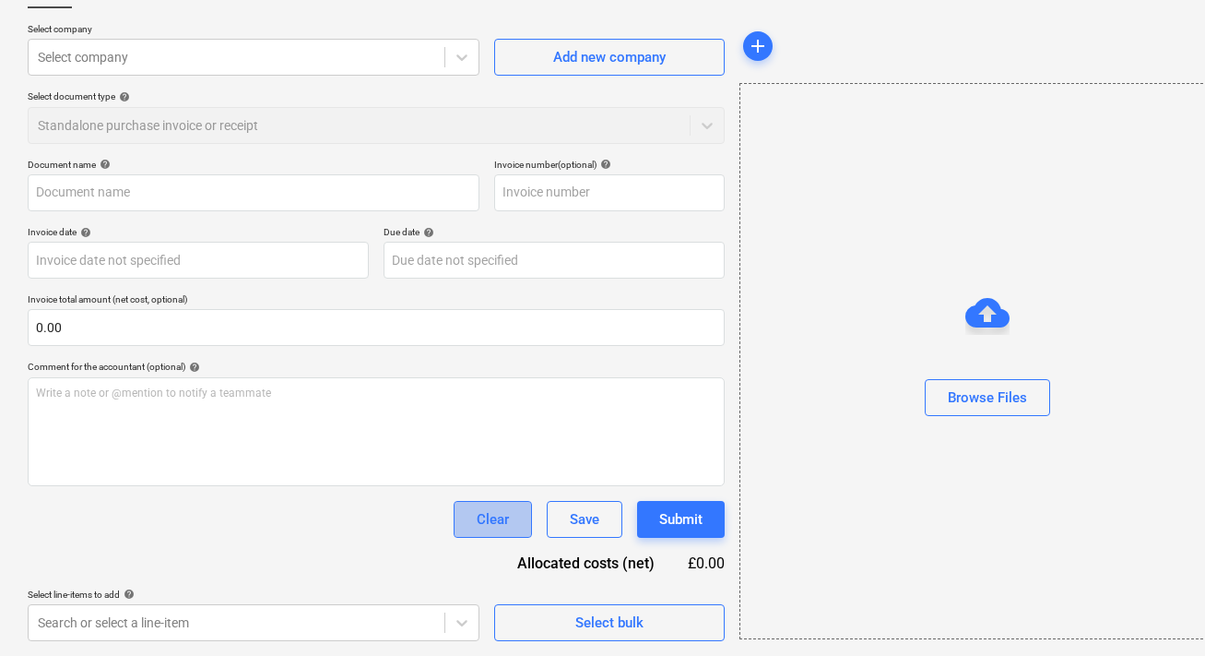
click at [492, 532] on button "Clear" at bounding box center [493, 519] width 78 height 37
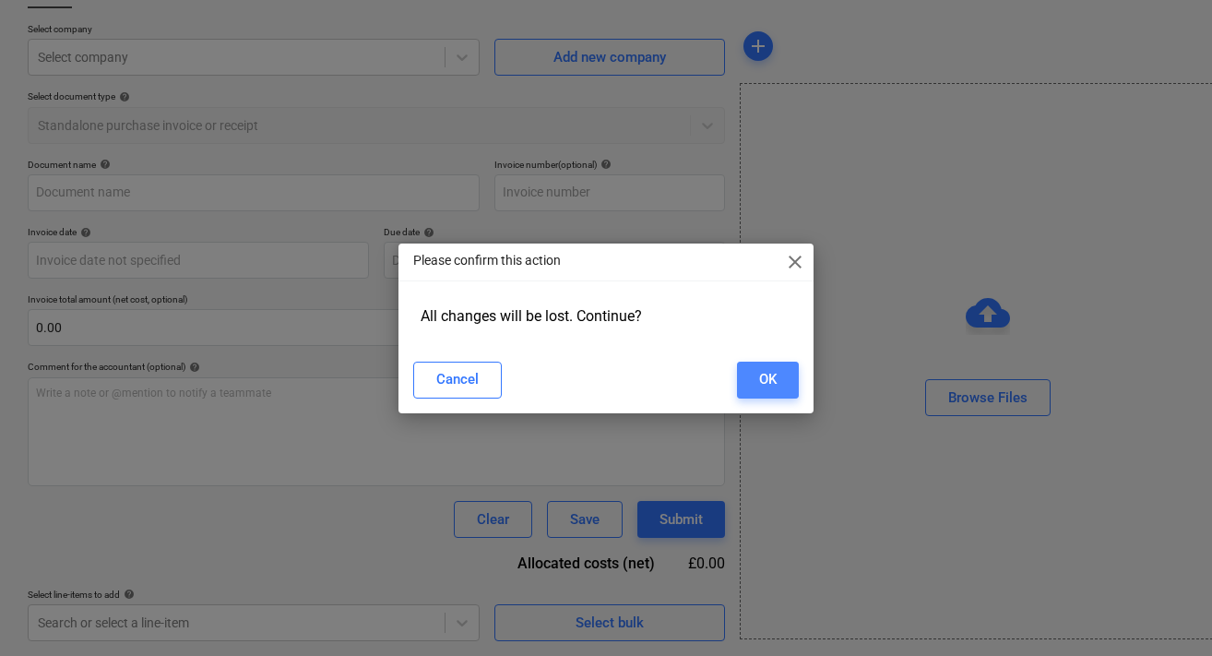
click at [753, 398] on button "OK" at bounding box center [768, 380] width 62 height 37
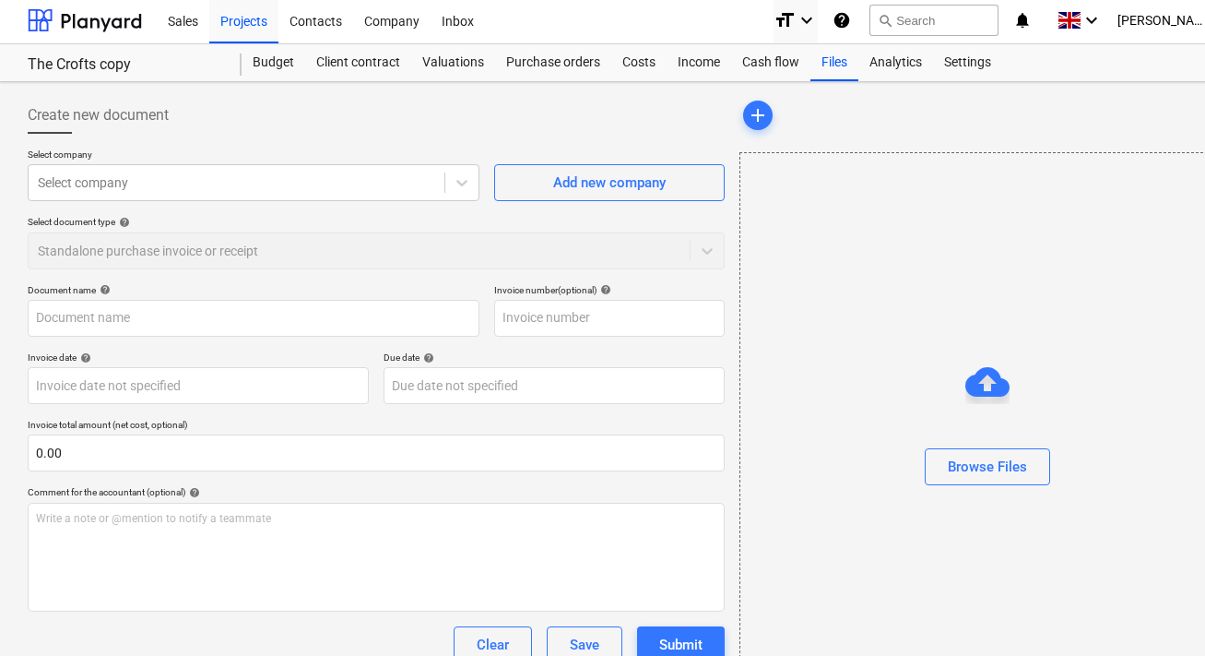
scroll to position [0, 0]
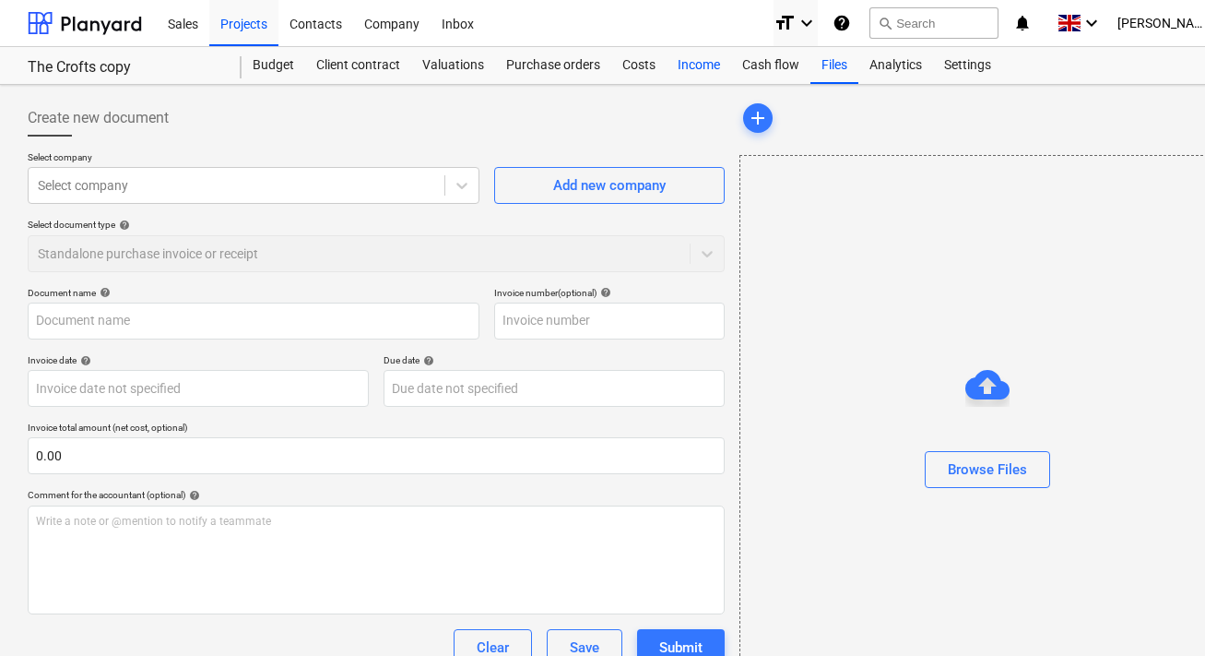
click at [668, 64] on div "Income" at bounding box center [699, 65] width 65 height 37
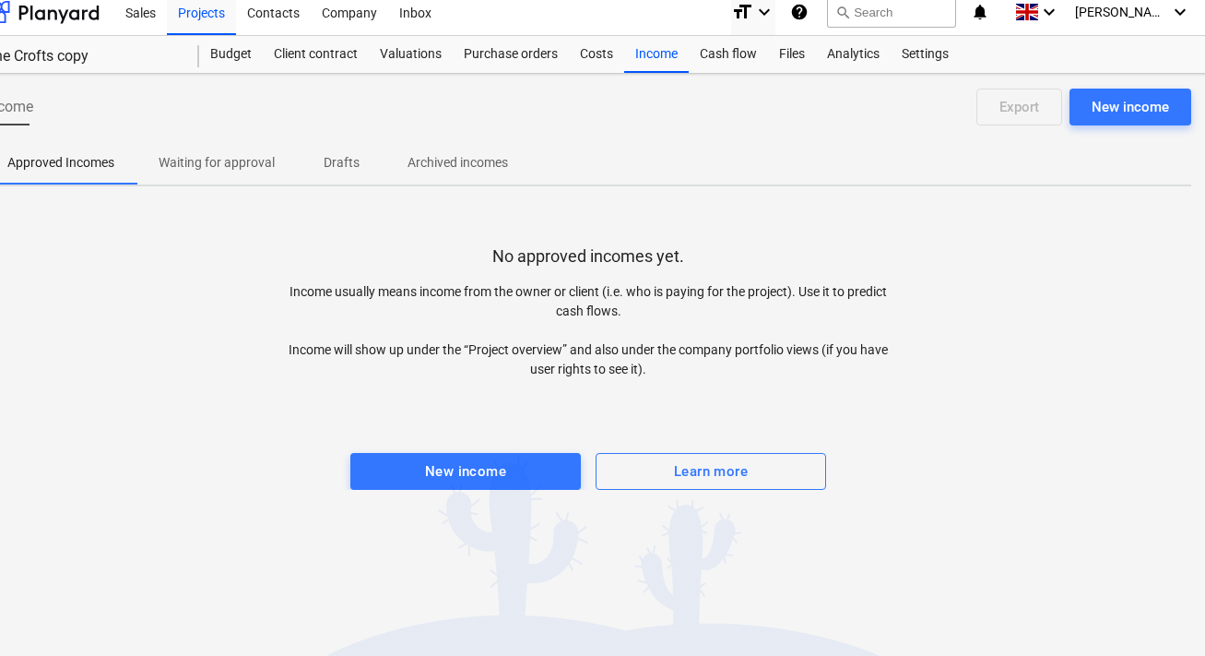
scroll to position [11, 0]
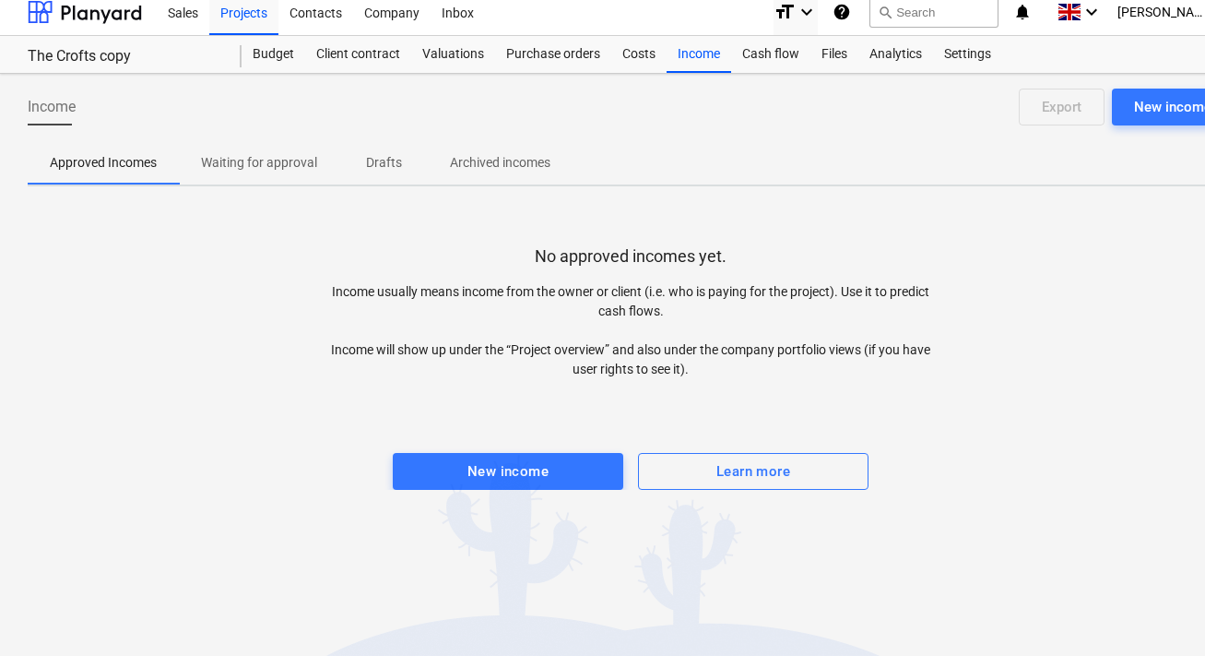
click at [395, 166] on p "Drafts" at bounding box center [384, 162] width 44 height 19
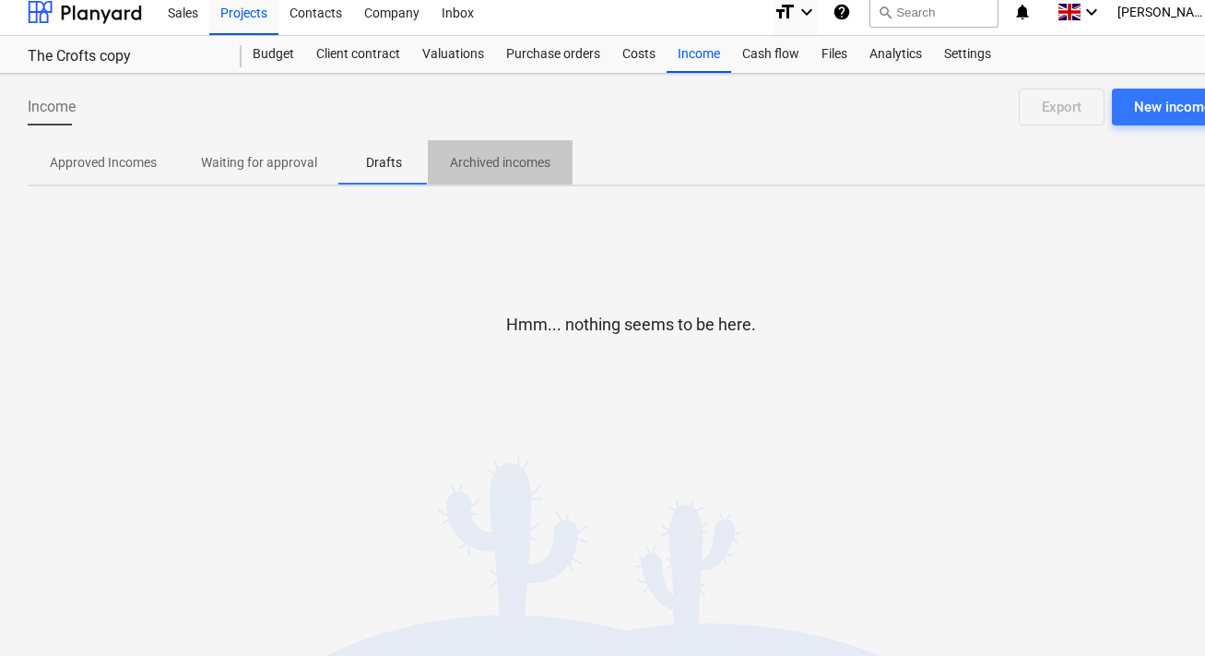
click at [452, 165] on p "Archived incomes" at bounding box center [500, 162] width 101 height 19
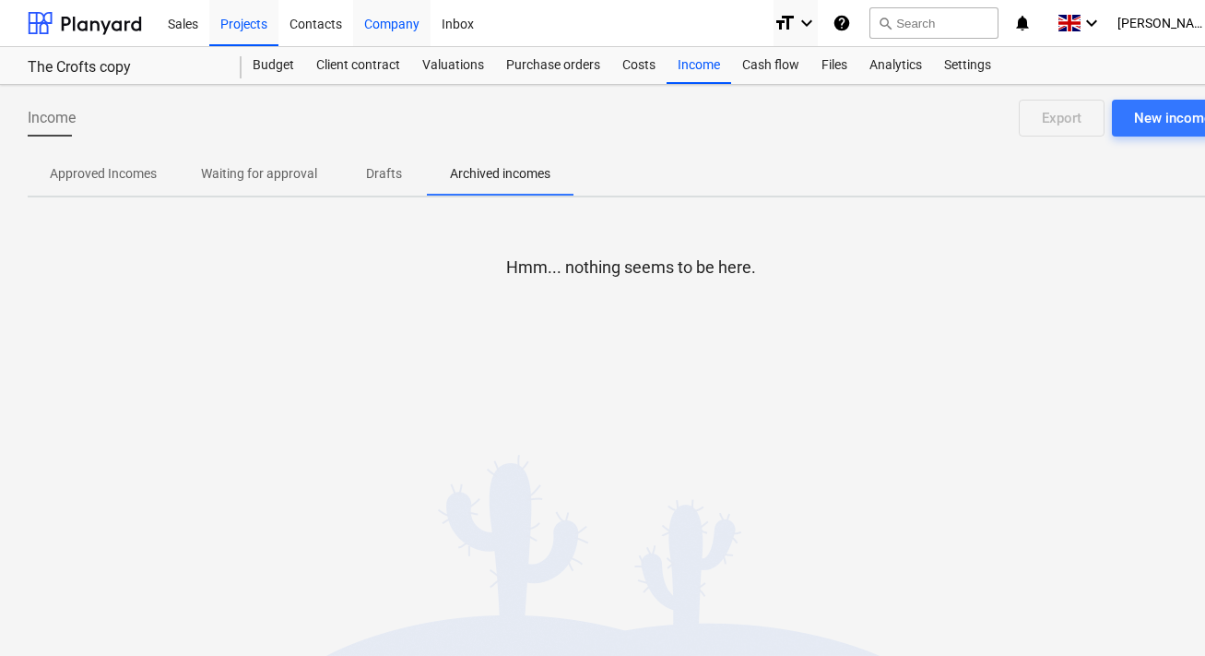
click at [389, 32] on div "Company" at bounding box center [391, 22] width 77 height 47
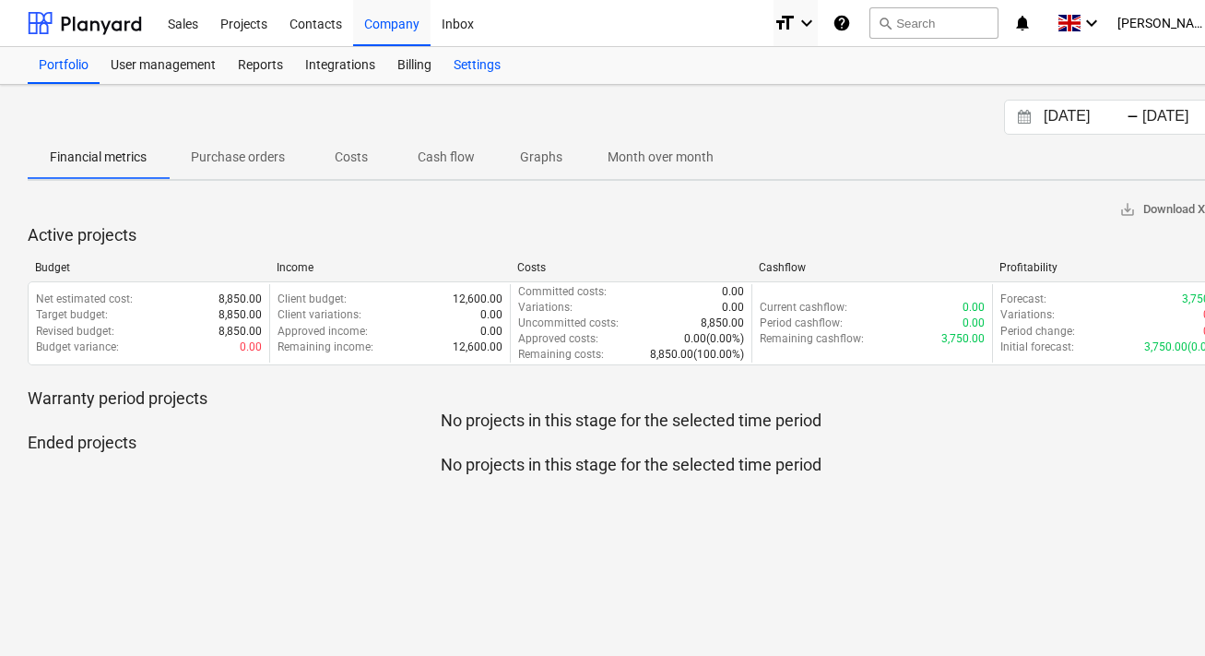
click at [475, 75] on div "Settings" at bounding box center [477, 65] width 69 height 37
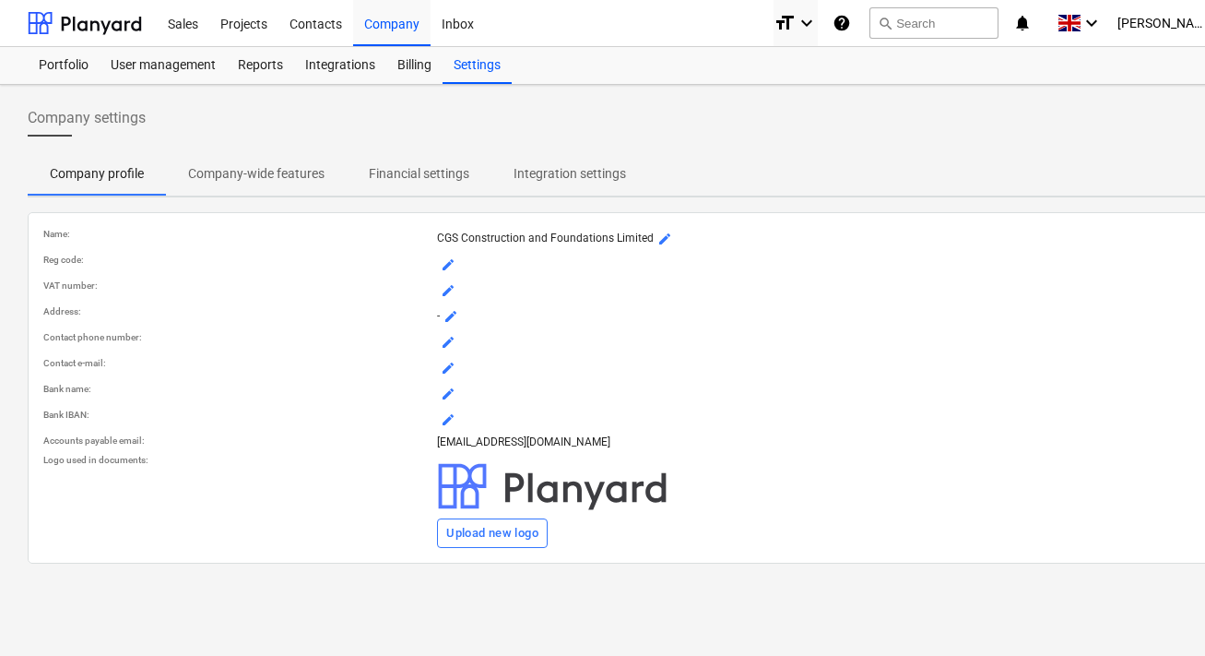
click at [450, 159] on span "Financial settings" at bounding box center [419, 174] width 145 height 30
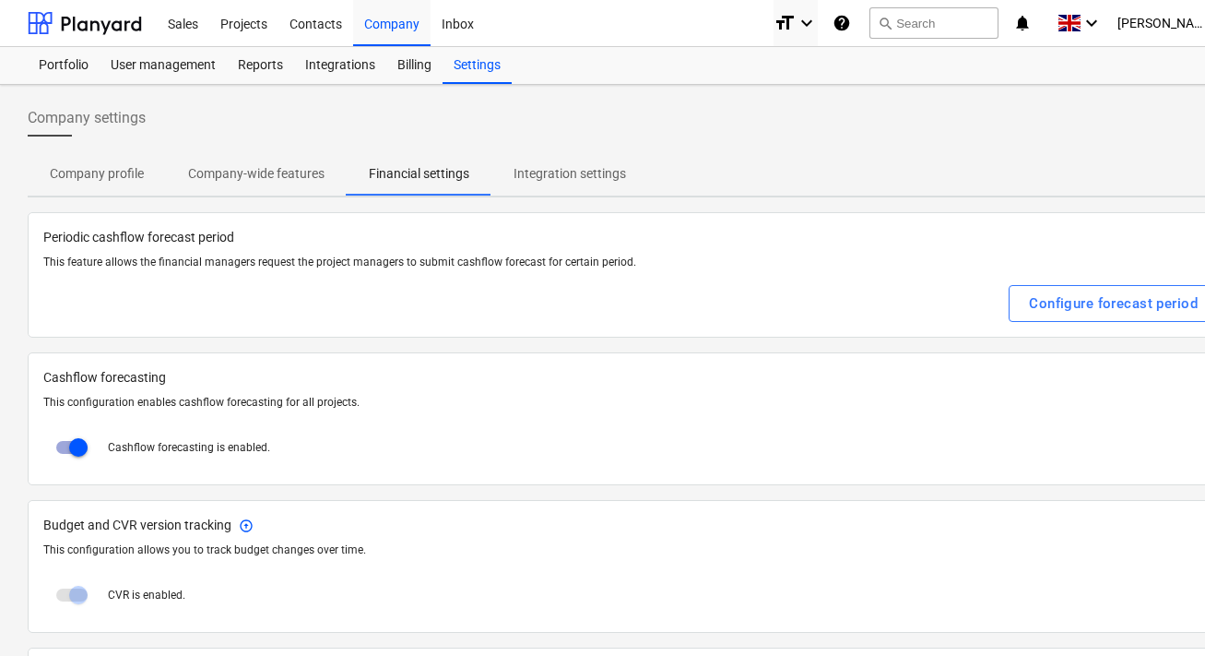
click at [86, 602] on span at bounding box center [71, 595] width 57 height 44
click at [81, 599] on span at bounding box center [71, 594] width 31 height 13
click at [545, 182] on p "Integration settings" at bounding box center [570, 173] width 113 height 19
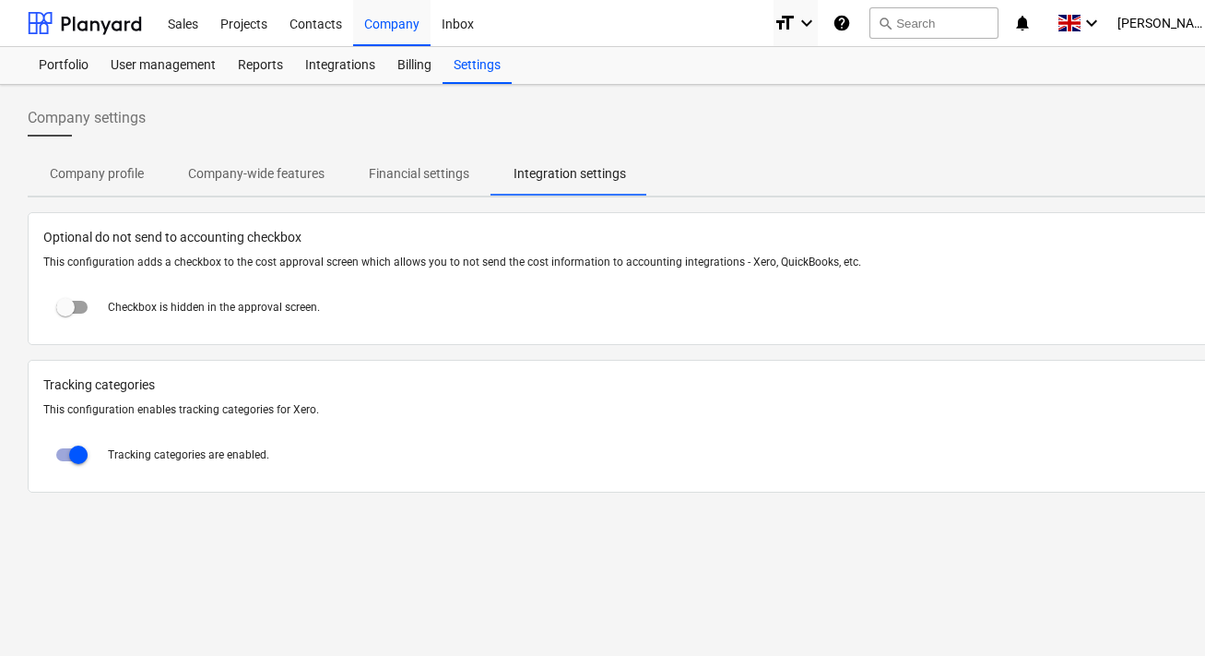
click at [444, 180] on p "Financial settings" at bounding box center [419, 173] width 101 height 19
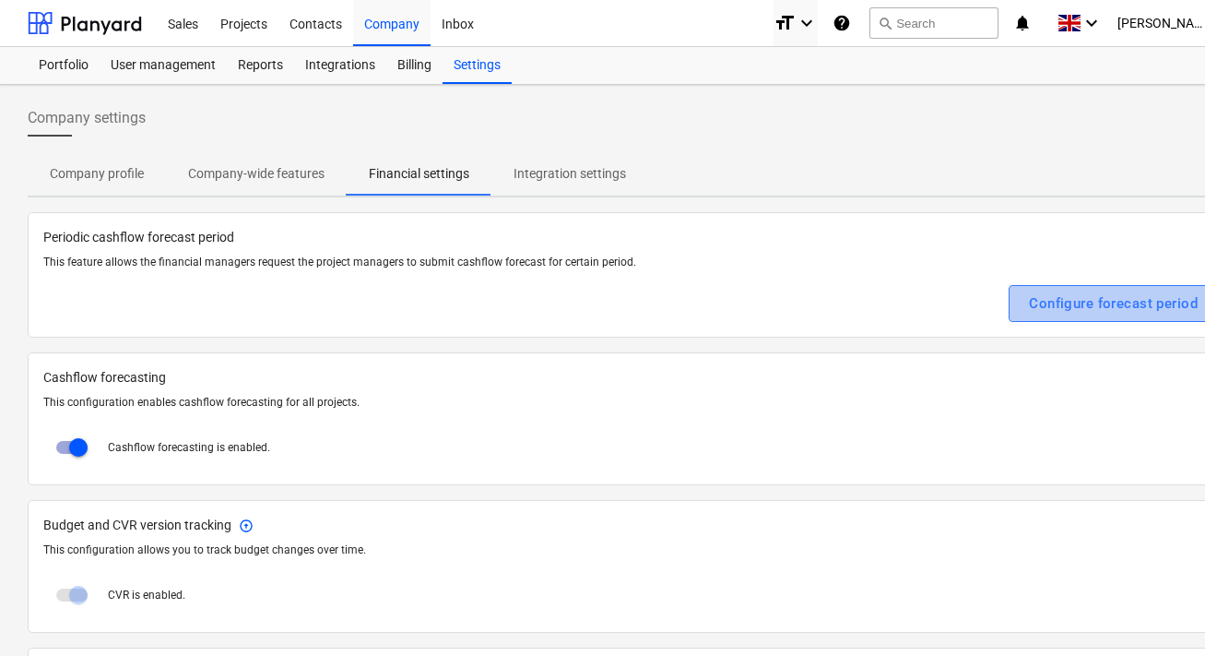
click at [1094, 310] on div "Configure forecast period" at bounding box center [1113, 303] width 169 height 24
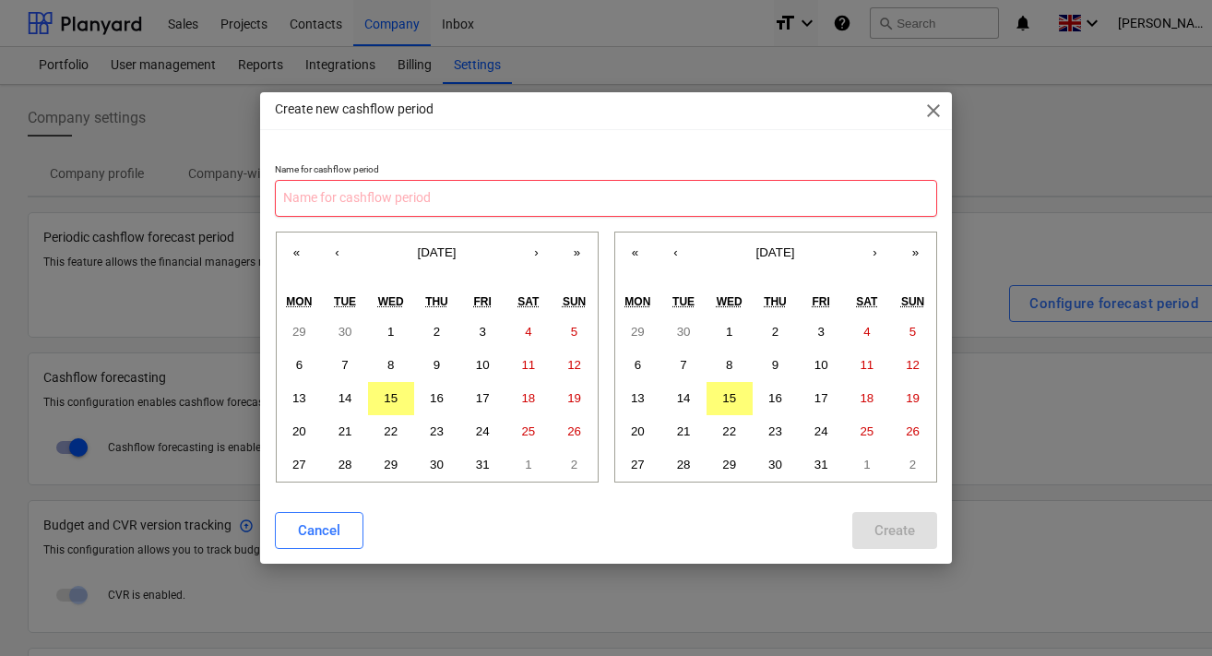
click at [623, 181] on input "text" at bounding box center [606, 198] width 662 height 37
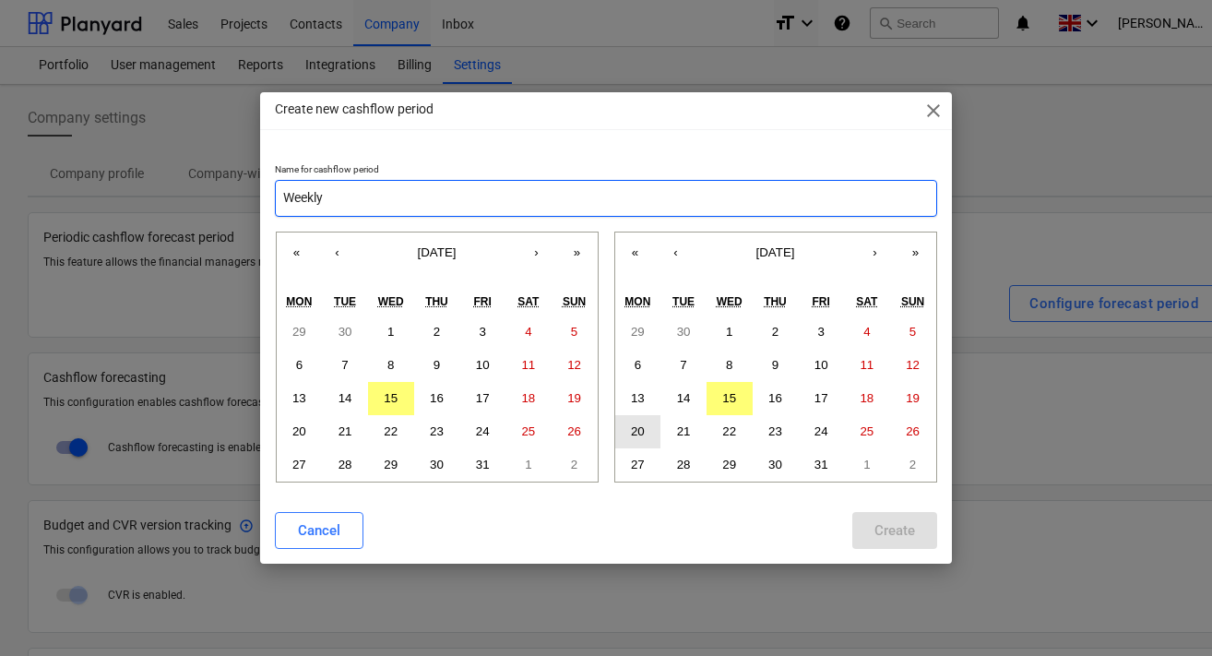
type input "Weekly"
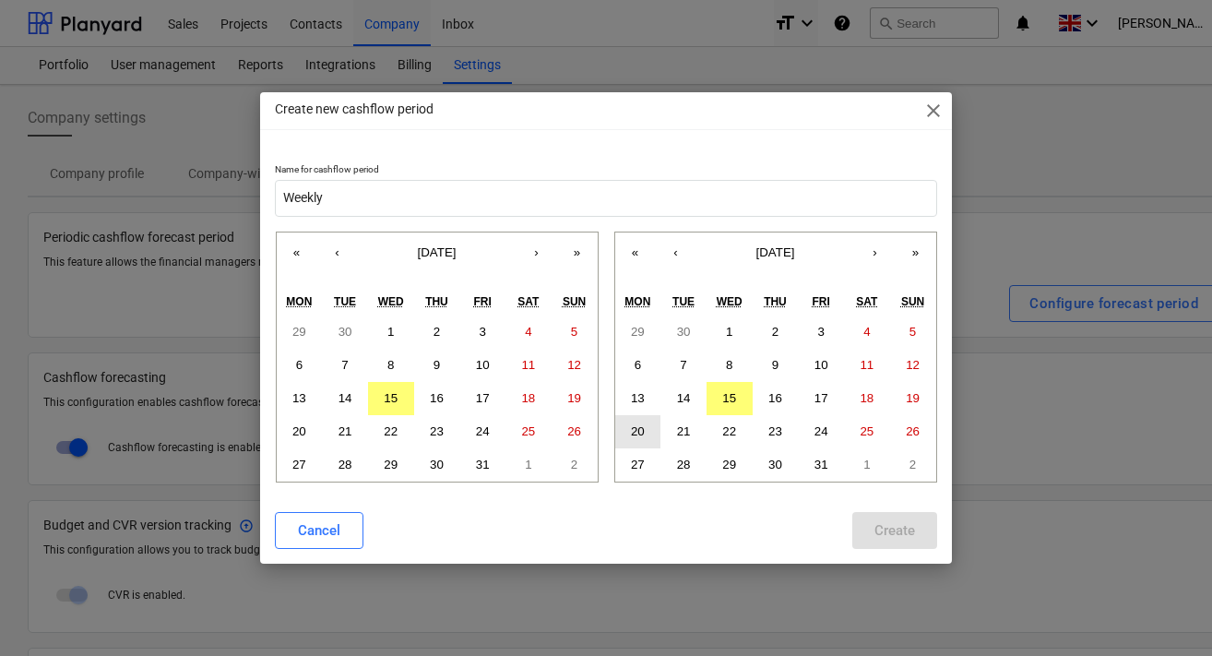
click at [644, 433] on abbr "20" at bounding box center [638, 431] width 14 height 14
click at [906, 424] on abbr "26" at bounding box center [913, 431] width 14 height 14
click at [627, 435] on button "20" at bounding box center [638, 431] width 46 height 33
click at [293, 427] on abbr "20" at bounding box center [299, 431] width 14 height 14
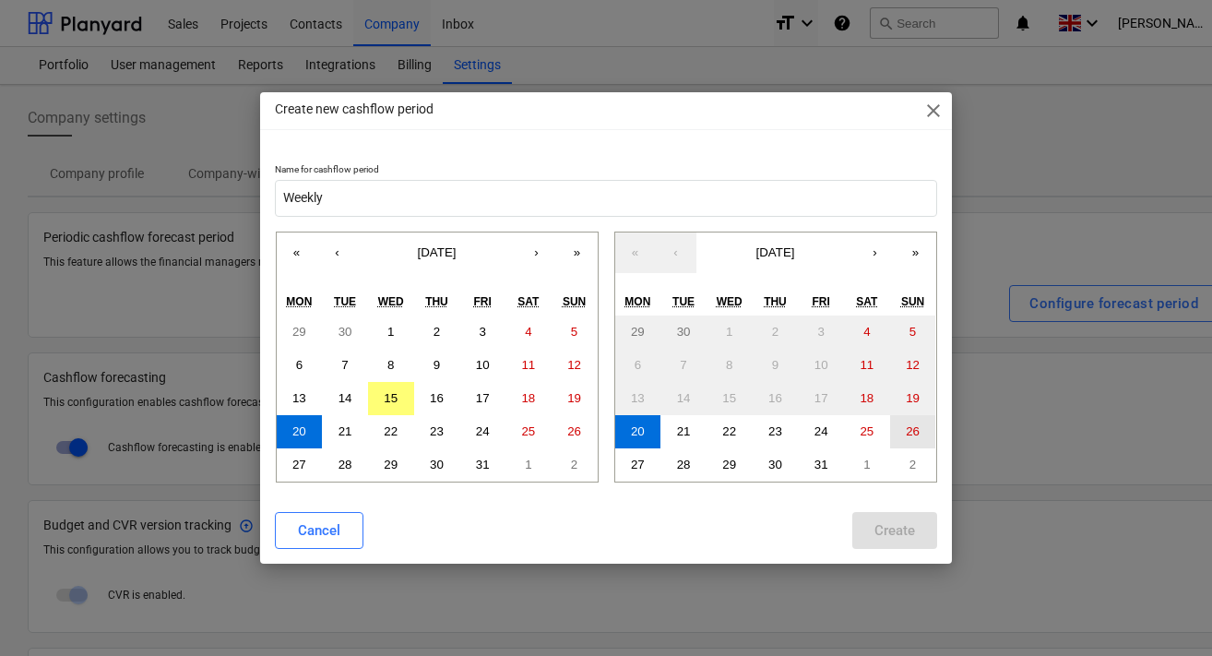
click at [909, 430] on abbr "26" at bounding box center [913, 431] width 14 height 14
click at [635, 415] on button "20" at bounding box center [638, 431] width 46 height 33
click at [908, 427] on abbr "26" at bounding box center [913, 431] width 14 height 14
click at [885, 528] on div "Create" at bounding box center [894, 530] width 41 height 24
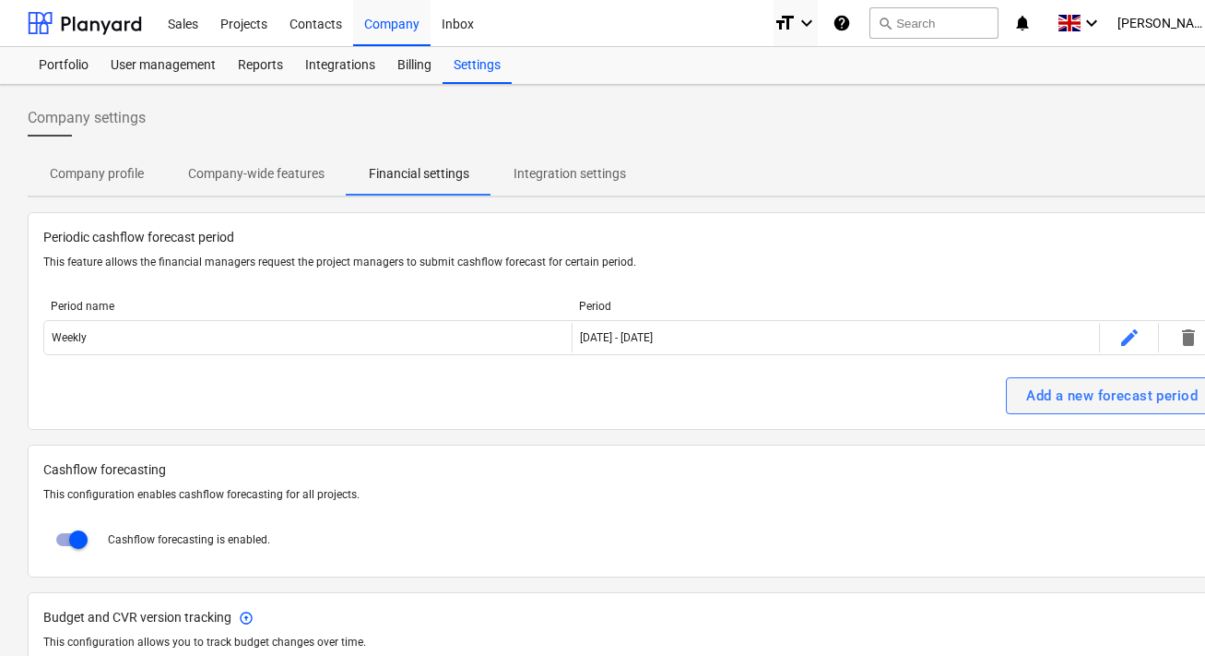
click at [1107, 397] on div "Add a new forecast period" at bounding box center [1113, 396] width 172 height 24
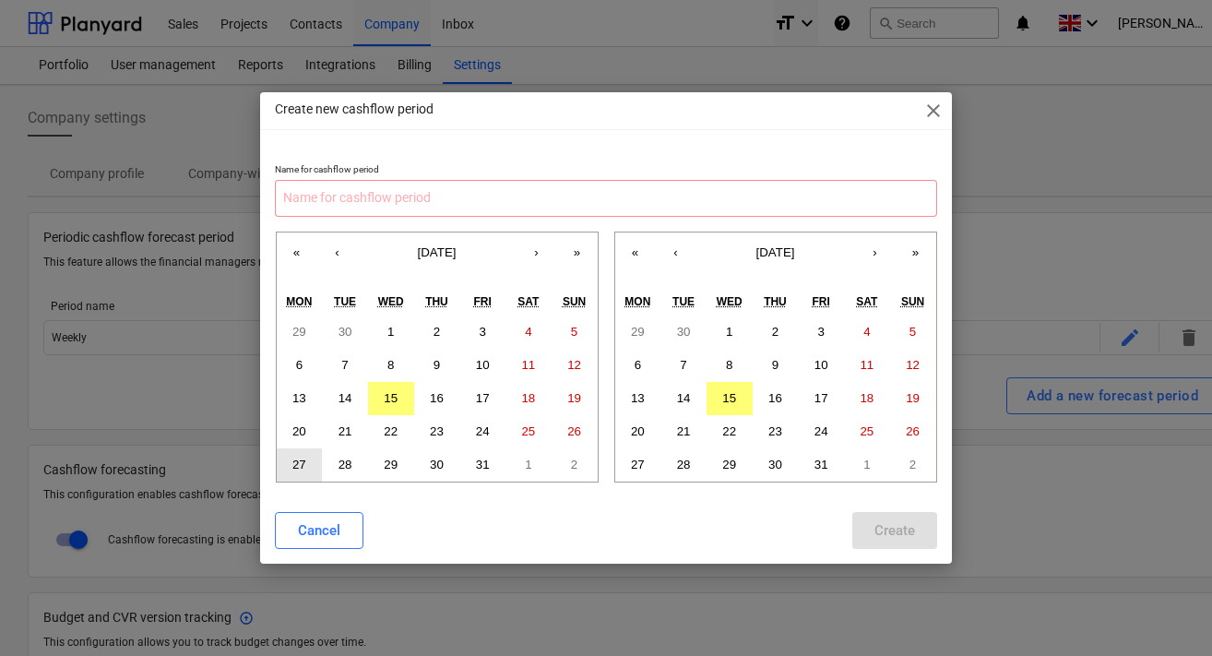
click at [299, 457] on abbr "27" at bounding box center [299, 464] width 14 height 14
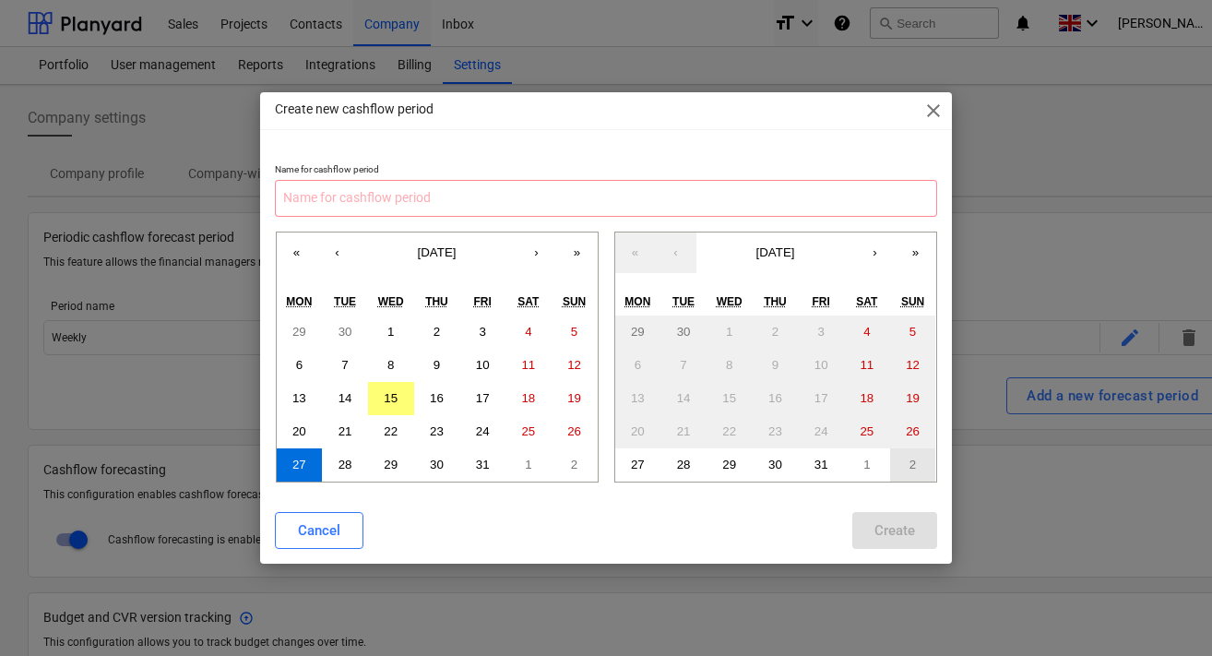
click at [914, 457] on abbr "2" at bounding box center [912, 464] width 6 height 14
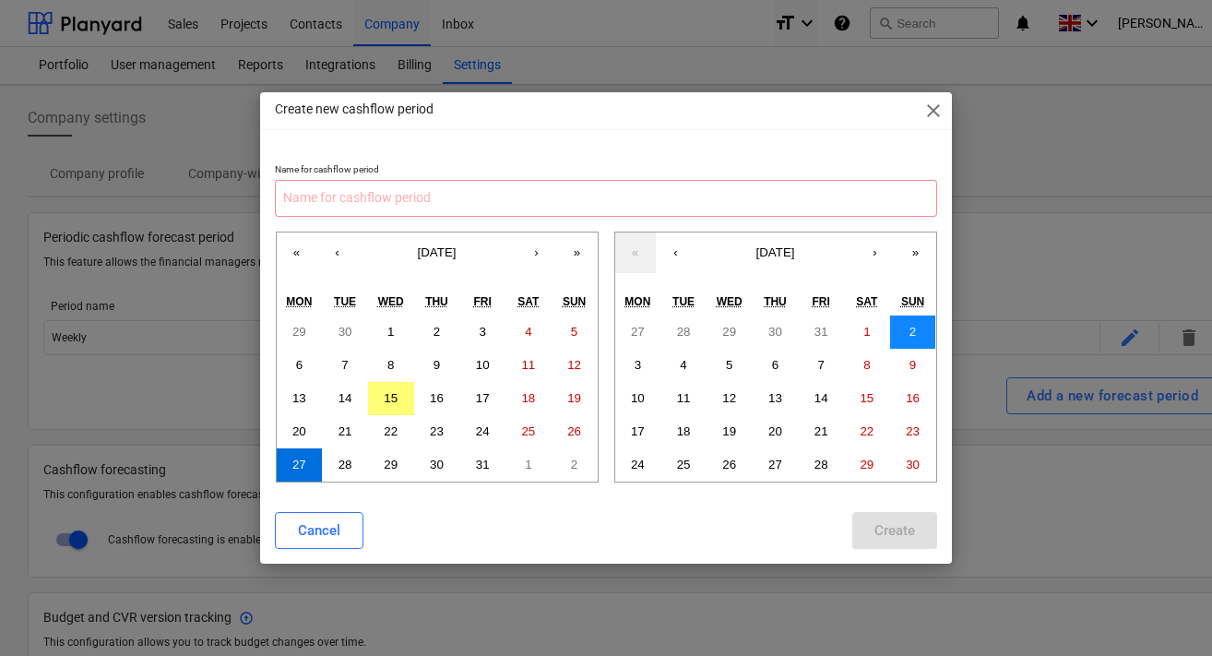
click at [906, 334] on button "2" at bounding box center [913, 331] width 46 height 33
click at [885, 531] on div "Cancel Create" at bounding box center [606, 530] width 662 height 37
click at [796, 184] on input "text" at bounding box center [606, 198] width 662 height 37
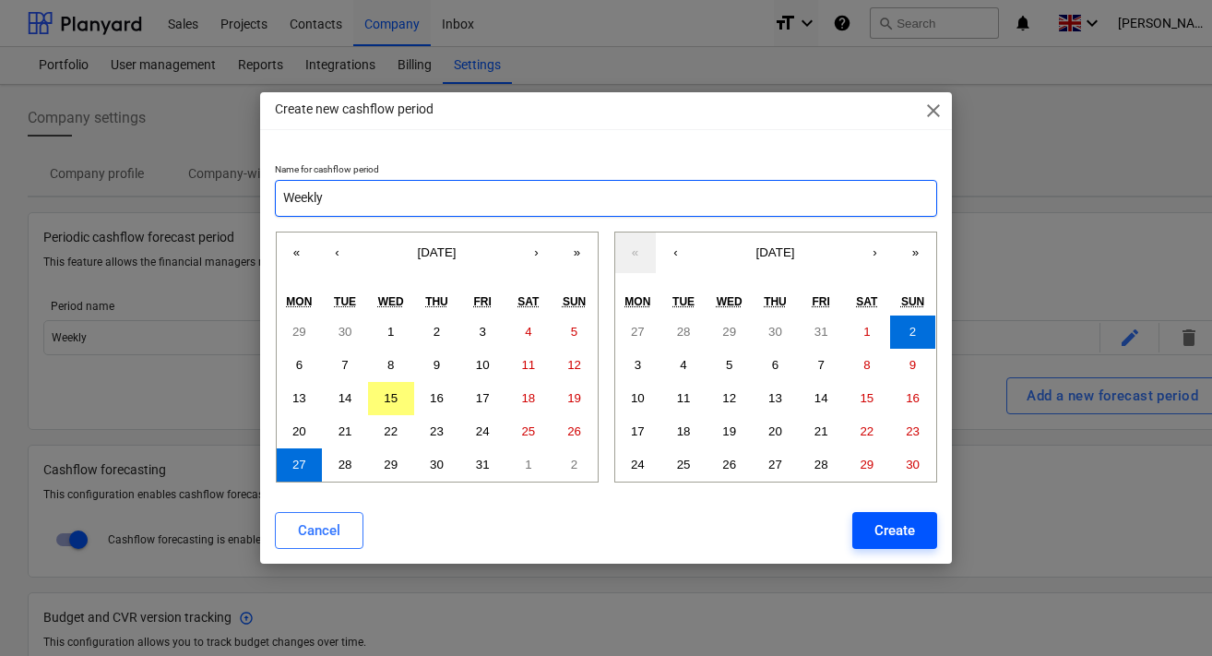
type input "Weekly"
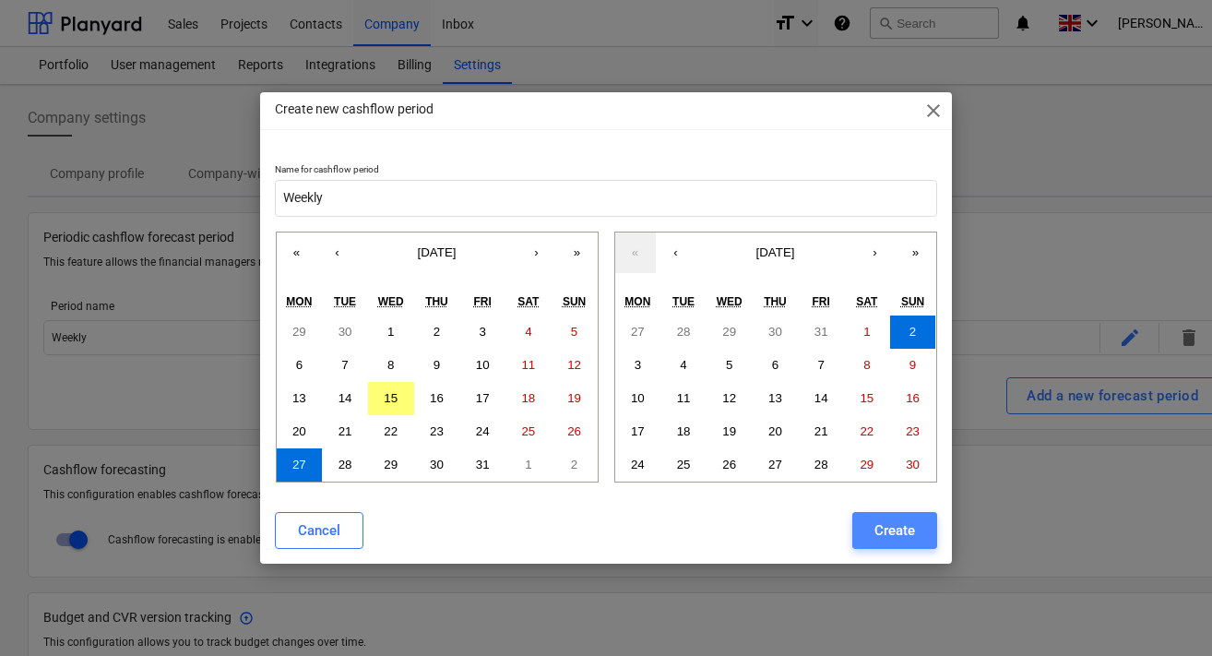
click at [886, 530] on div "Create" at bounding box center [894, 530] width 41 height 24
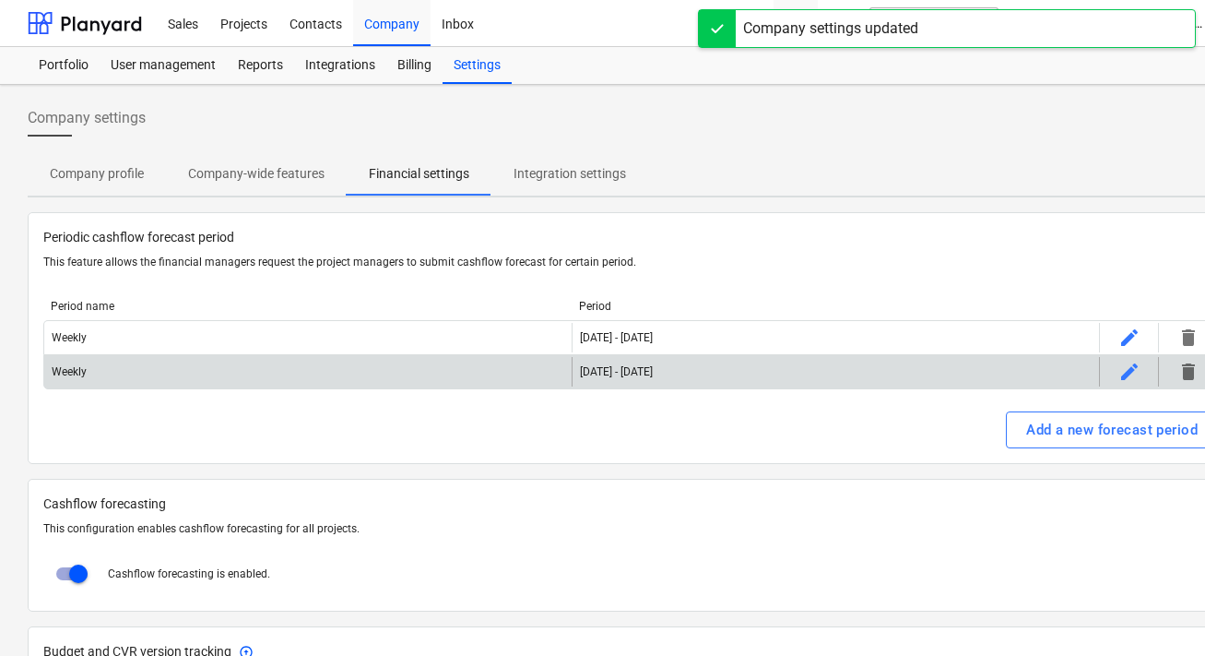
click at [1037, 374] on div "[DATE] - [DATE]" at bounding box center [836, 372] width 528 height 30
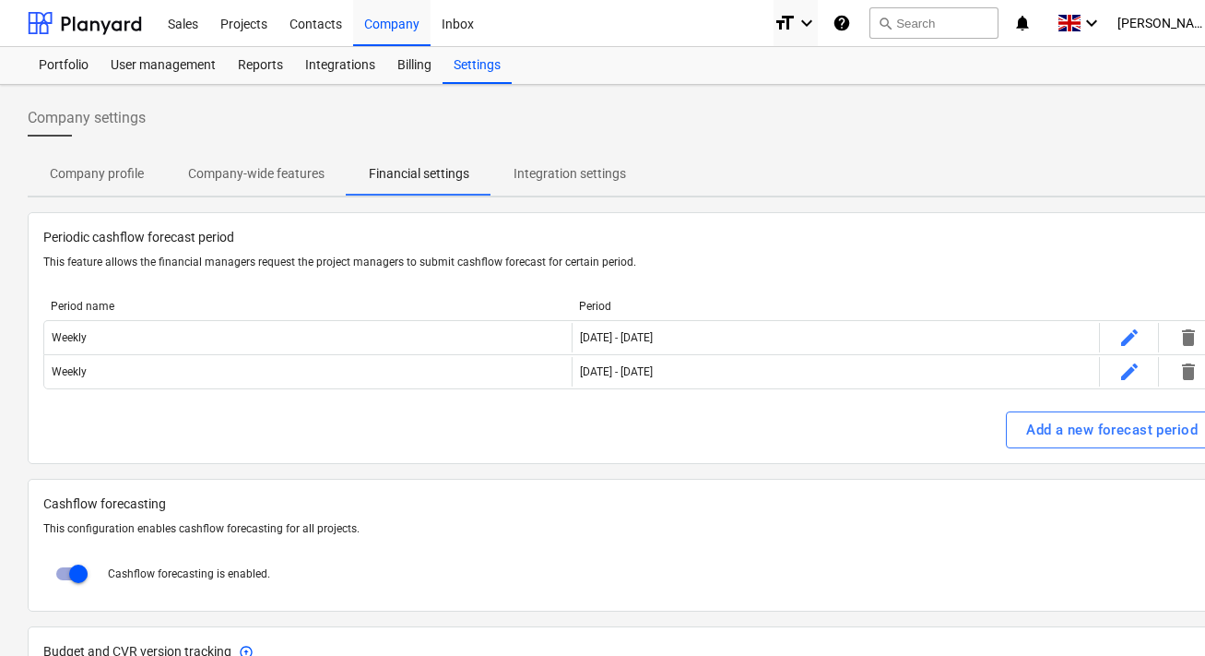
click at [1099, 257] on p "This feature allows the financial managers request the project managers to subm…" at bounding box center [630, 263] width 1175 height 16
click at [593, 161] on span "Integration settings" at bounding box center [570, 174] width 157 height 30
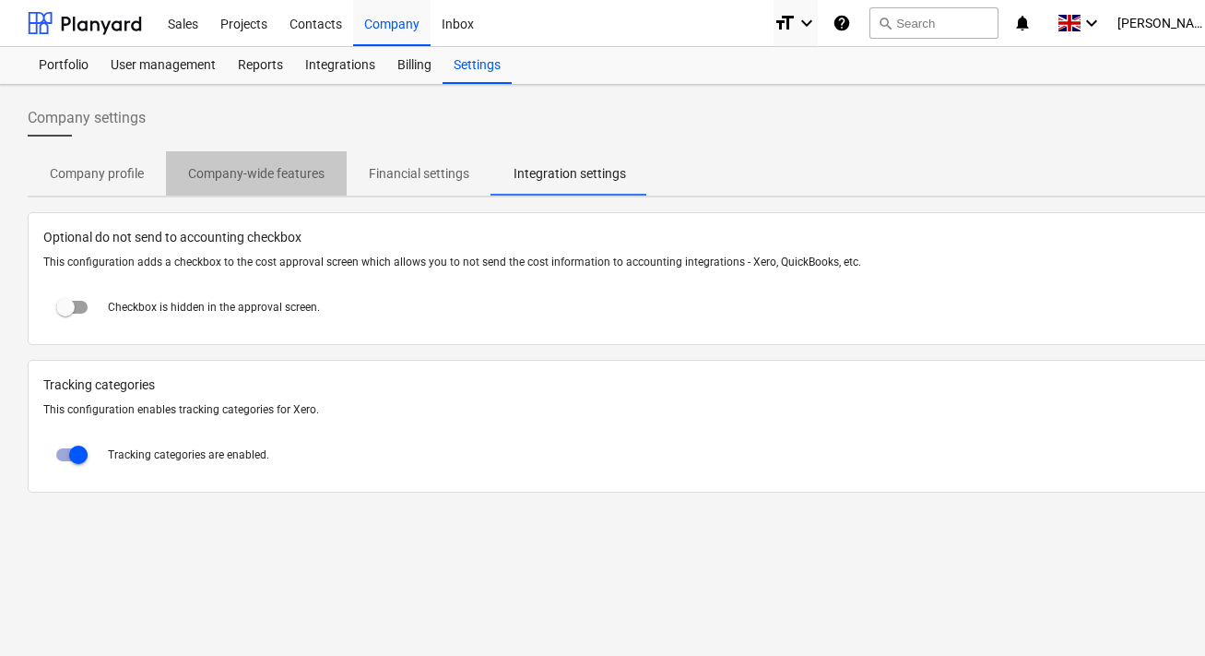
click at [299, 160] on span "Company-wide features" at bounding box center [256, 174] width 181 height 30
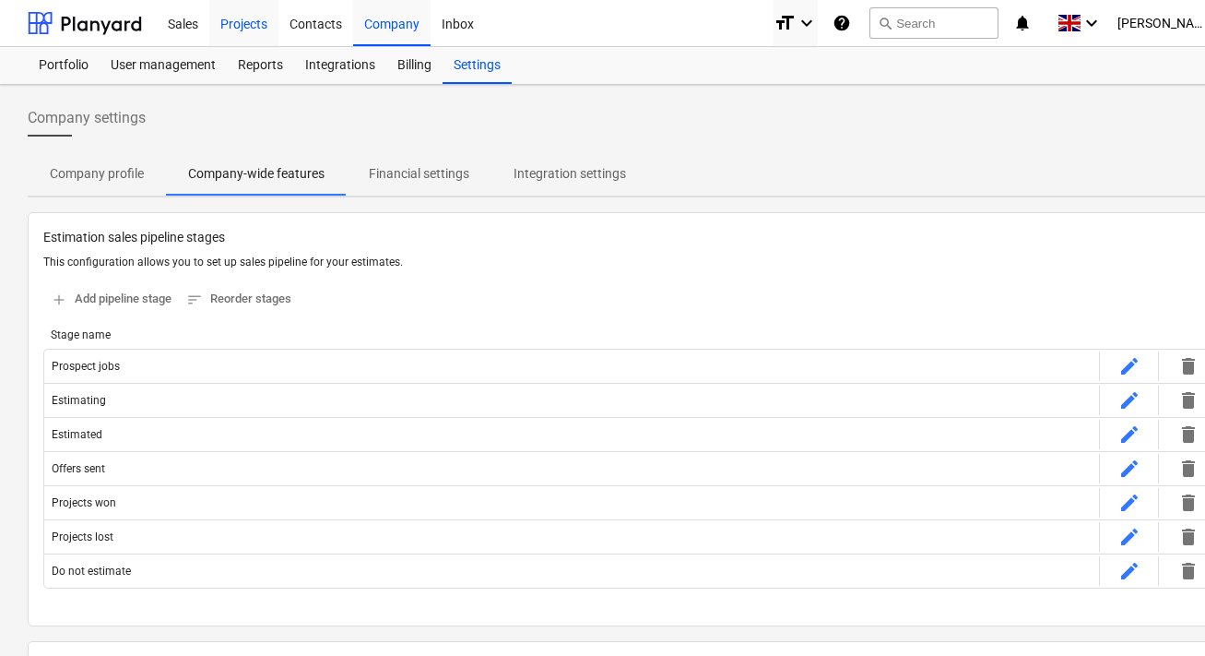
click at [244, 29] on div "Projects" at bounding box center [243, 22] width 69 height 47
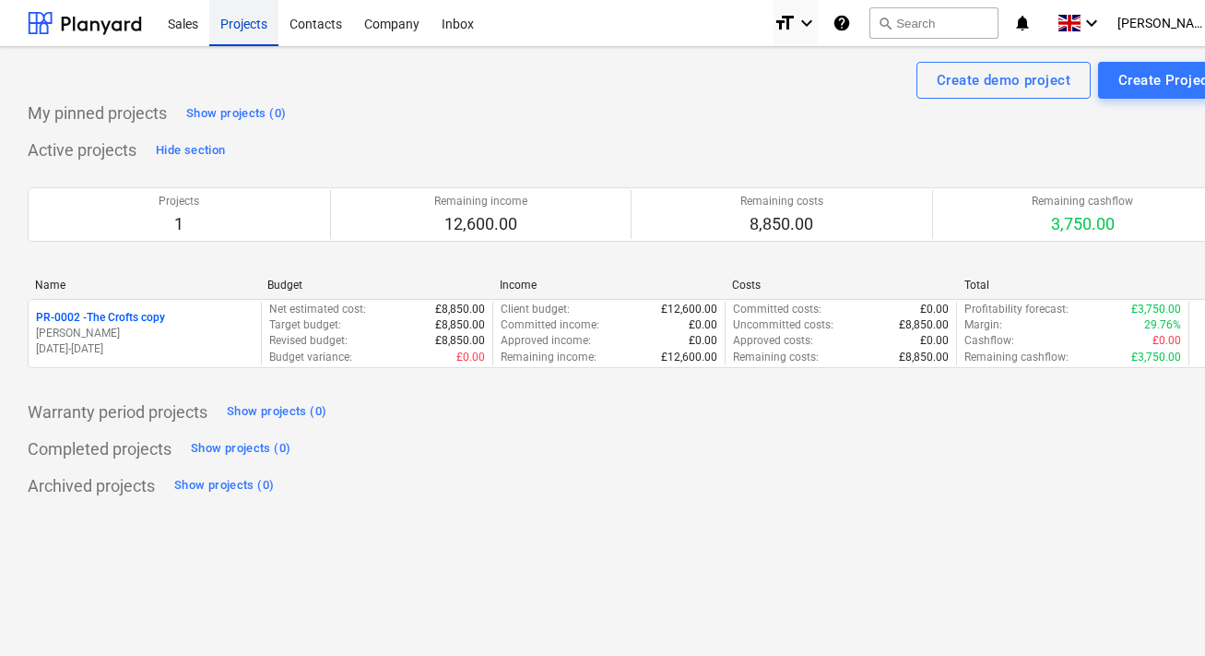
click at [255, 19] on div "Projects" at bounding box center [243, 22] width 69 height 47
click at [365, 30] on div "Company" at bounding box center [391, 22] width 77 height 47
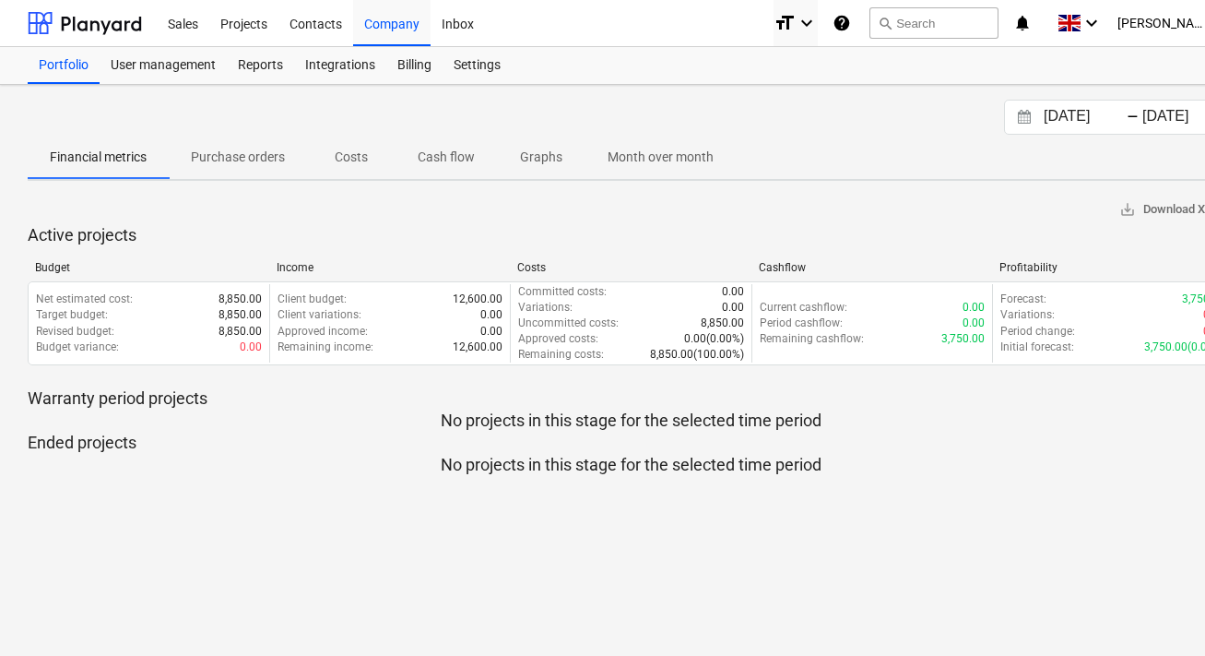
click at [420, 159] on p "Cash flow" at bounding box center [446, 157] width 57 height 19
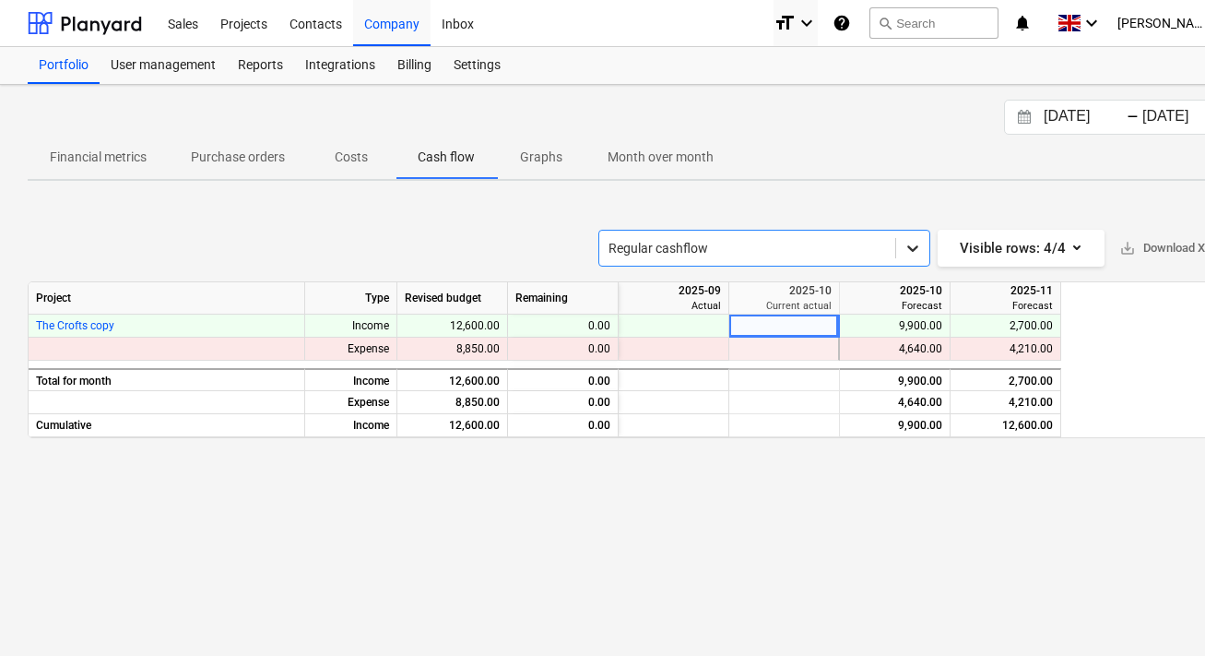
click at [924, 258] on div at bounding box center [912, 247] width 33 height 33
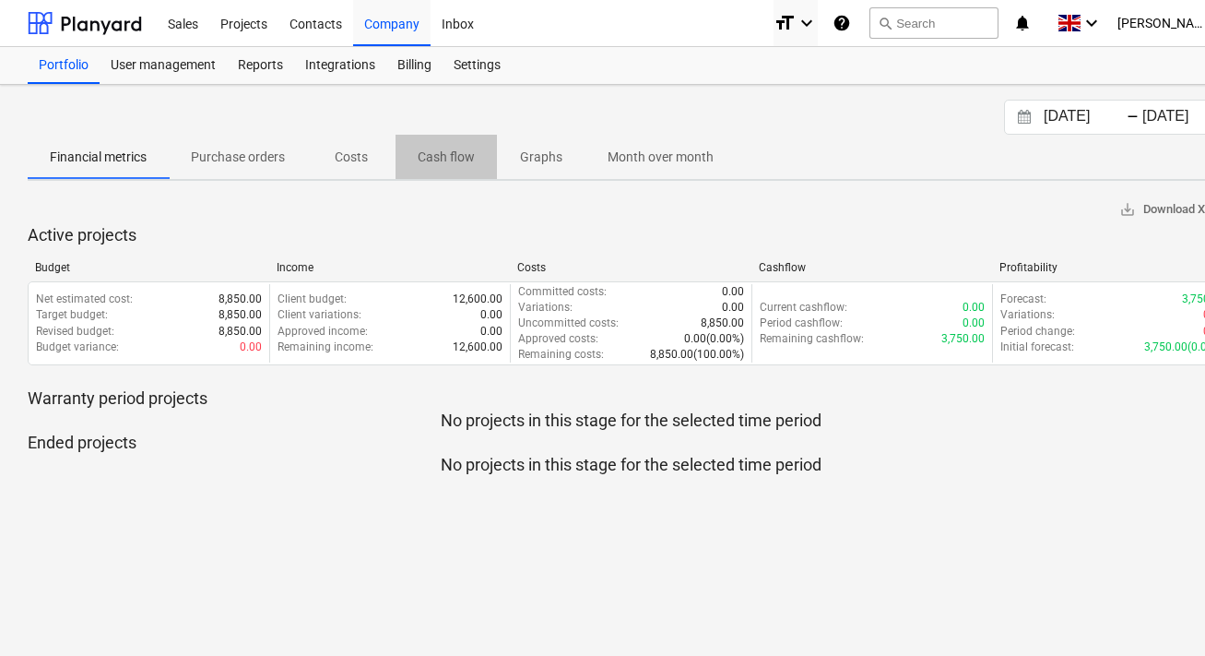
click at [471, 153] on p "Cash flow" at bounding box center [446, 157] width 57 height 19
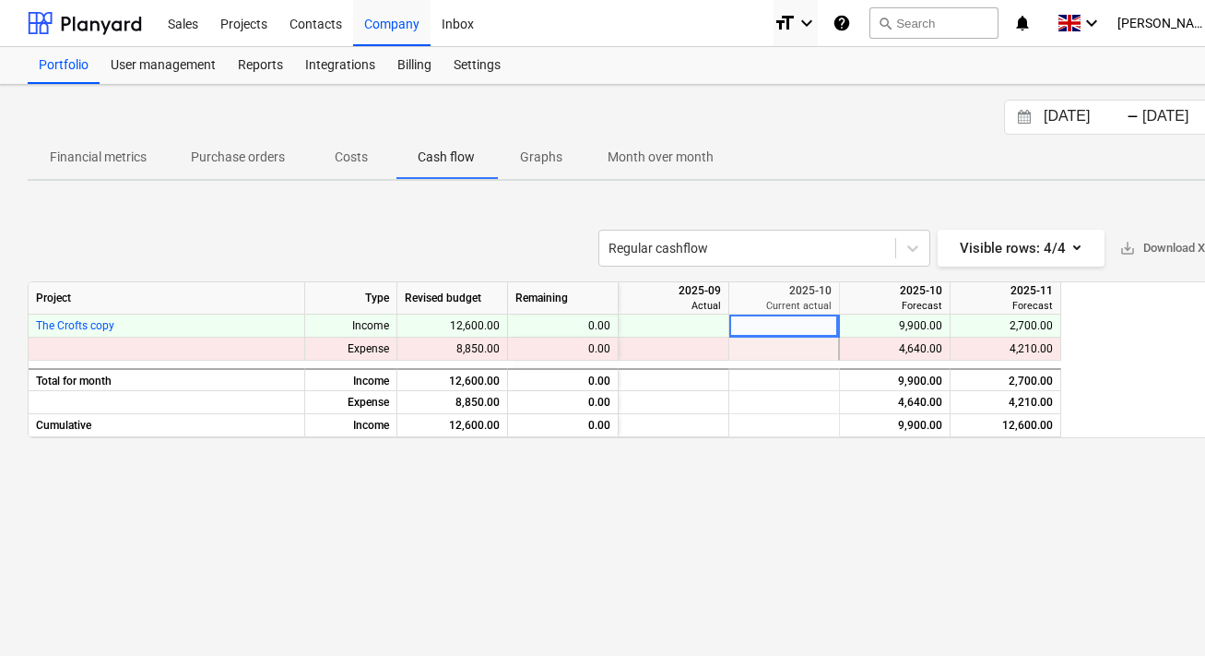
click at [937, 248] on div "Regular cashflow Visible rows : 4/4 save_alt Download XLSX" at bounding box center [631, 248] width 1206 height 37
click at [914, 245] on icon at bounding box center [913, 248] width 18 height 18
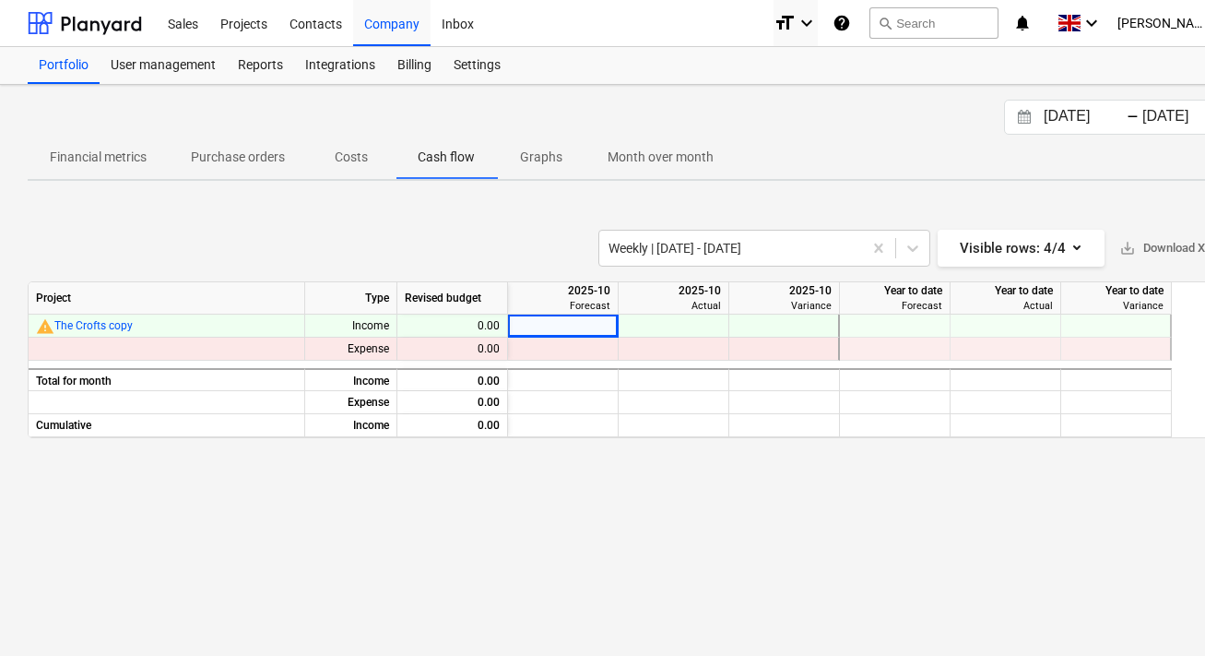
scroll to position [0, 10]
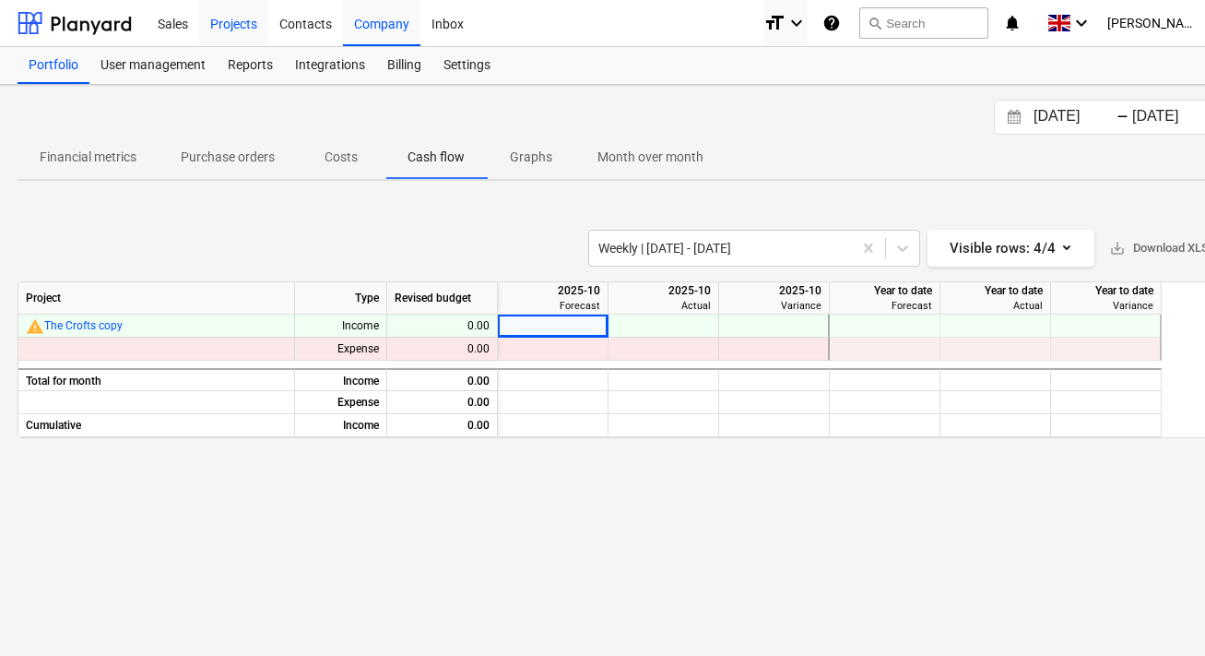
click at [252, 21] on div "Projects" at bounding box center [233, 22] width 69 height 47
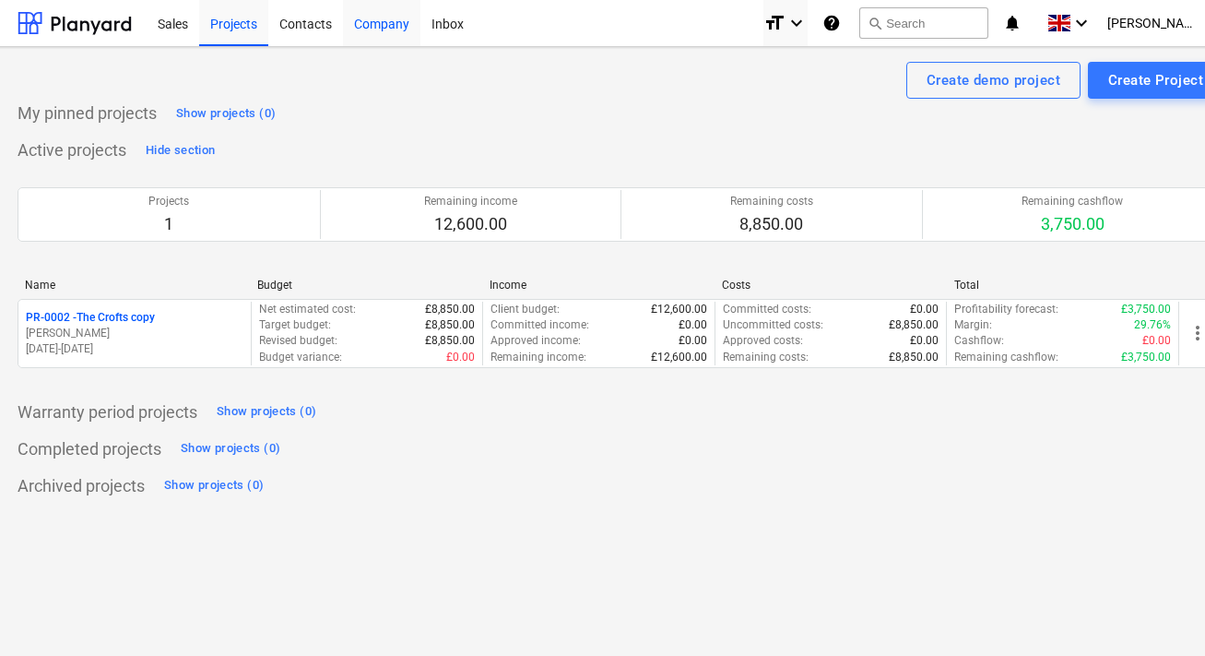
click at [383, 14] on div "Company" at bounding box center [381, 22] width 77 height 47
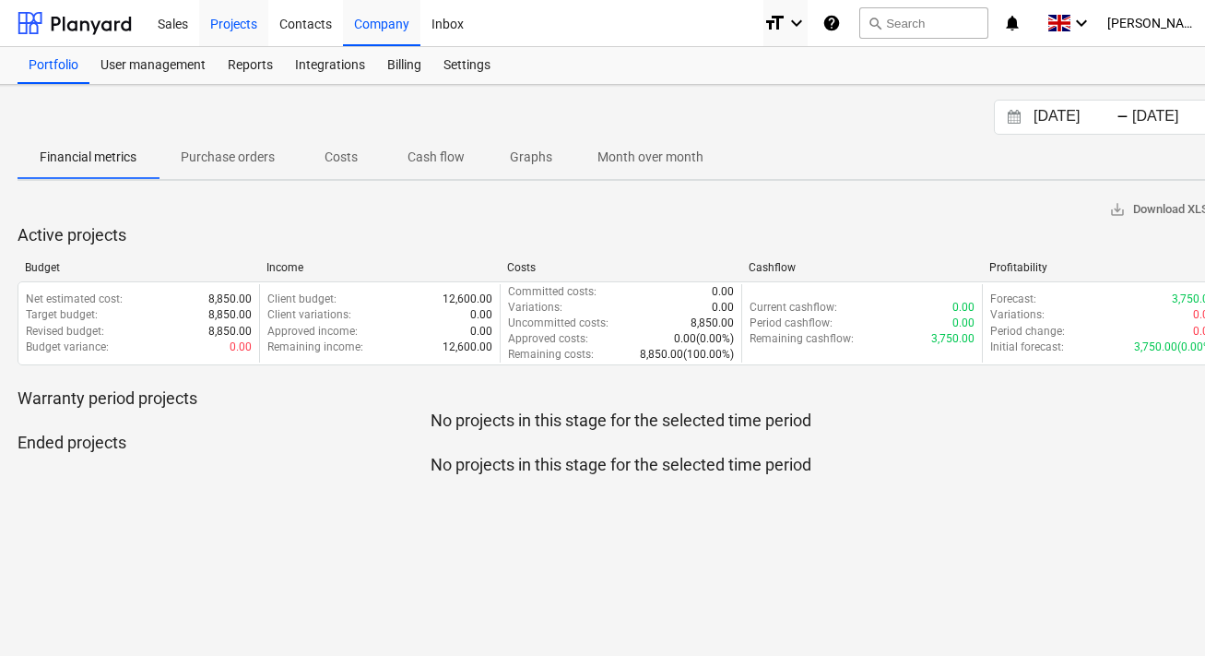
click at [243, 19] on div "Projects" at bounding box center [233, 22] width 69 height 47
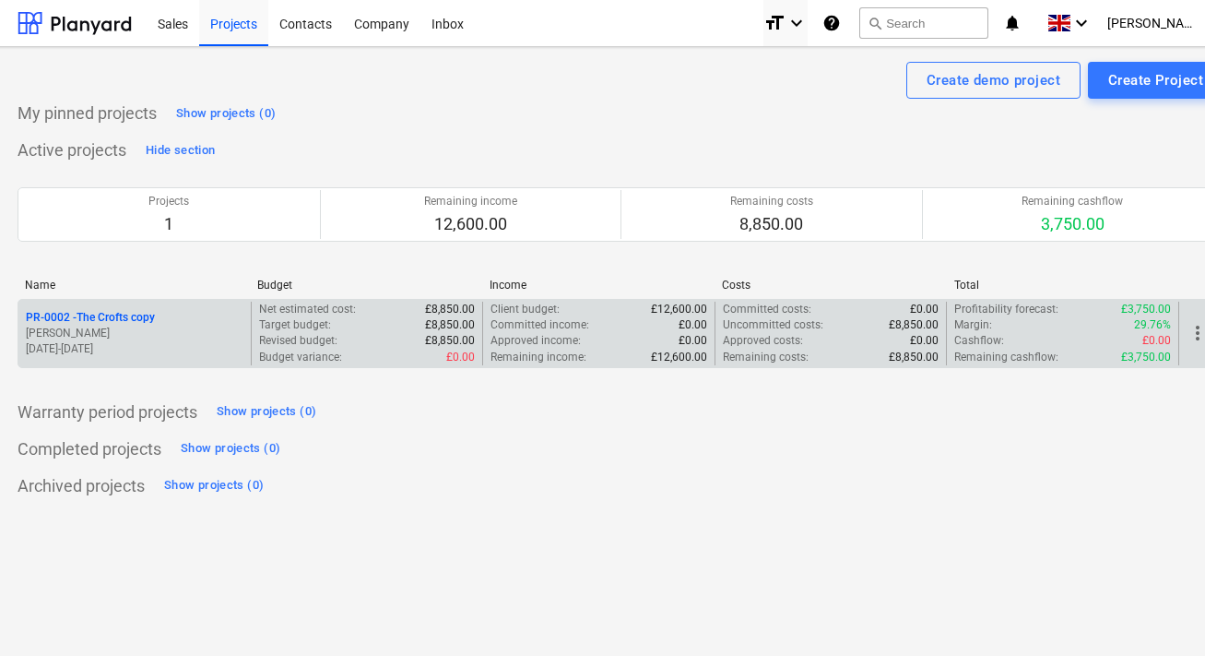
click at [231, 333] on p "[PERSON_NAME]" at bounding box center [135, 334] width 218 height 16
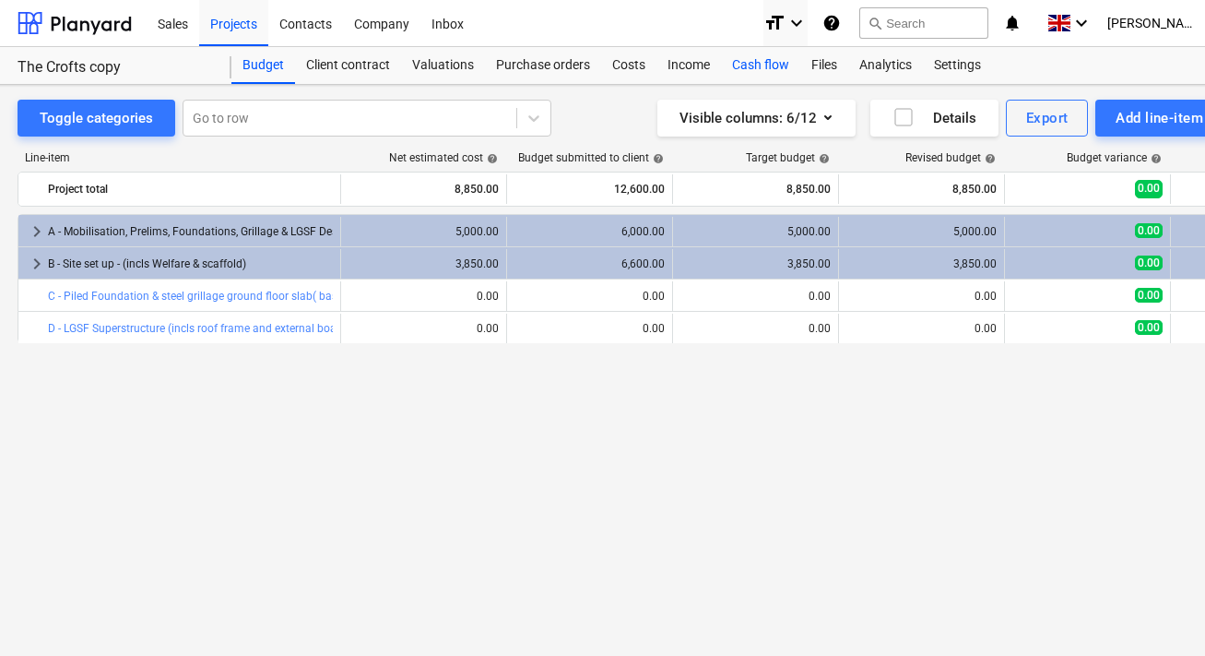
click at [754, 56] on div "Cash flow" at bounding box center [760, 65] width 79 height 37
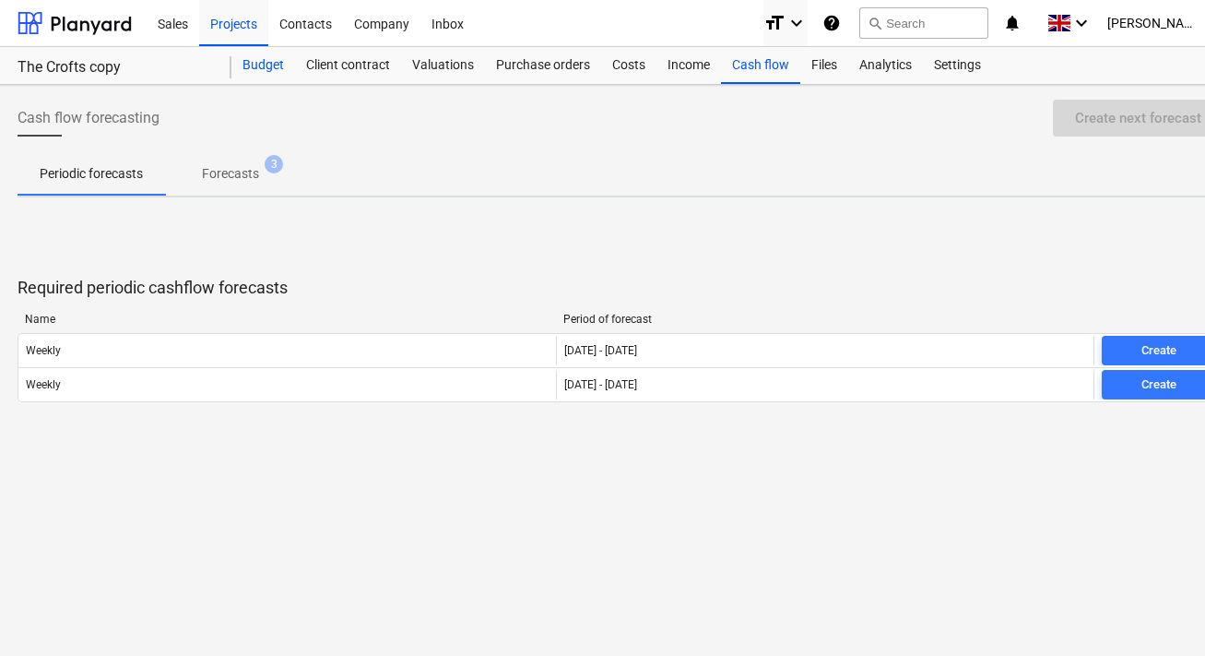
click at [267, 74] on div "Budget" at bounding box center [263, 65] width 64 height 37
